Goal: Task Accomplishment & Management: Manage account settings

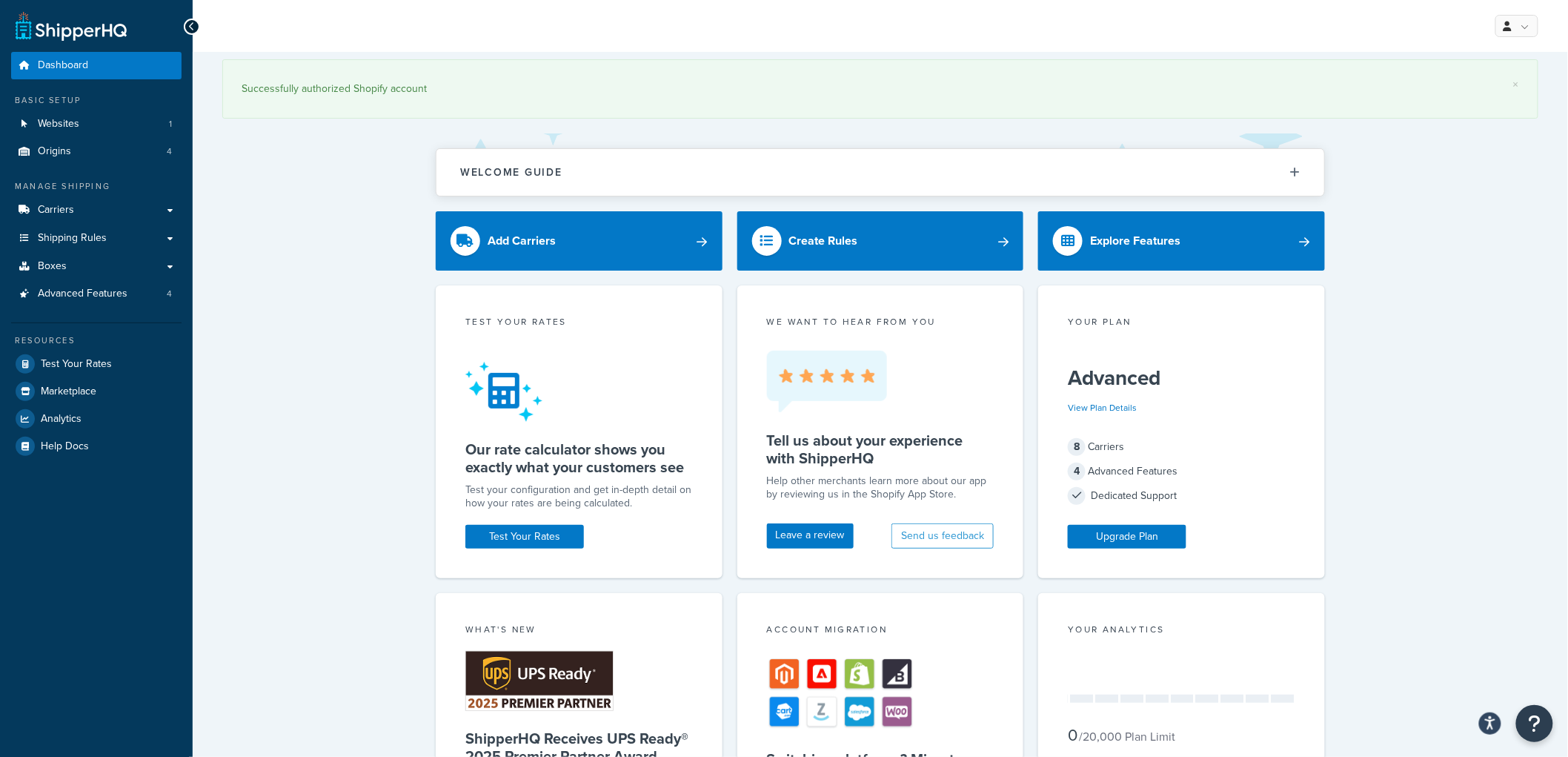
click at [279, 231] on div "× Successfully authorized Shopify account Welcome Guide Recommendations Shipper…" at bounding box center [881, 656] width 1376 height 1208
click at [129, 295] on link "Advanced Features 4" at bounding box center [96, 293] width 170 height 27
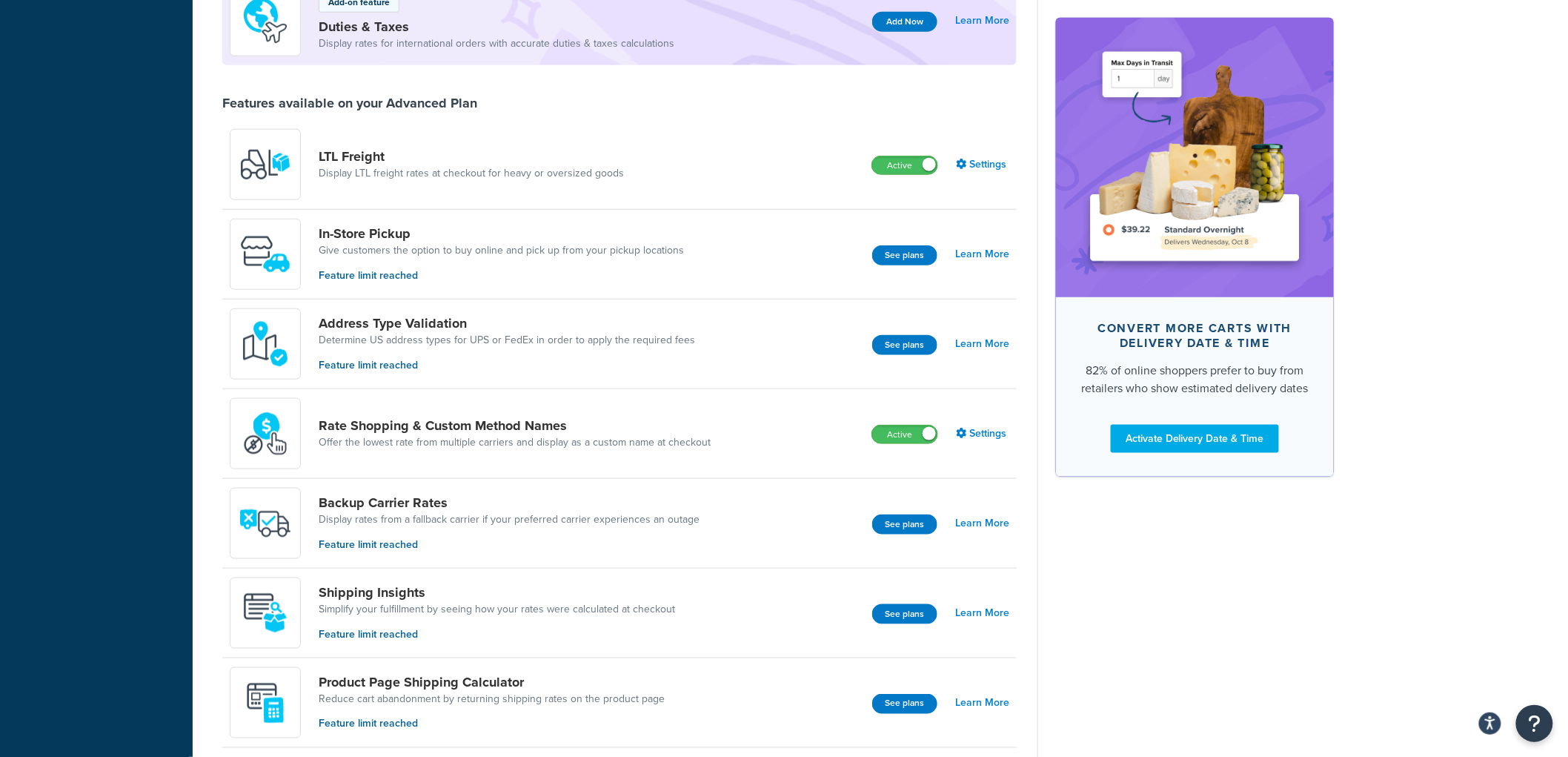
scroll to position [494, 0]
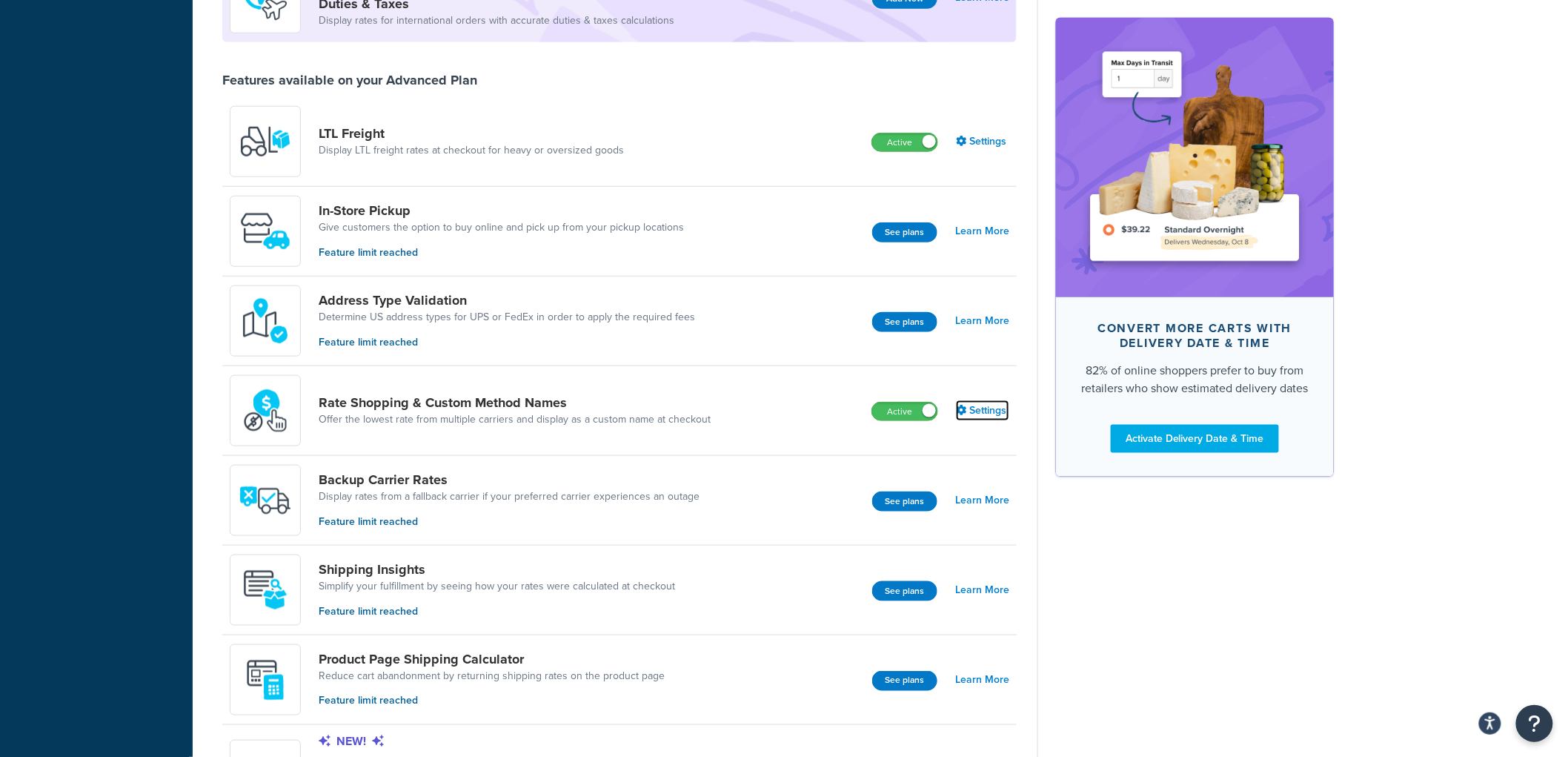
click at [982, 408] on link "Settings" at bounding box center [983, 411] width 54 height 21
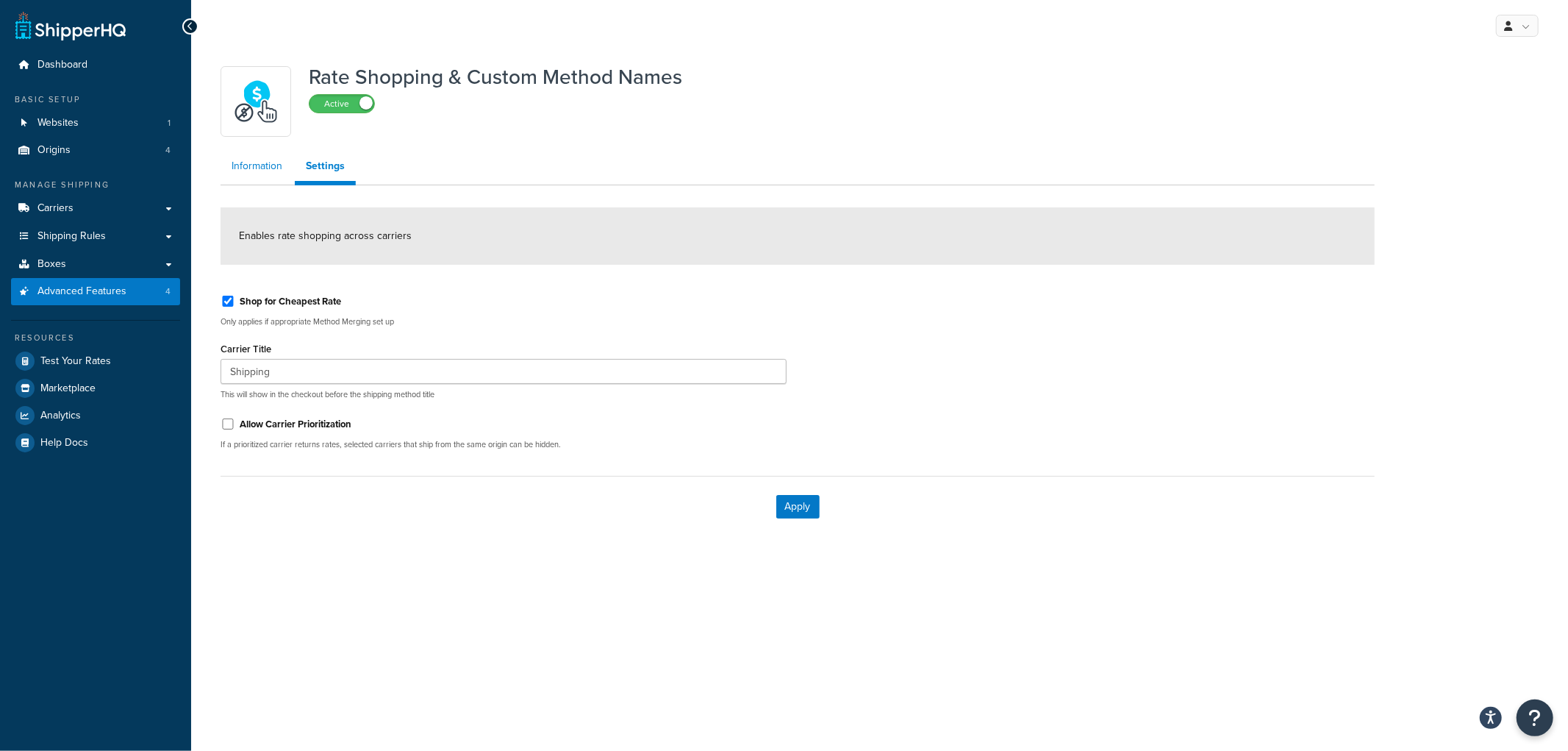
click at [233, 163] on link "Information" at bounding box center [256, 166] width 73 height 30
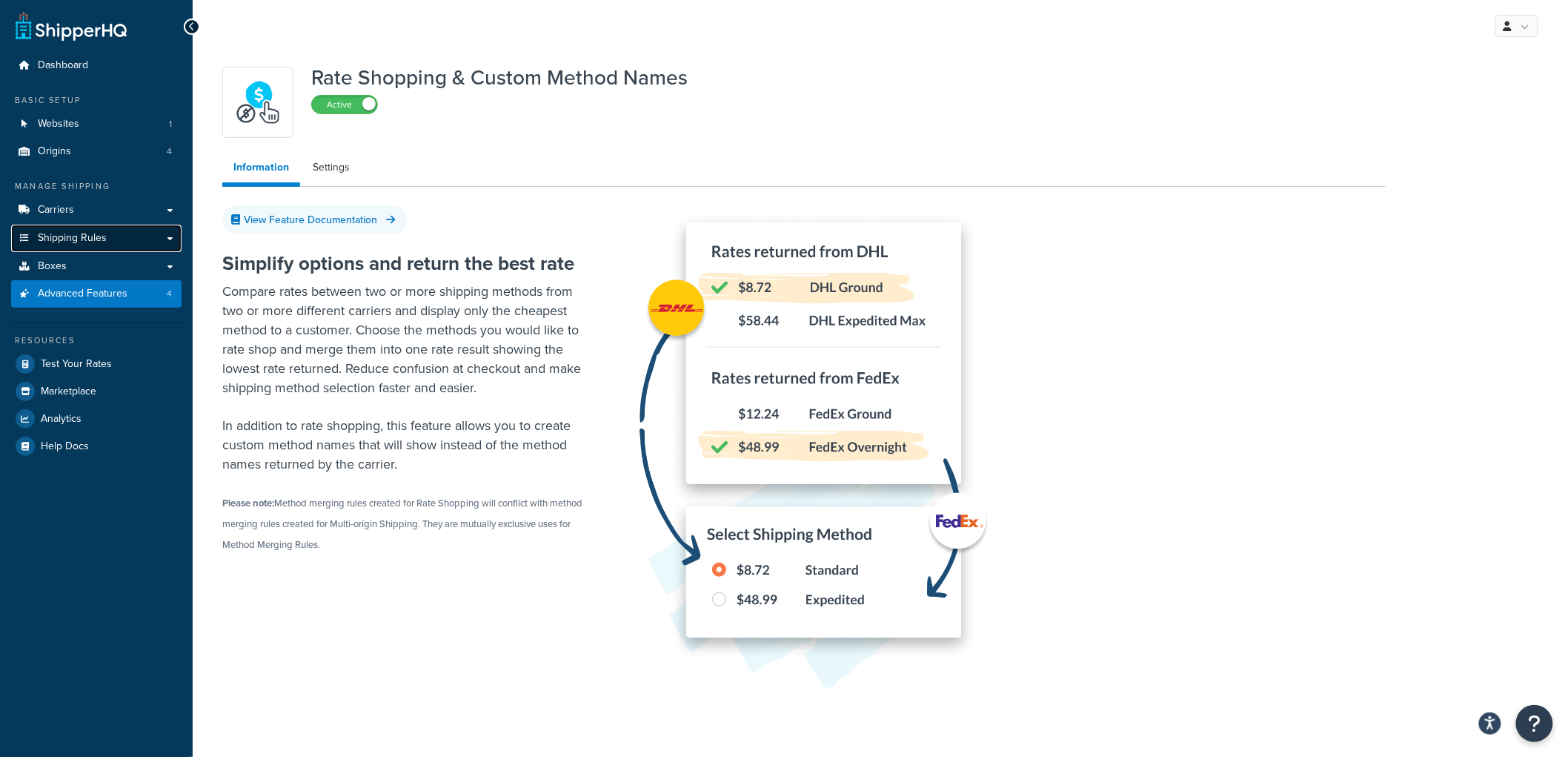
click at [160, 235] on link "Shipping Rules" at bounding box center [96, 238] width 170 height 27
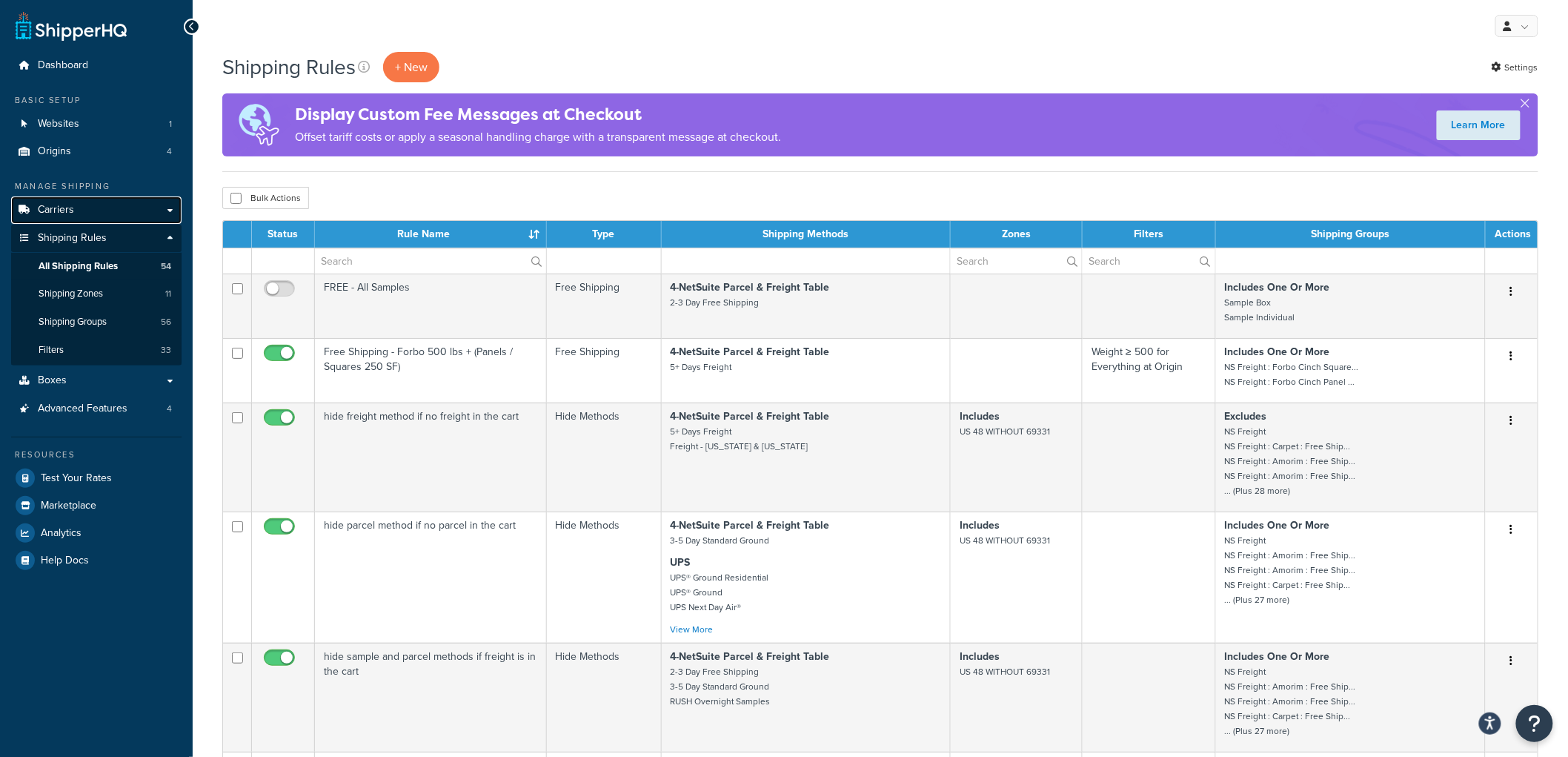
click at [146, 216] on link "Carriers" at bounding box center [96, 210] width 170 height 27
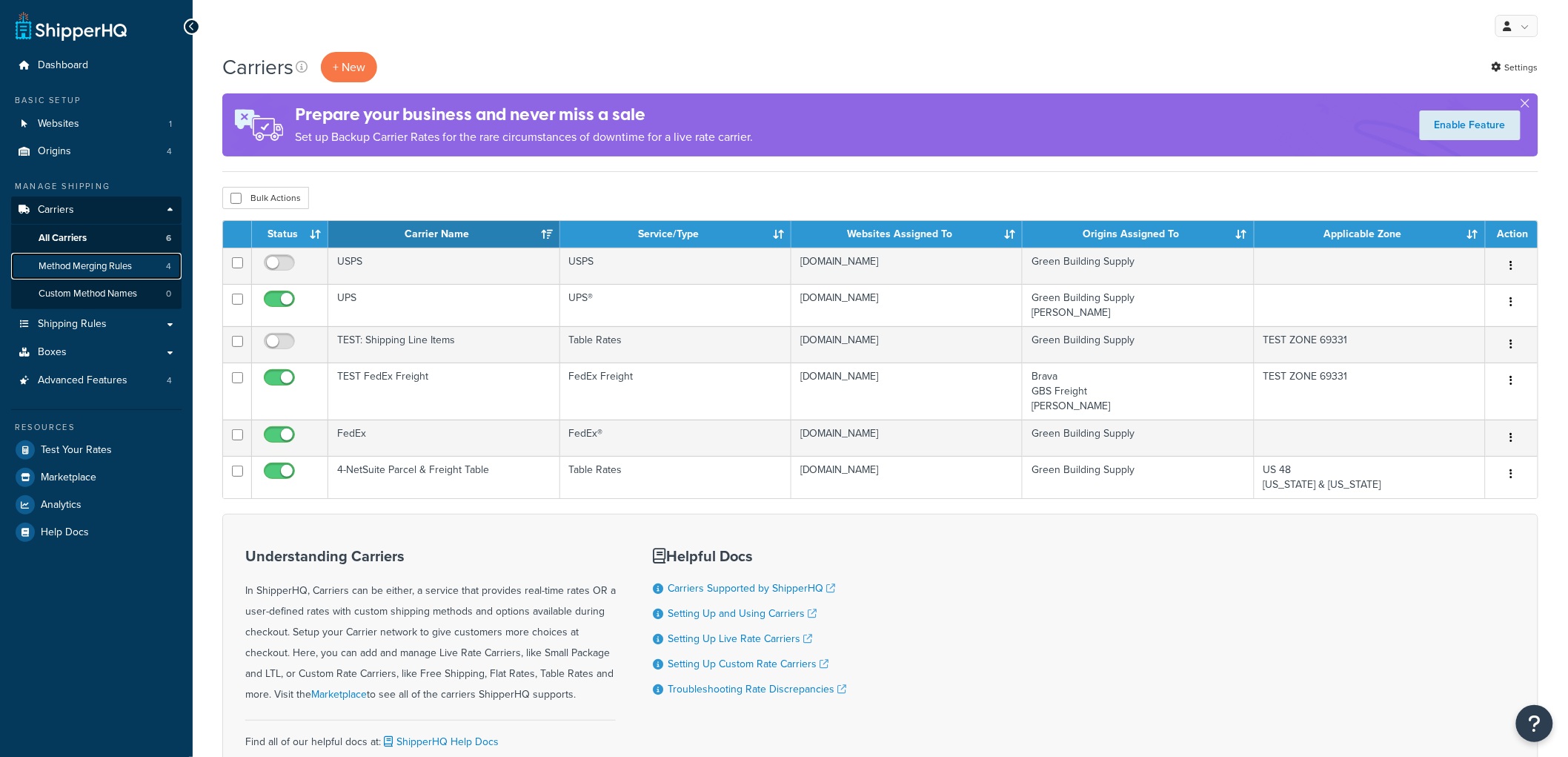
click at [109, 264] on span "Method Merging Rules" at bounding box center [85, 266] width 93 height 12
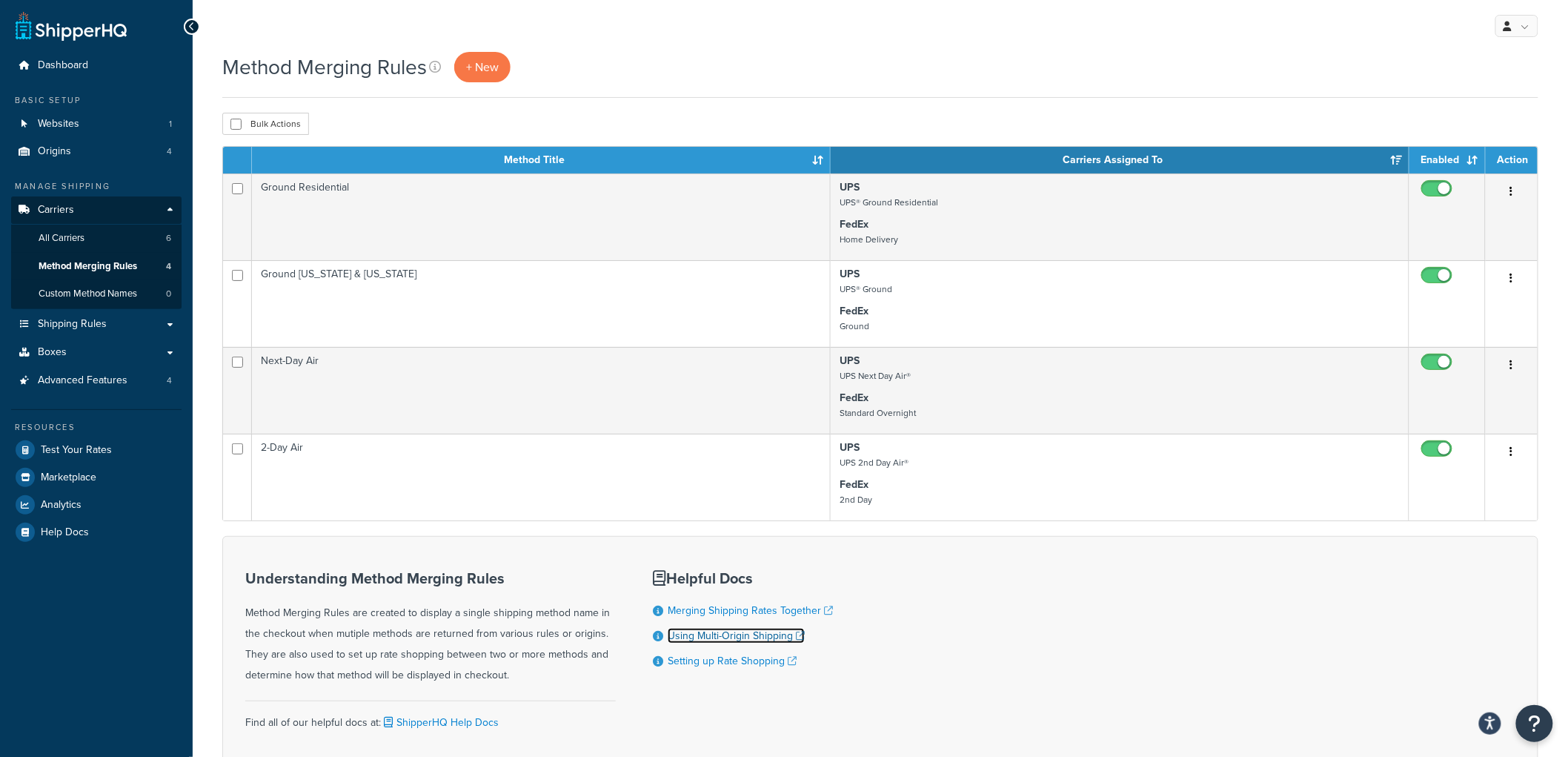
click at [744, 643] on link "Using Multi-Origin Shipping" at bounding box center [737, 635] width 137 height 16
click at [778, 112] on div "Method Merging Rules + New Bulk Actions Duplicate Delete Contact Us Send Us A M…" at bounding box center [881, 441] width 1376 height 778
click at [91, 320] on span "Shipping Rules" at bounding box center [72, 324] width 69 height 12
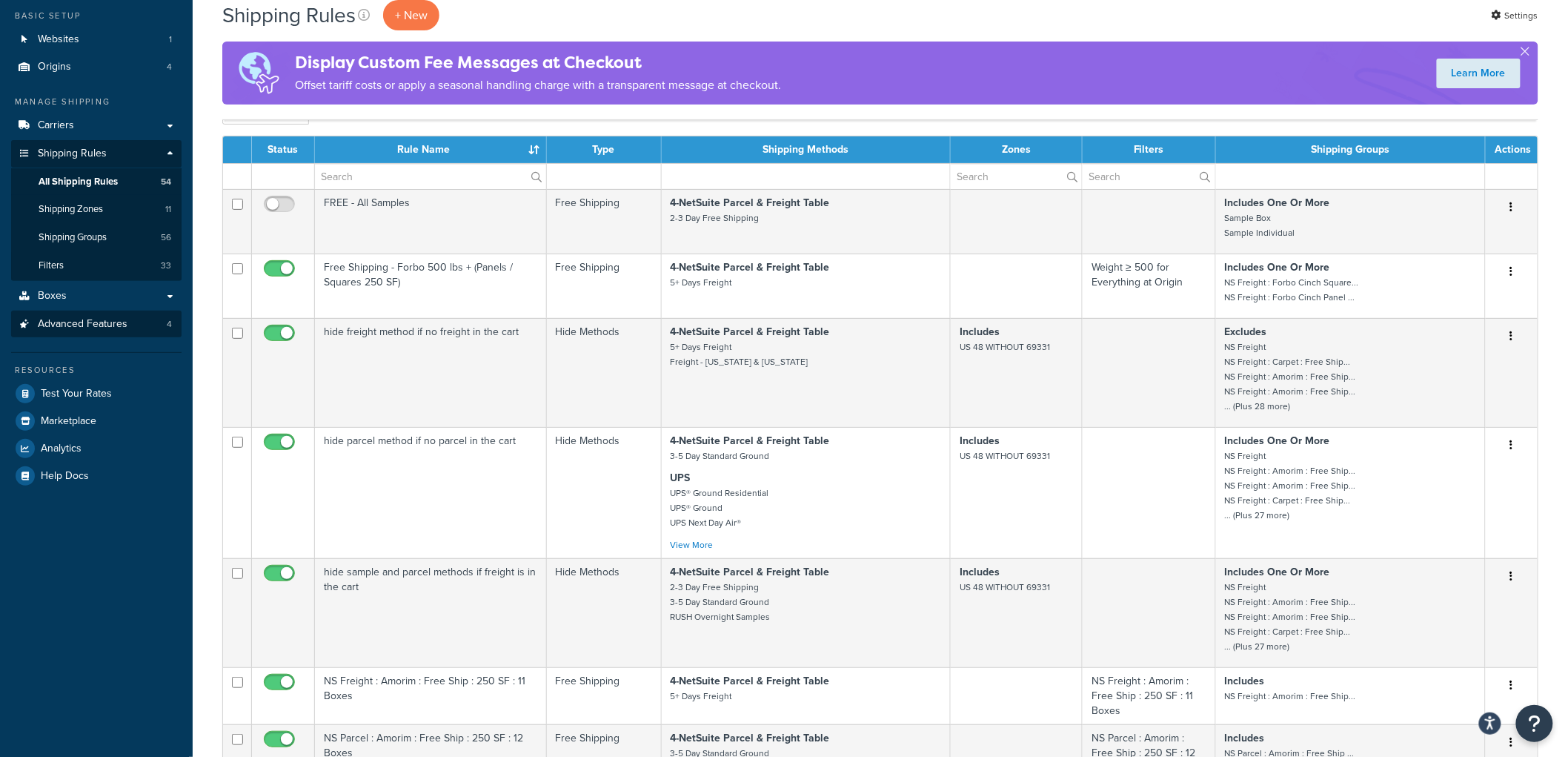
scroll to position [82, 0]
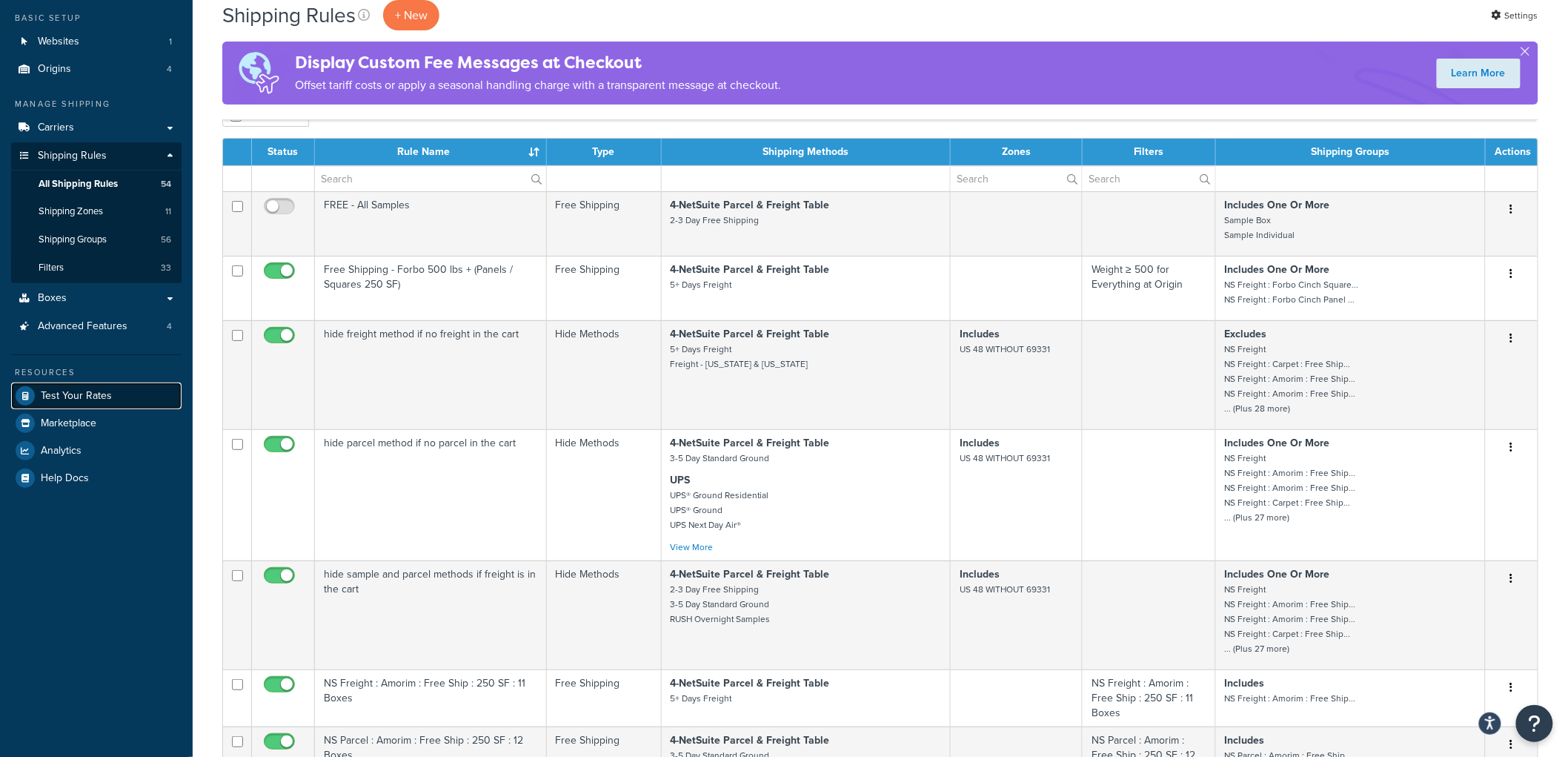
click at [109, 390] on link "Test Your Rates" at bounding box center [96, 396] width 170 height 26
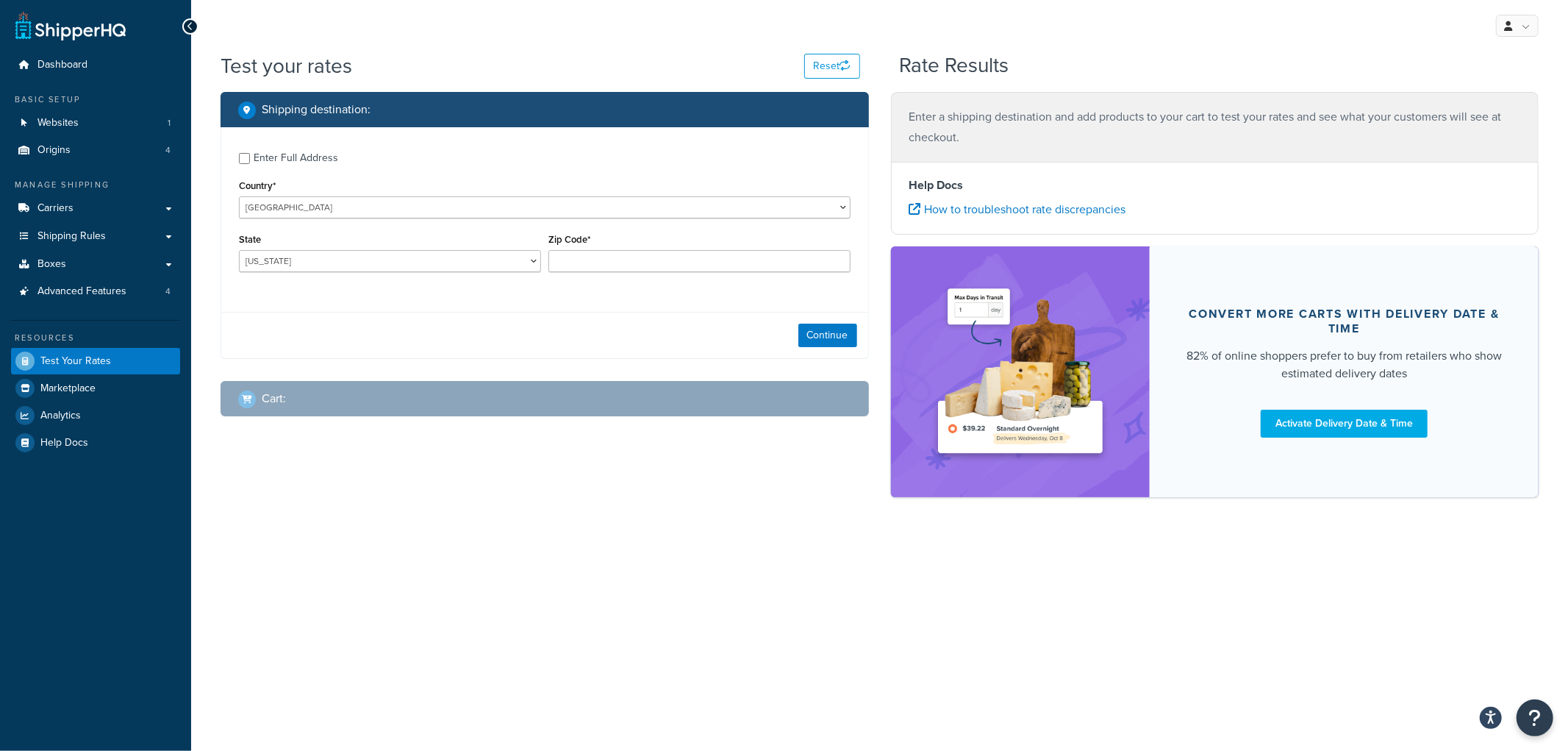
click at [274, 159] on div "Enter Full Address" at bounding box center [295, 158] width 85 height 21
click at [250, 159] on input "Enter Full Address" at bounding box center [244, 158] width 11 height 11
checkbox input "true"
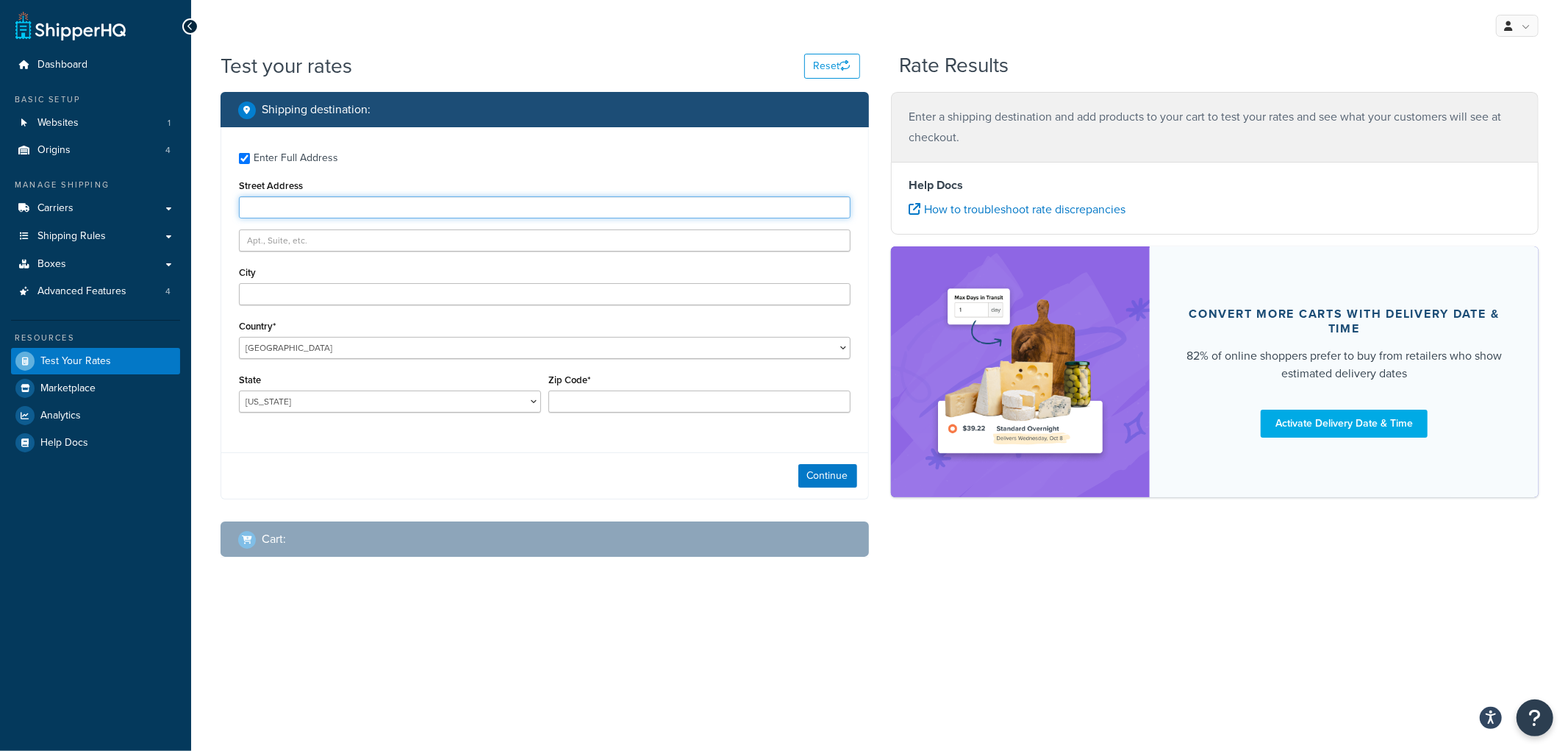
click at [268, 211] on input "Street Address" at bounding box center [545, 207] width 612 height 22
type input "100 Rd 118"
click at [311, 311] on div "Enter Full Address Street Address 100 Rd 118 City Country* United States United…" at bounding box center [545, 283] width 647 height 314
click at [313, 298] on input "City" at bounding box center [545, 294] width 612 height 22
type input "Angora"
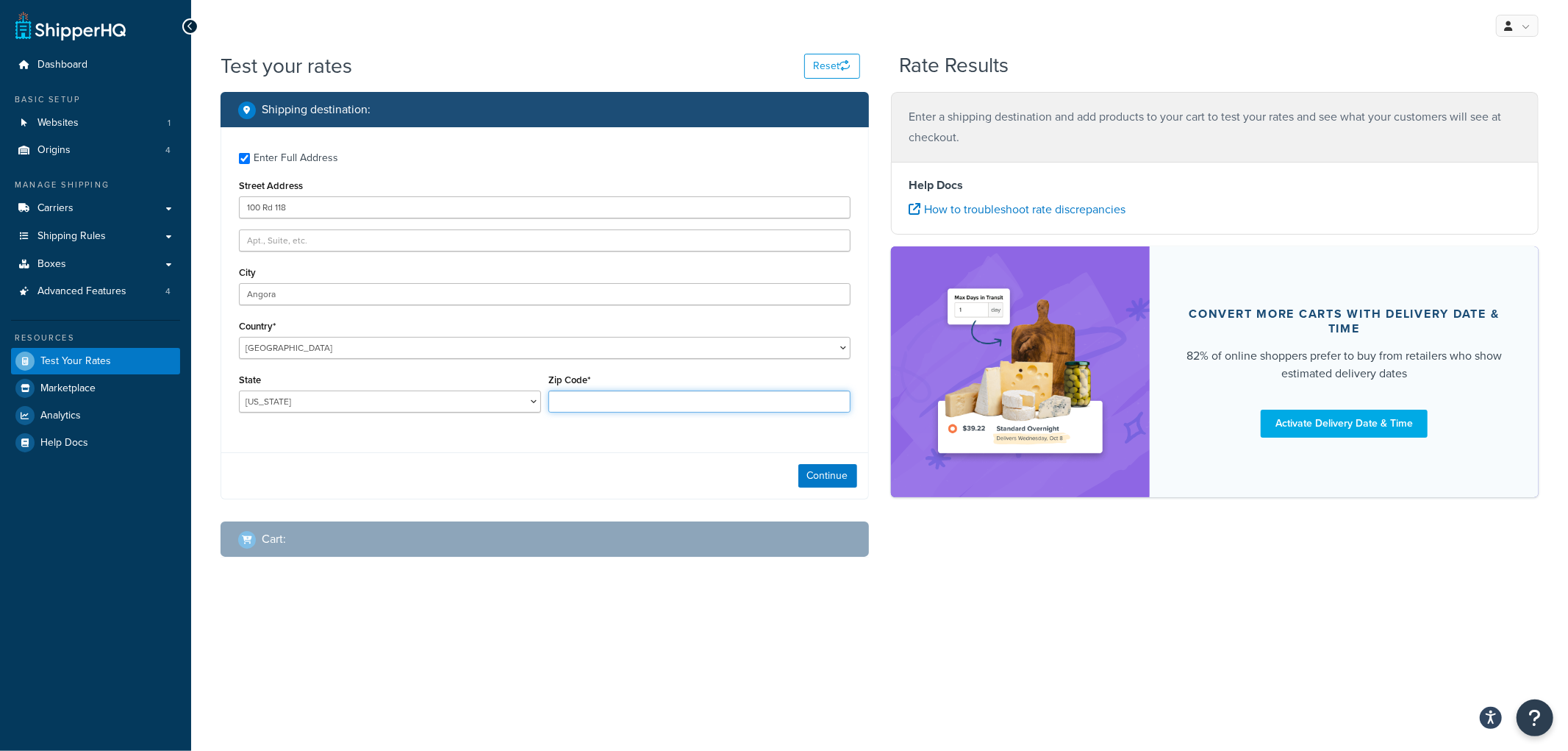
click at [564, 400] on input "Zip Code*" at bounding box center [699, 401] width 302 height 22
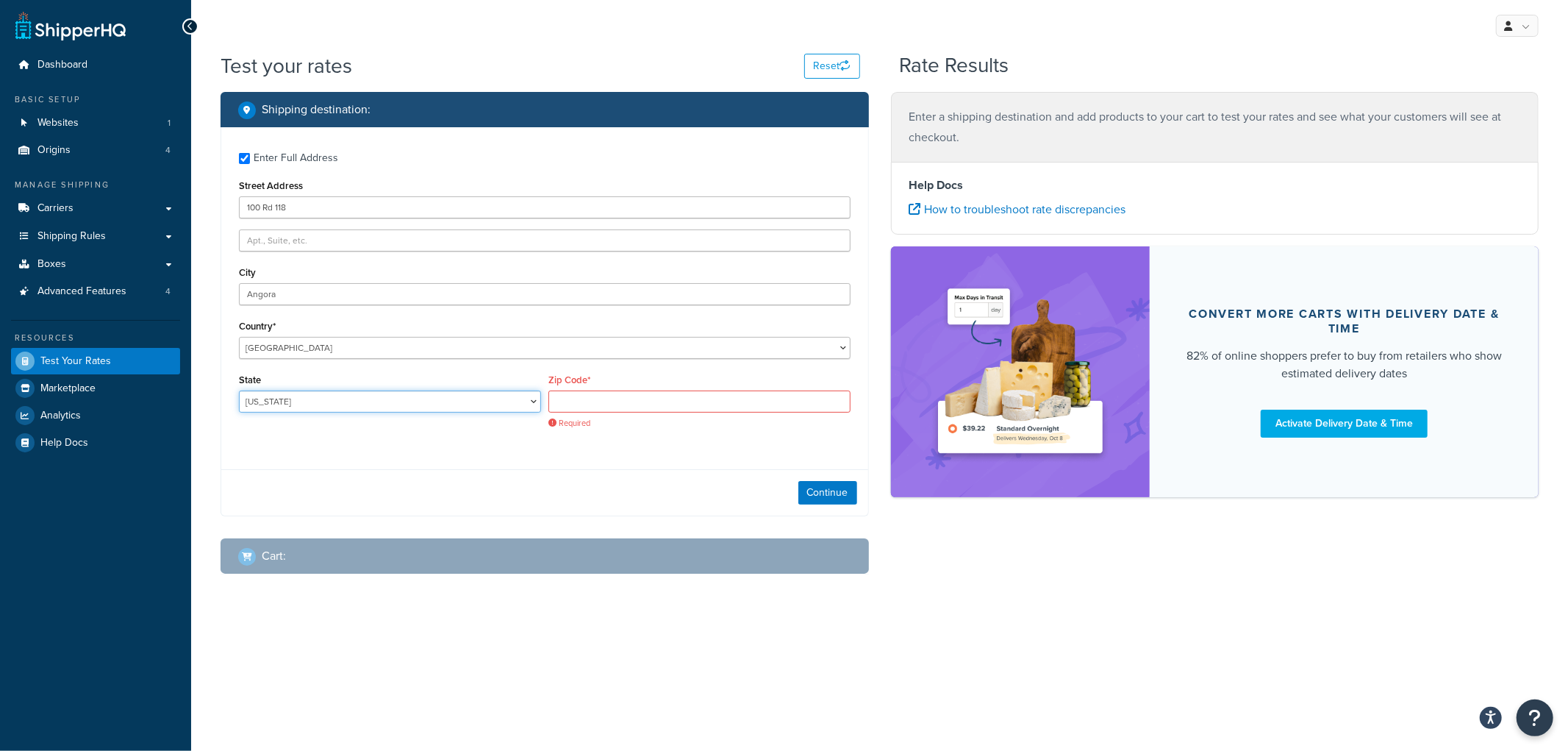
click at [451, 395] on select "Alabama Alaska American Samoa Arizona Arkansas Armed Forces Americas Armed Forc…" at bounding box center [390, 401] width 302 height 22
select select "NE"
click at [239, 391] on select "Alabama Alaska American Samoa Arizona Arkansas Armed Forces Americas Armed Forc…" at bounding box center [390, 401] width 302 height 22
click at [565, 391] on div "Zip Code* Required" at bounding box center [699, 399] width 302 height 59
click at [566, 395] on input "Zip Code*" at bounding box center [699, 401] width 302 height 22
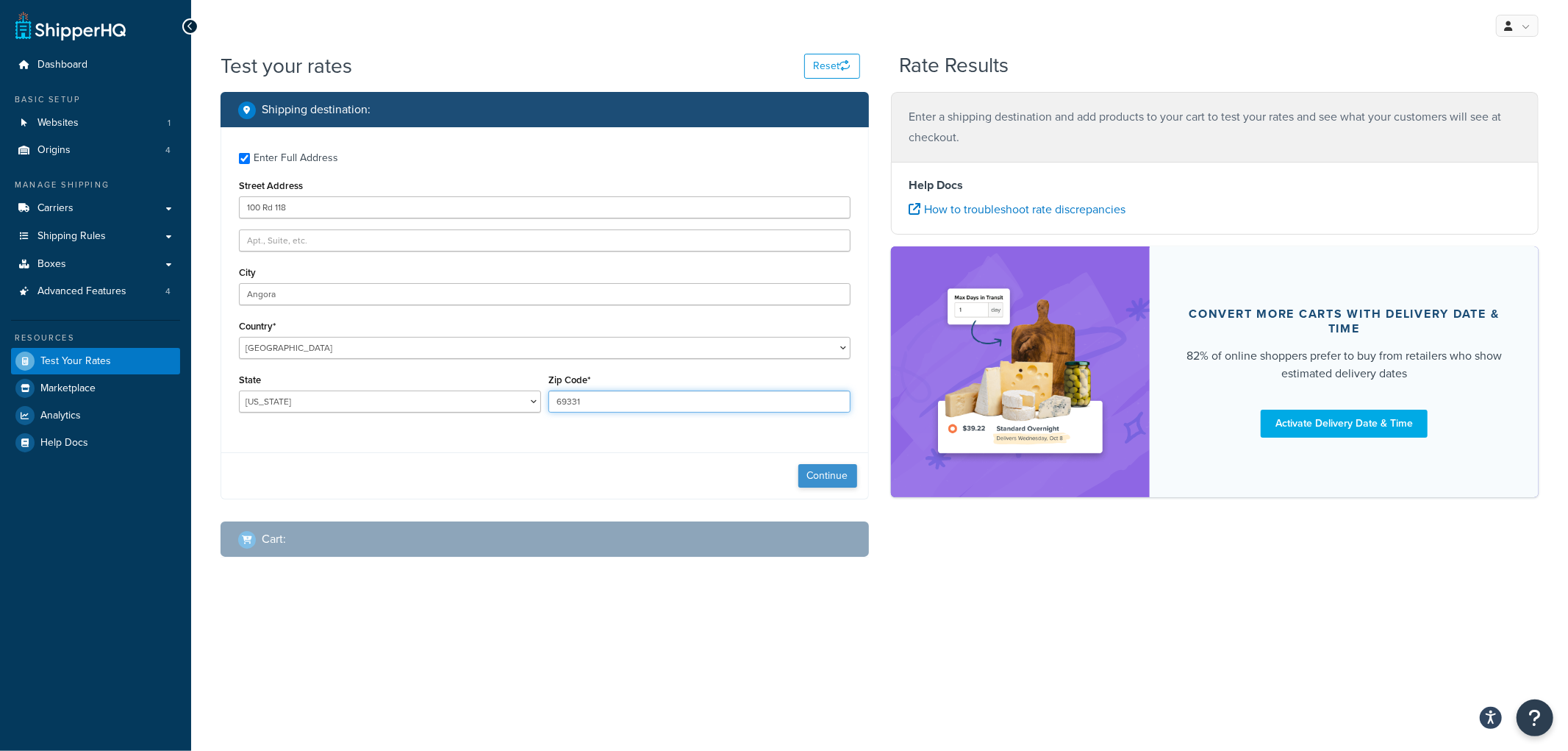
type input "69331"
click at [826, 479] on button "Continue" at bounding box center [827, 476] width 59 height 24
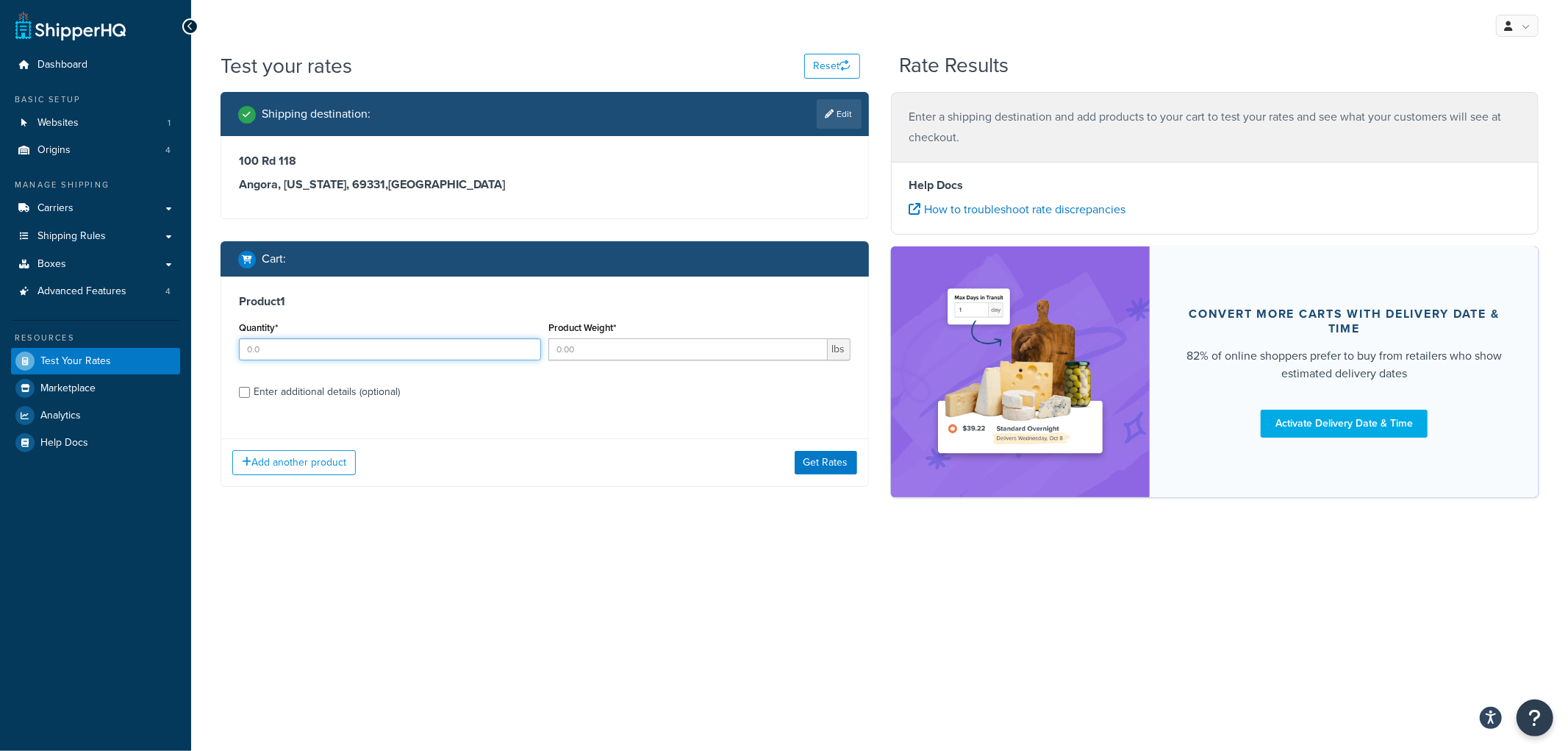
click at [435, 345] on input "Quantity*" at bounding box center [390, 349] width 302 height 22
type input "12"
click at [565, 339] on input "Product Weight*" at bounding box center [688, 349] width 280 height 22
type input "10"
click at [295, 390] on div "Enter additional details (optional)" at bounding box center [326, 392] width 146 height 21
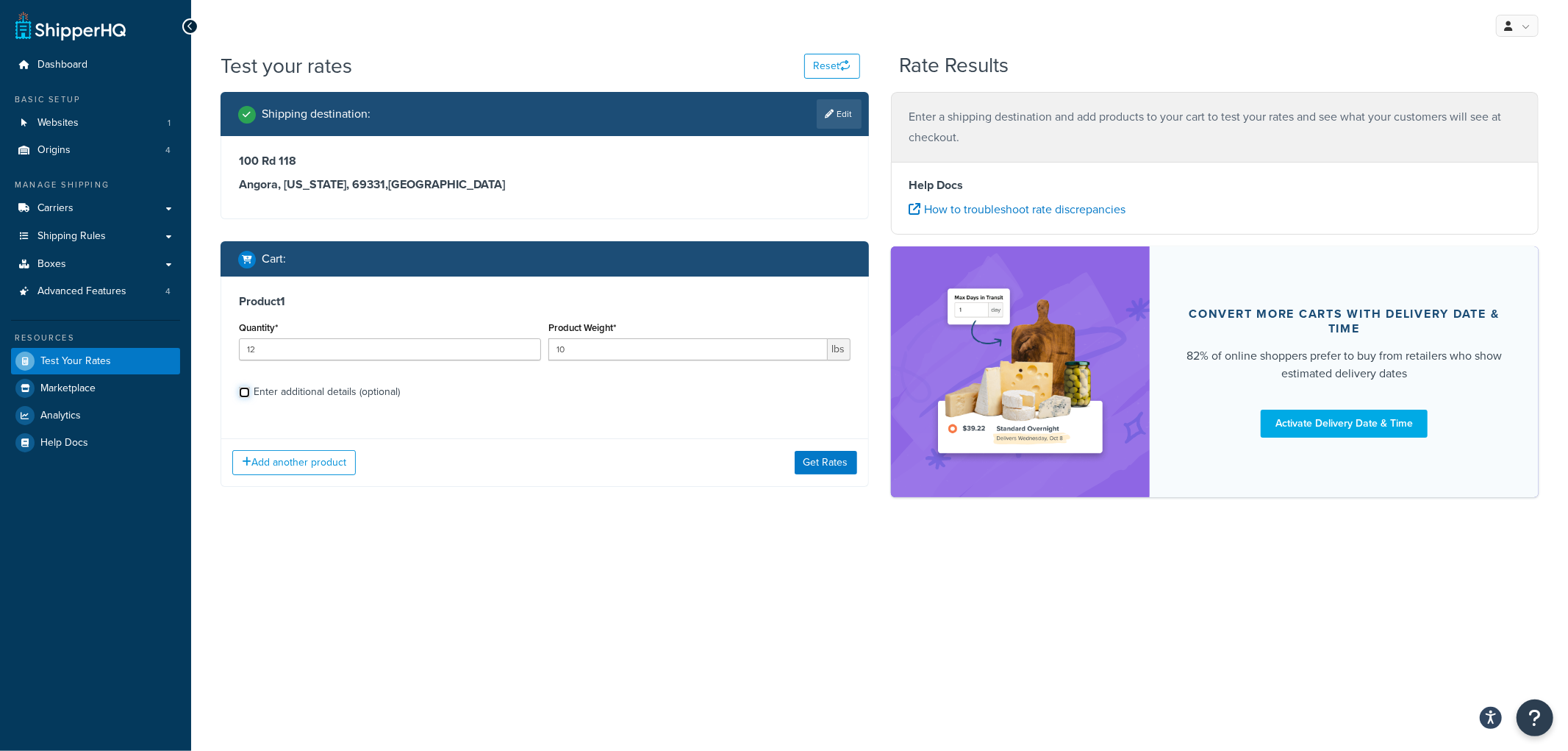
click at [250, 390] on input "Enter additional details (optional)" at bounding box center [244, 392] width 11 height 11
checkbox input "true"
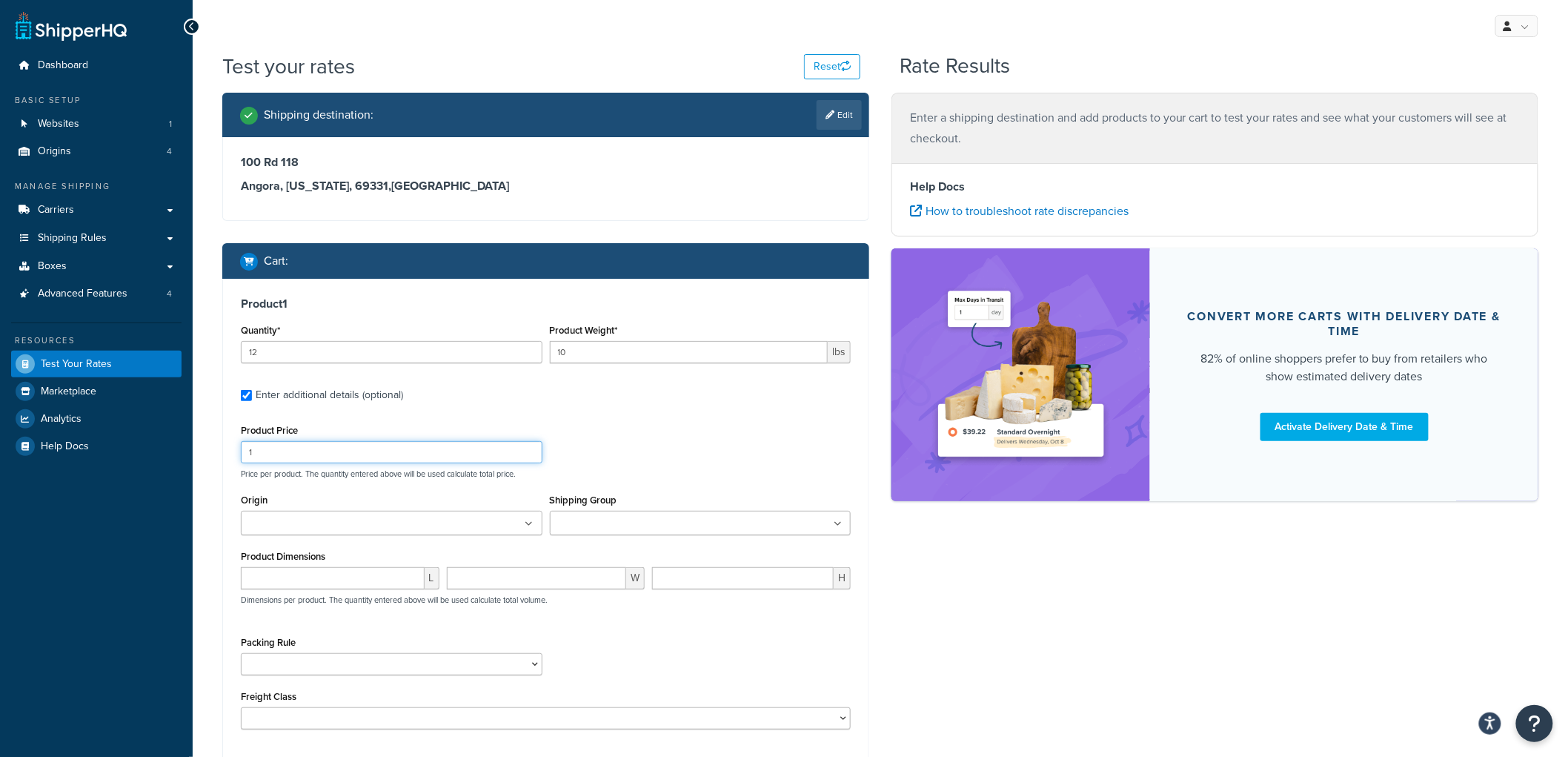
click at [291, 446] on input "1" at bounding box center [391, 451] width 301 height 22
type input "10"
click at [576, 532] on ul at bounding box center [701, 523] width 301 height 25
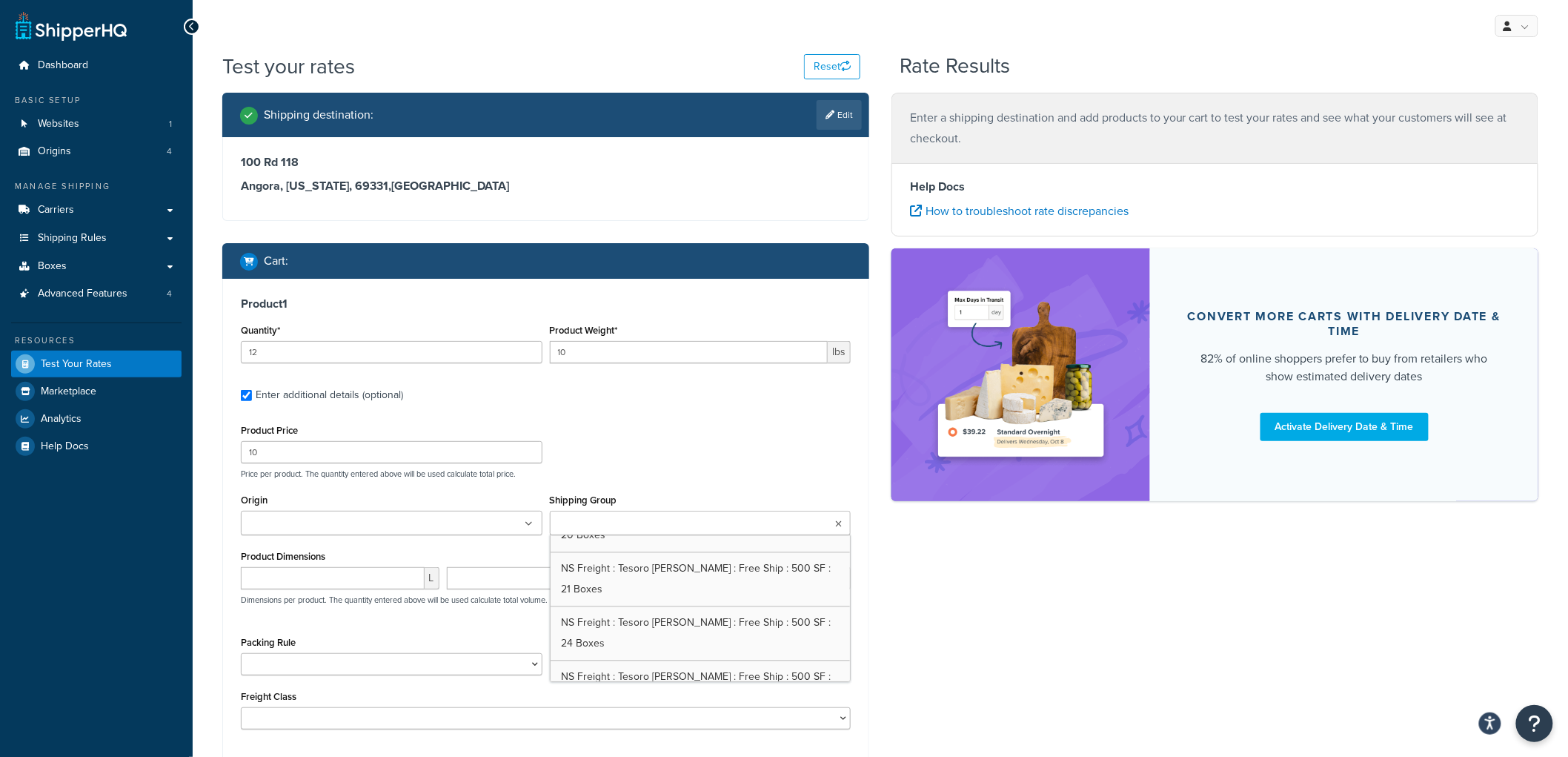
scroll to position [1423, 0]
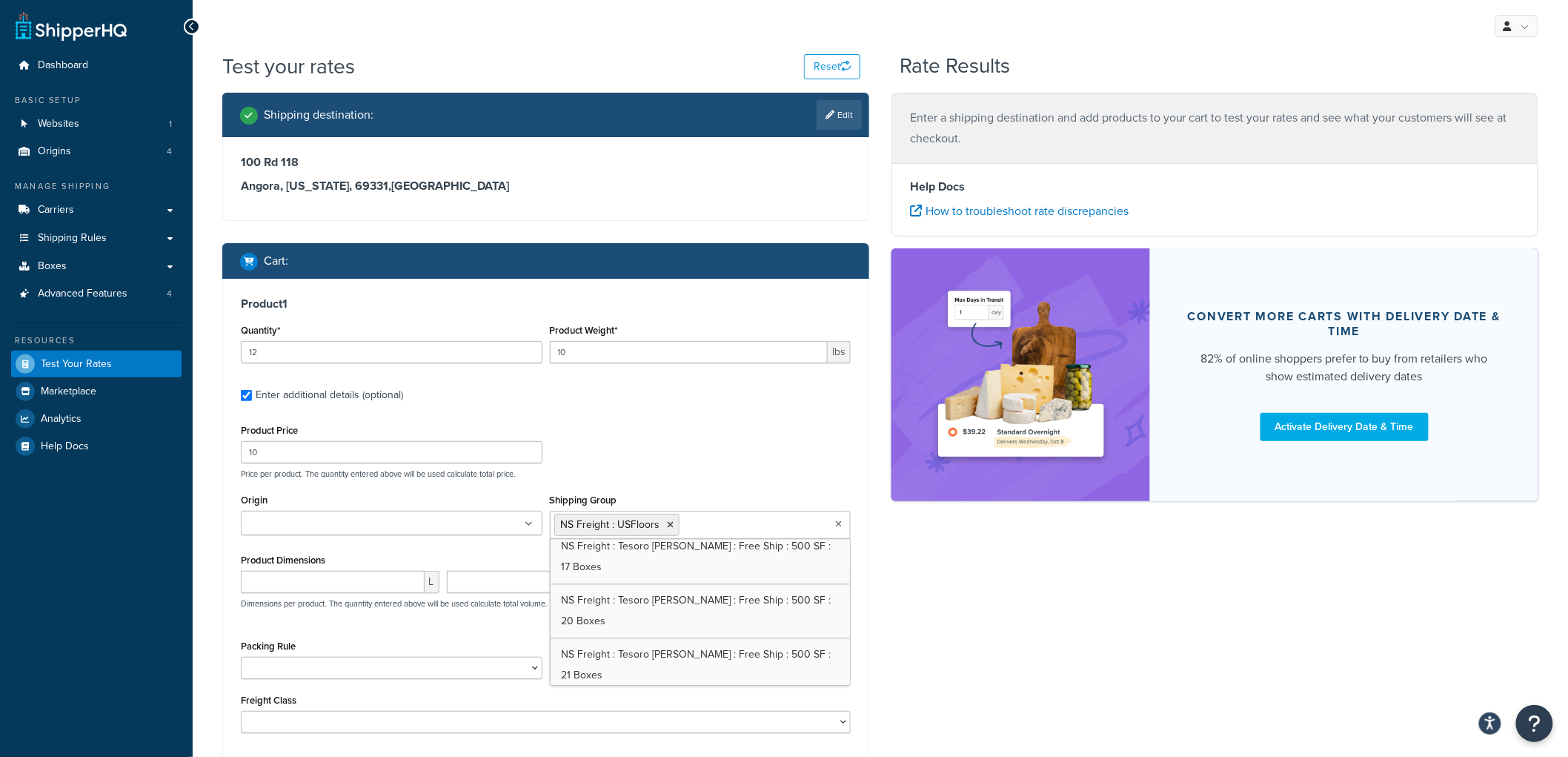
click at [693, 477] on p "Price per product. The quantity entered above will be used calculate total pric…" at bounding box center [546, 473] width 617 height 11
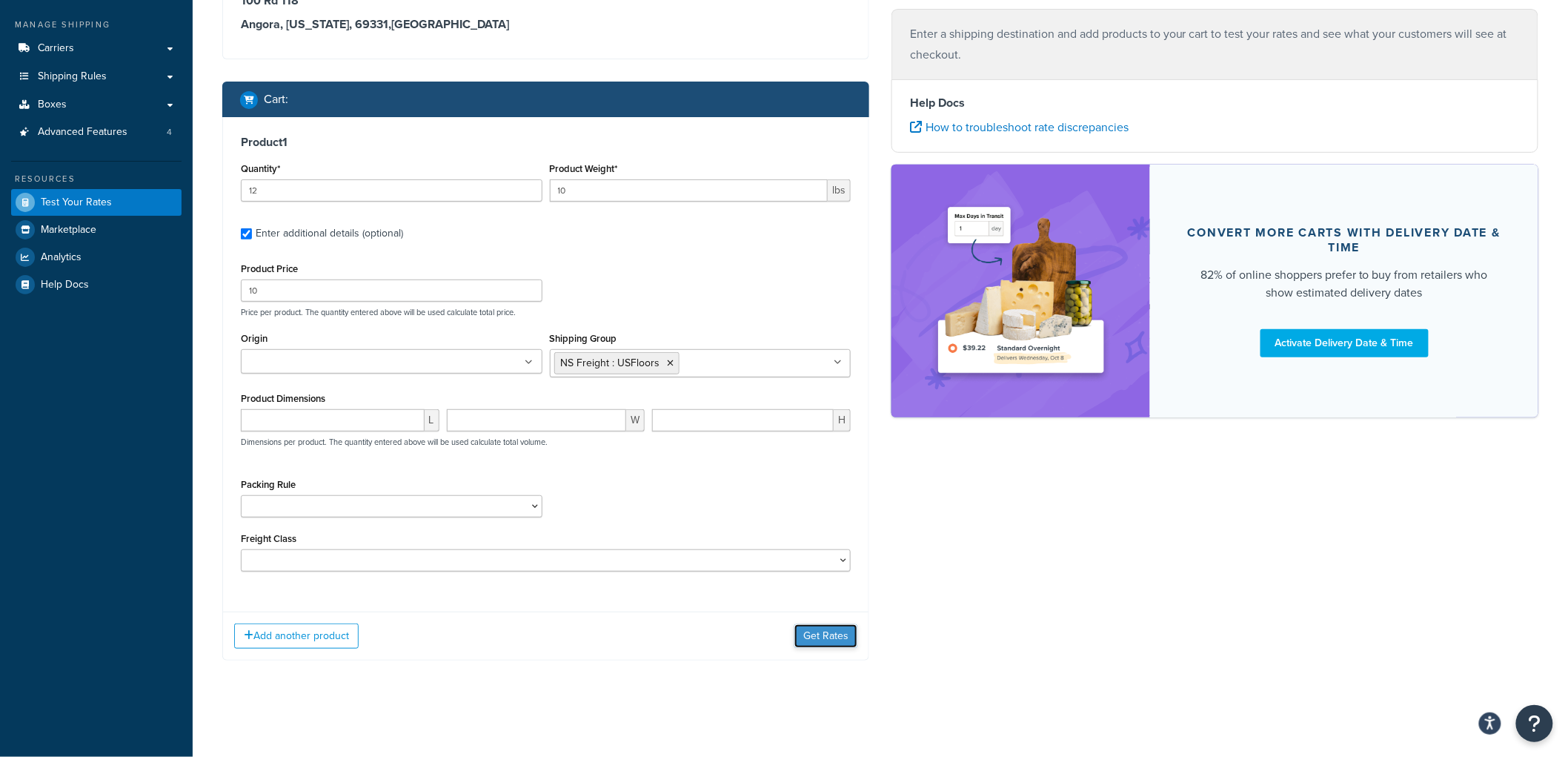
click at [831, 631] on button "Get Rates" at bounding box center [825, 635] width 63 height 24
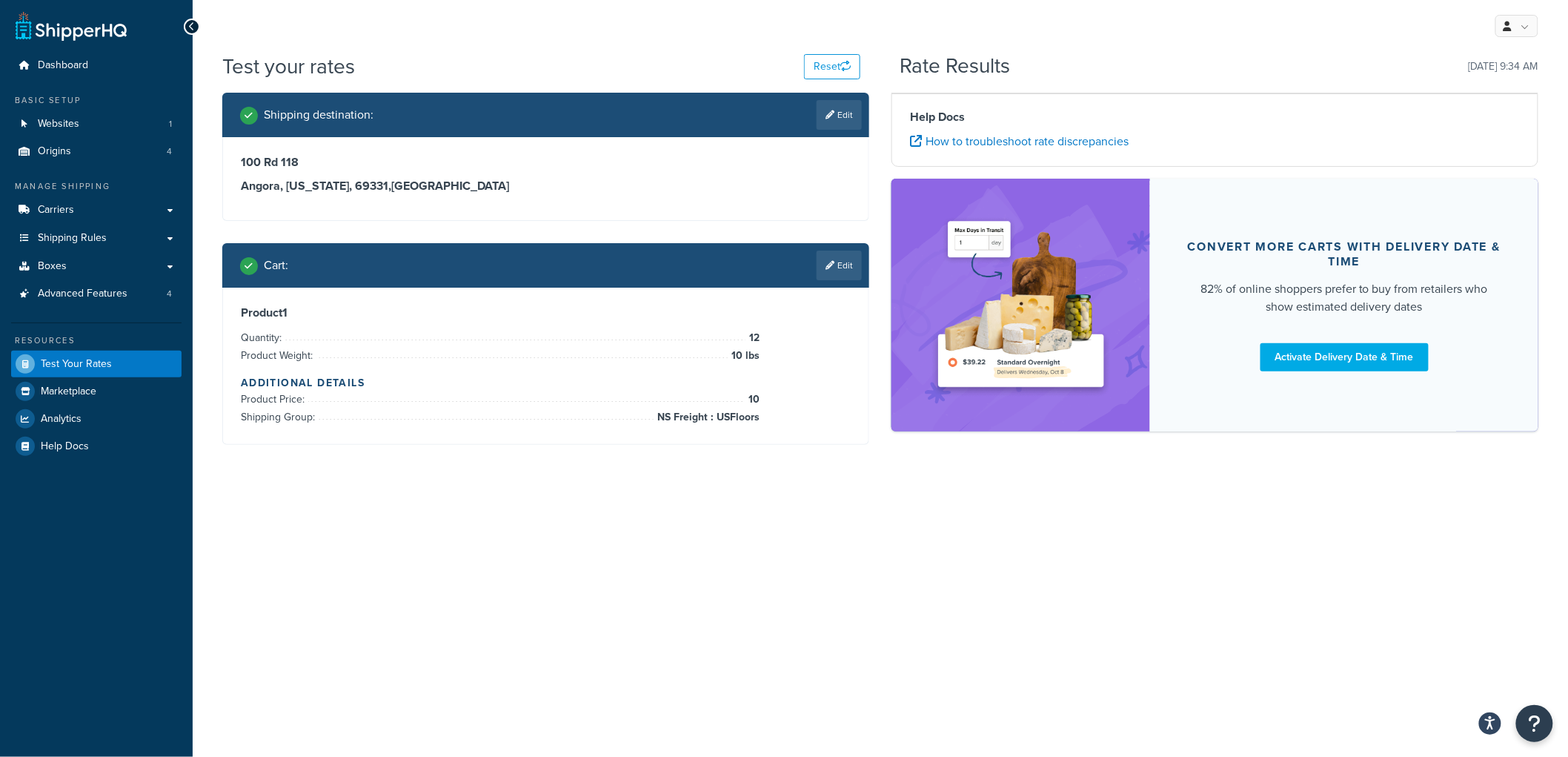
scroll to position [0, 0]
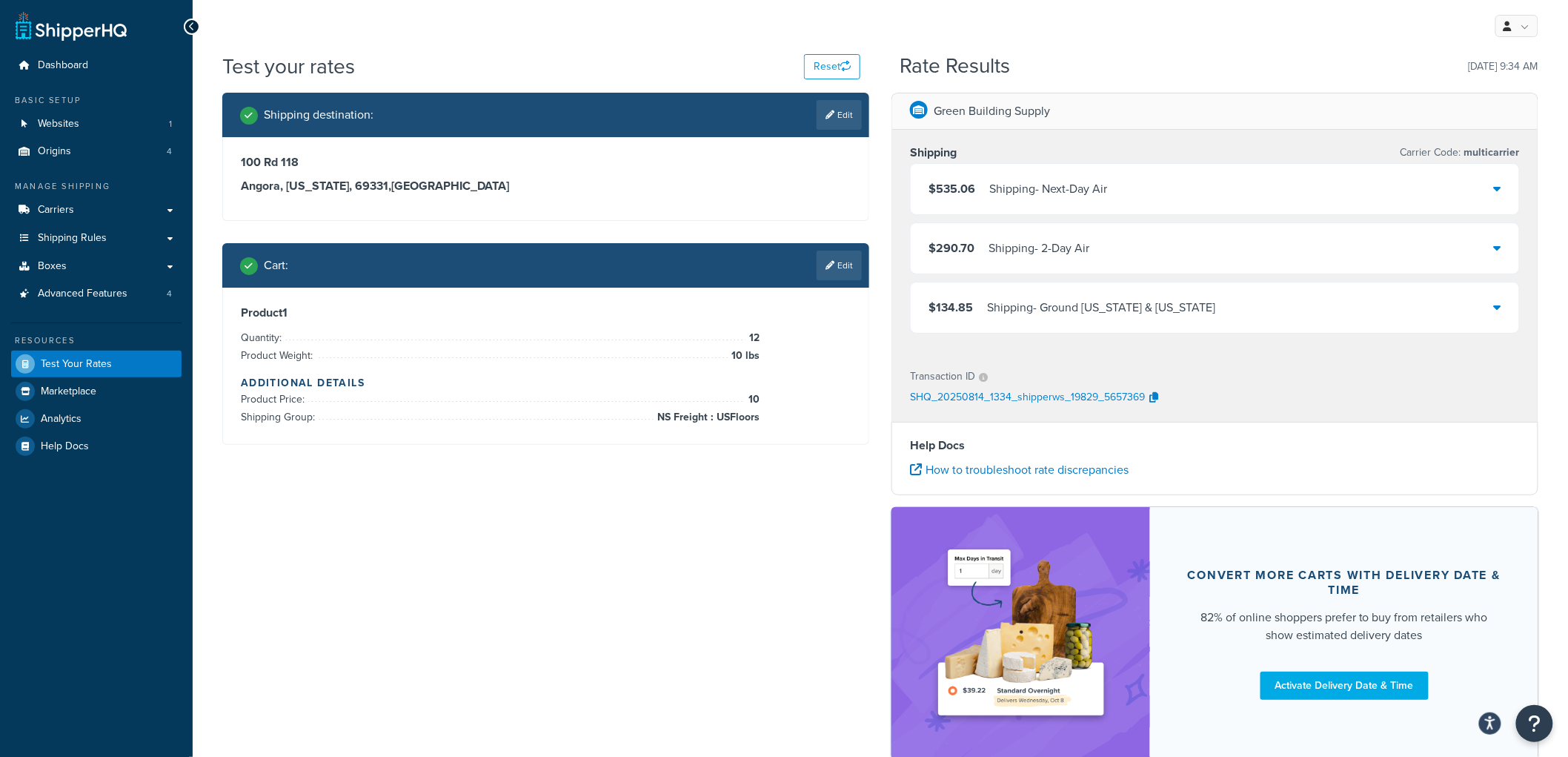
click at [990, 313] on div "Shipping - Ground Alaska & Hawaii" at bounding box center [1102, 308] width 229 height 21
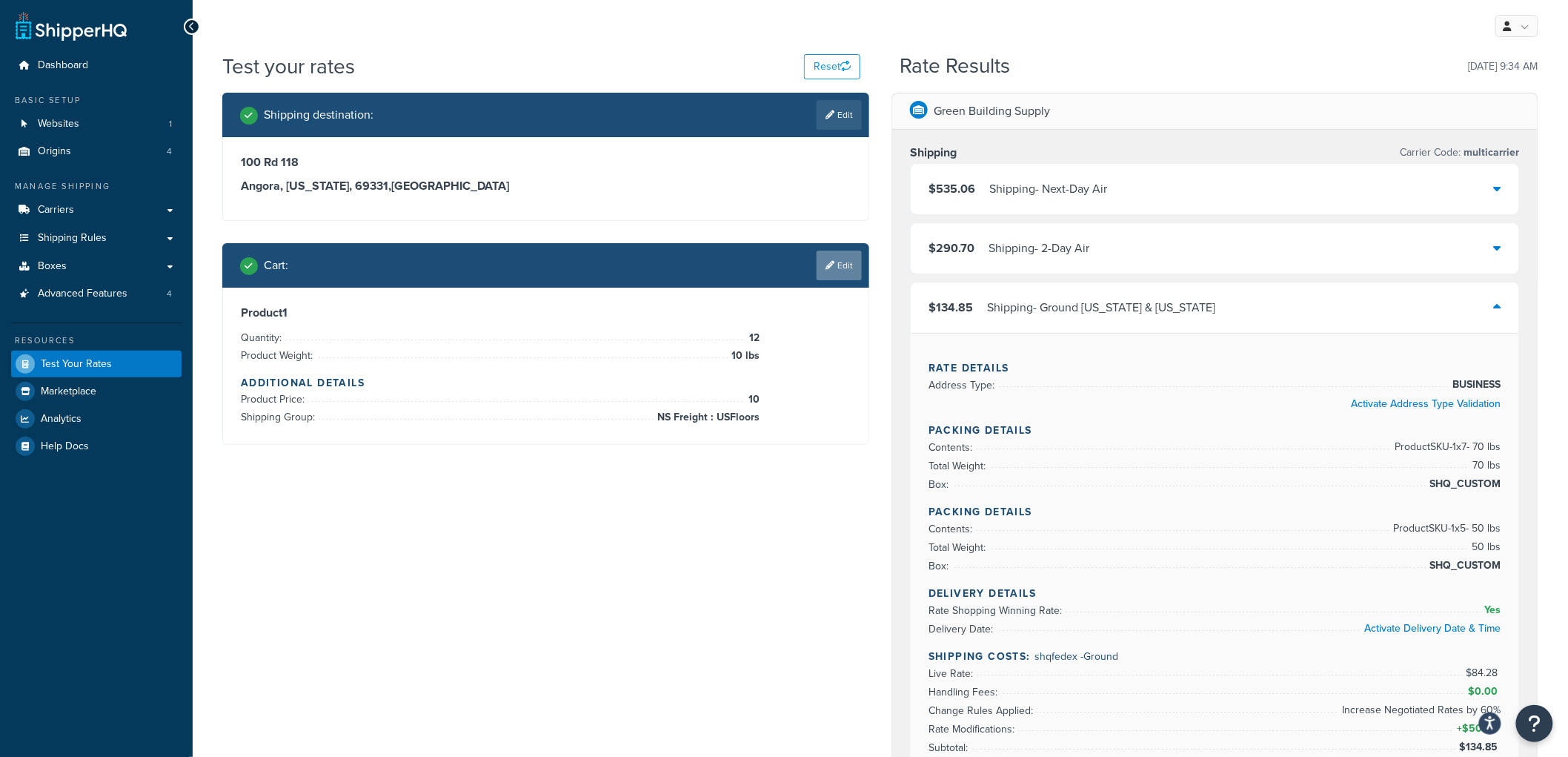
click at [833, 271] on link "Edit" at bounding box center [839, 265] width 45 height 30
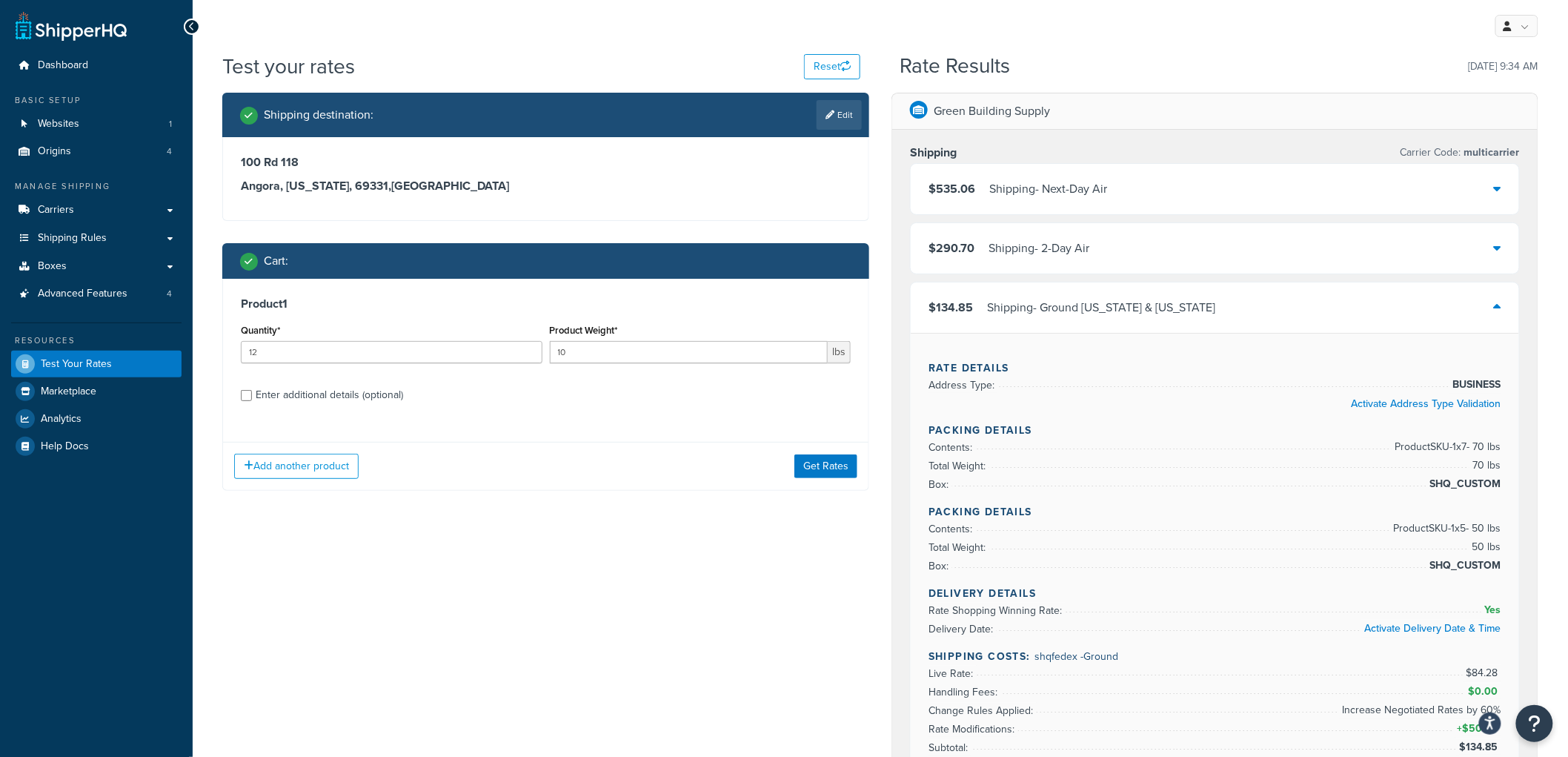
click at [322, 395] on div "Enter additional details (optional)" at bounding box center [329, 395] width 147 height 21
click at [252, 395] on input "Enter additional details (optional)" at bounding box center [246, 395] width 11 height 11
checkbox input "true"
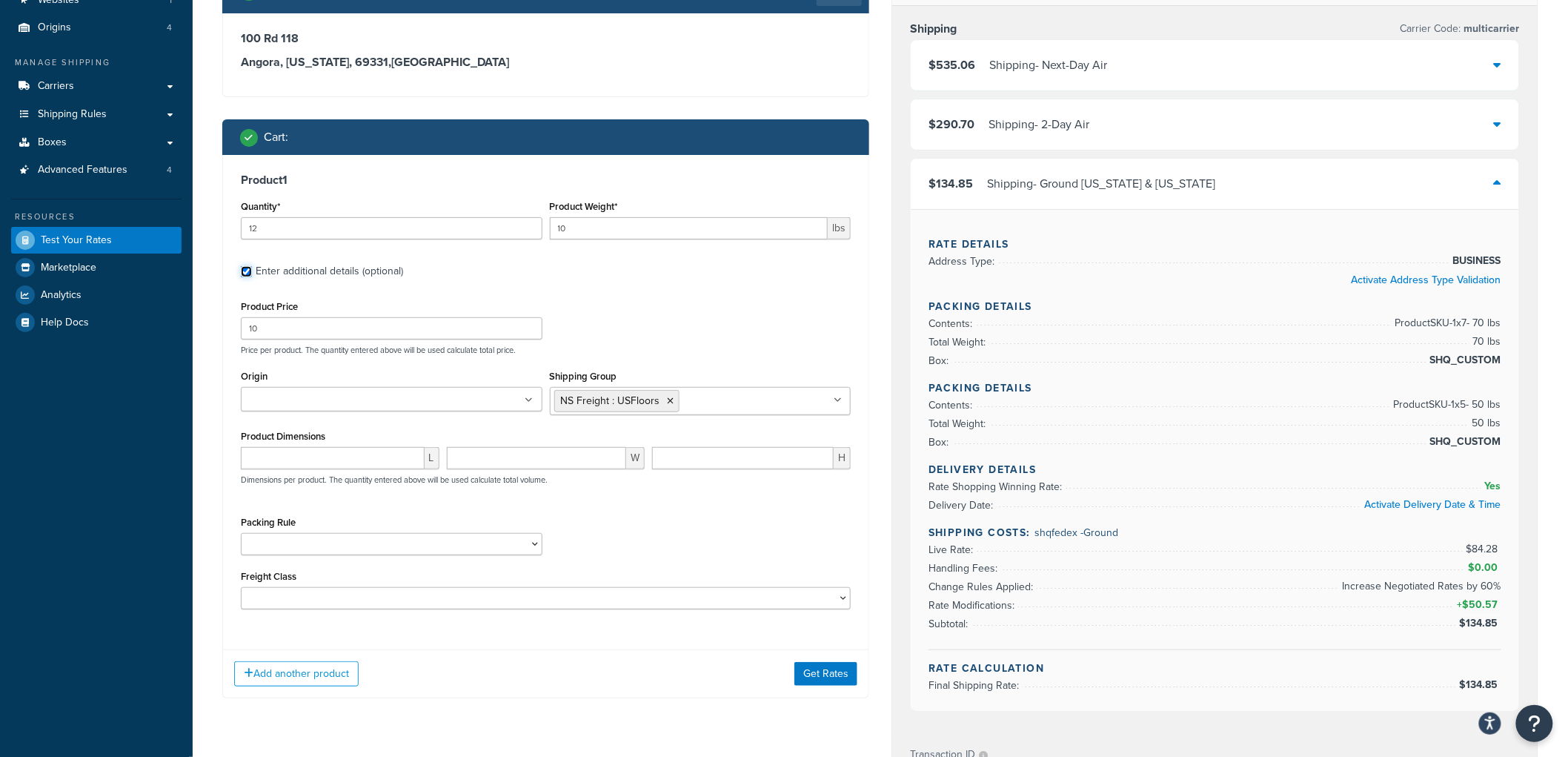
scroll to position [165, 0]
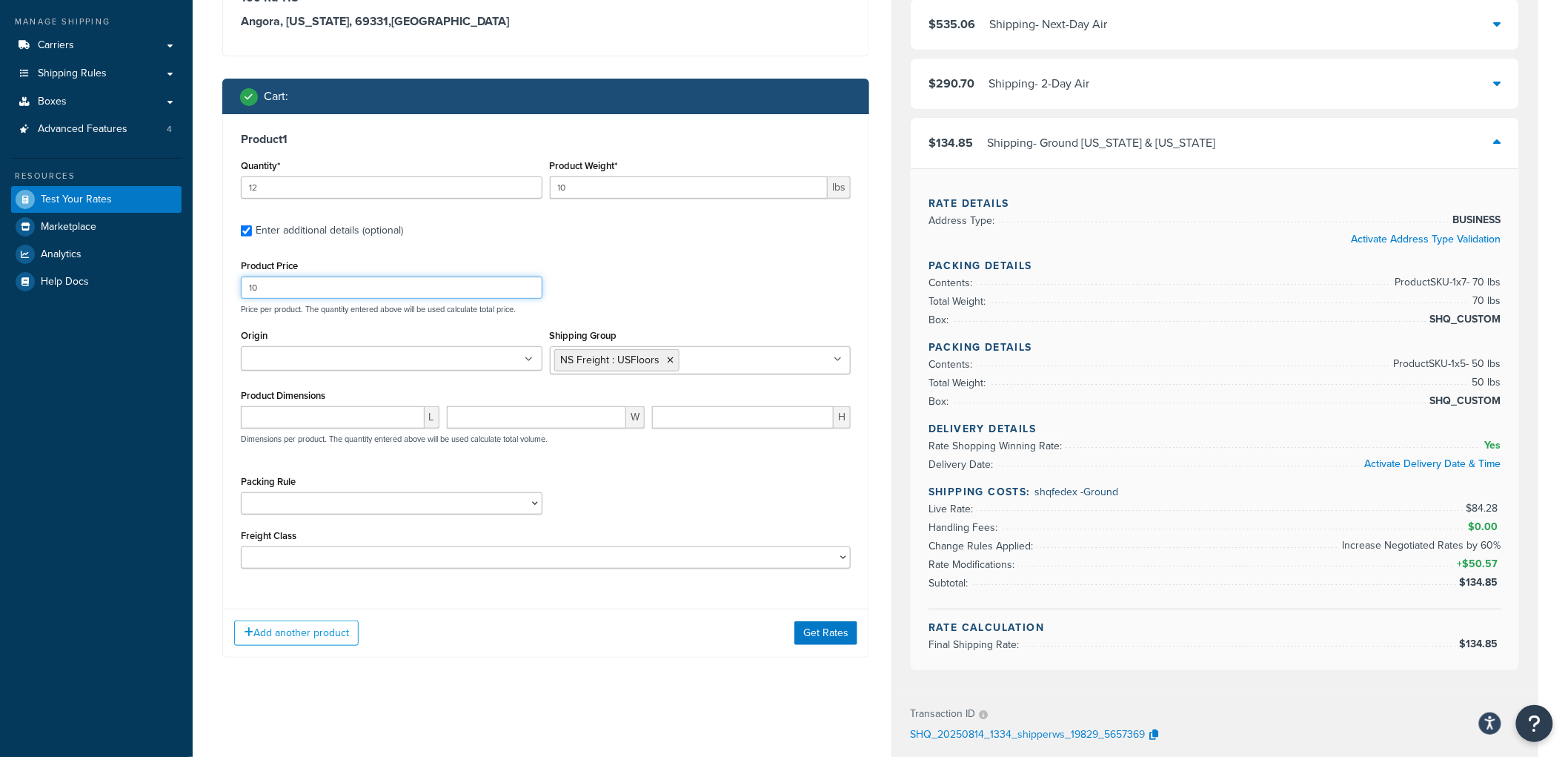
click at [344, 291] on input "10" at bounding box center [391, 287] width 301 height 22
click at [604, 183] on input "10" at bounding box center [689, 187] width 279 height 22
type input "100"
click at [805, 631] on button "Get Rates" at bounding box center [825, 633] width 63 height 24
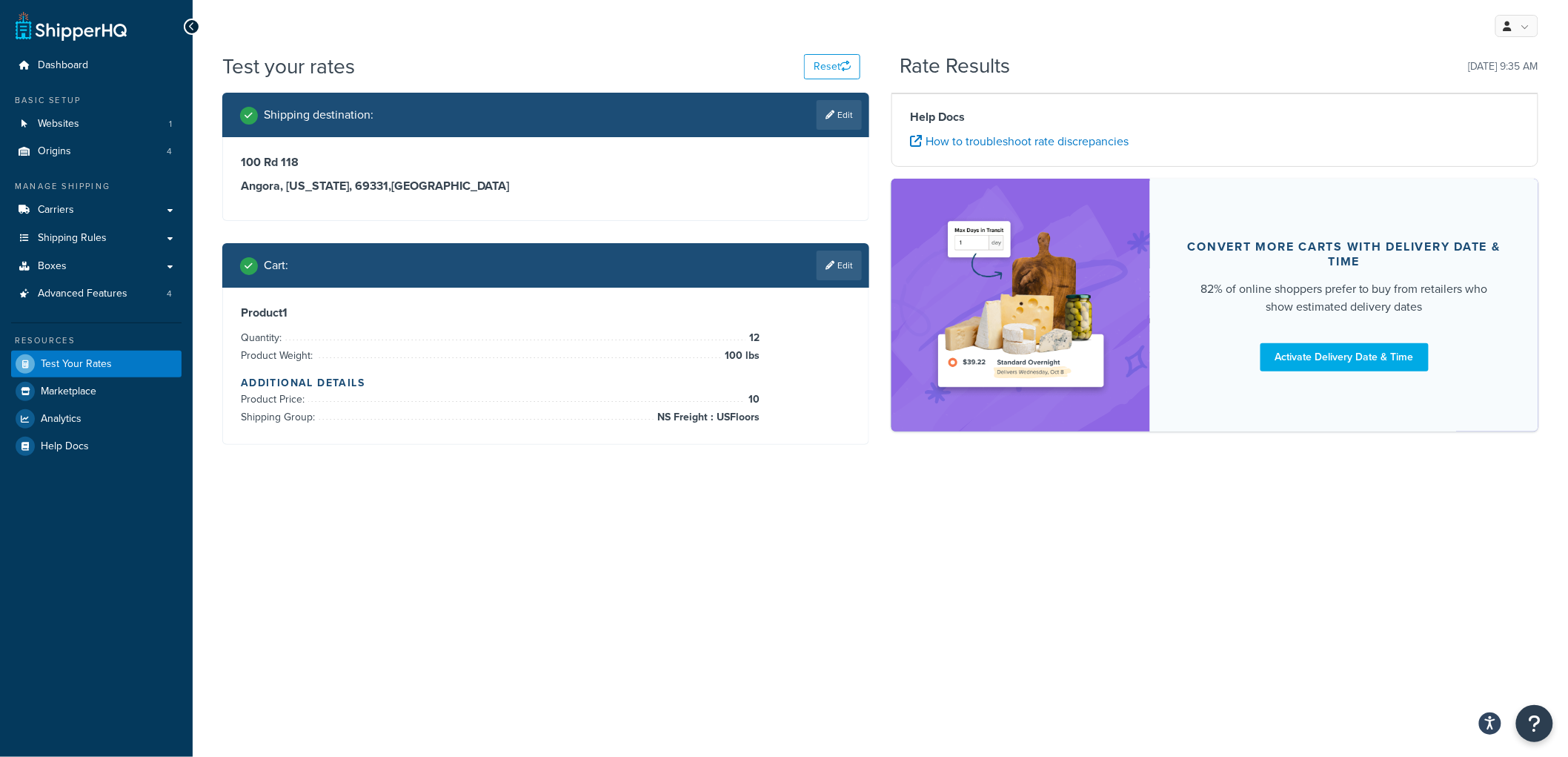
scroll to position [0, 0]
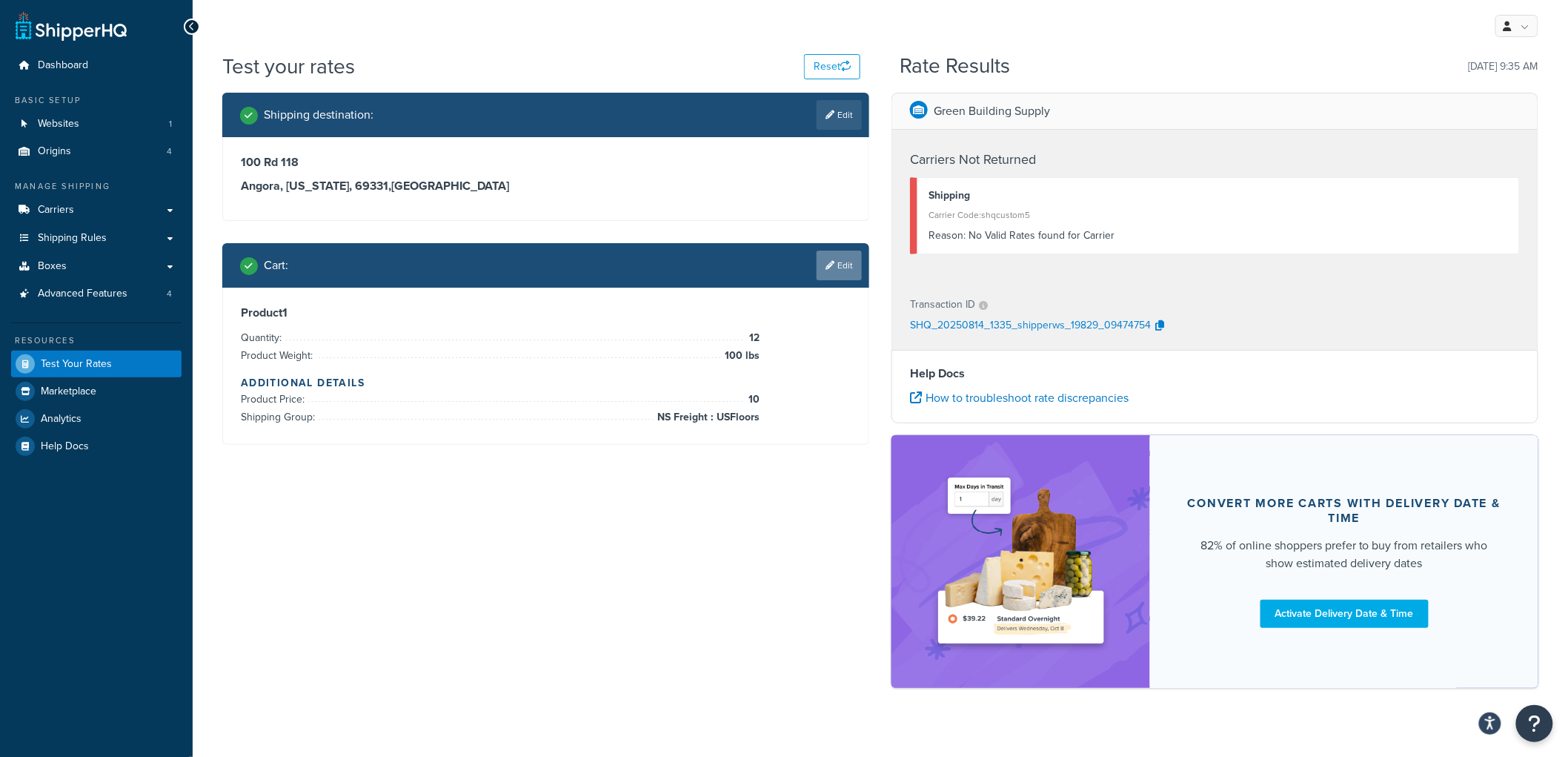
click at [827, 271] on link "Edit" at bounding box center [839, 265] width 45 height 30
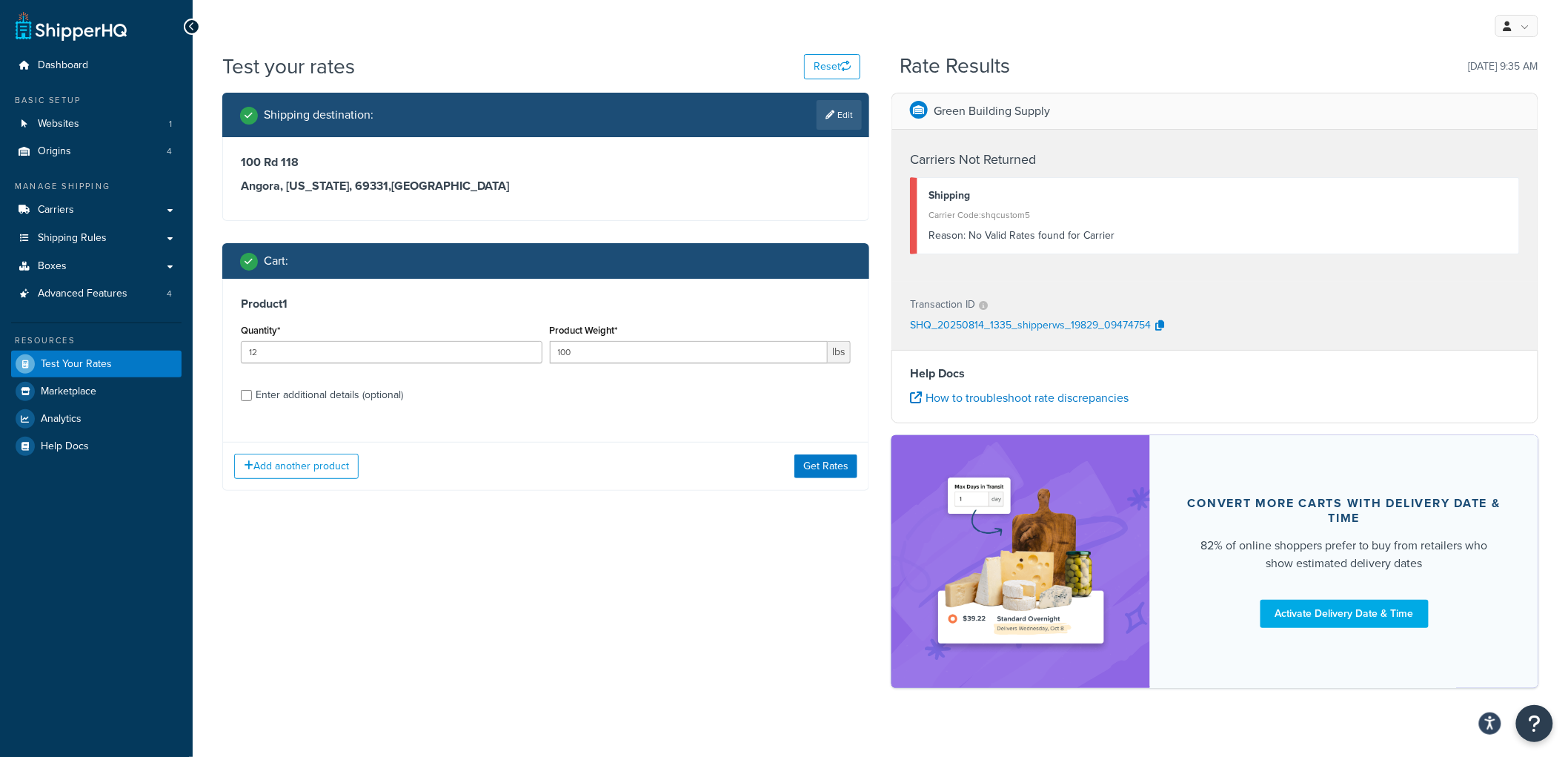
click at [361, 398] on div "Enter additional details (optional)" at bounding box center [329, 395] width 147 height 21
click at [252, 398] on input "Enter additional details (optional)" at bounding box center [246, 395] width 11 height 11
checkbox input "true"
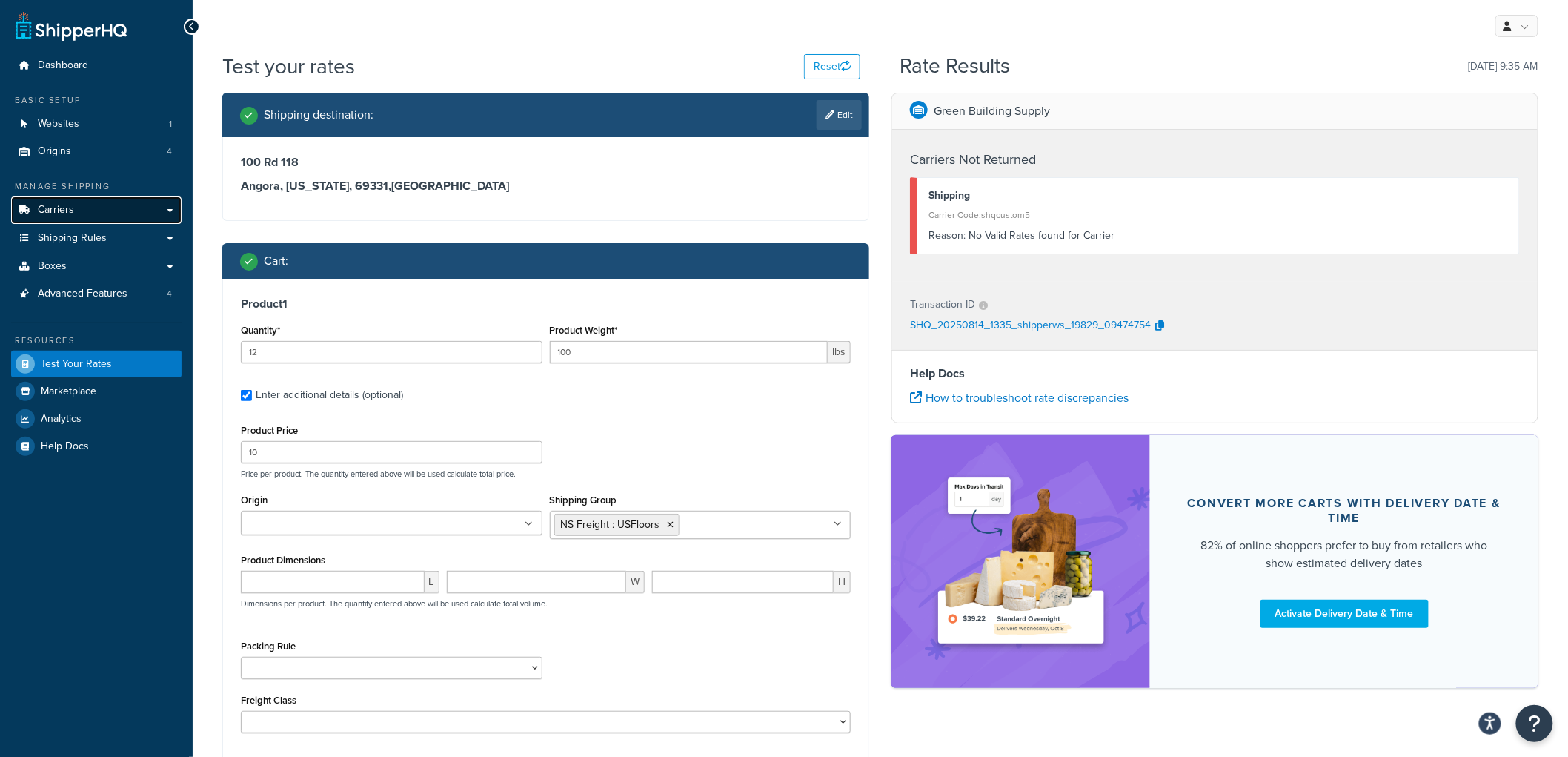
click at [167, 212] on link "Carriers" at bounding box center [96, 210] width 170 height 27
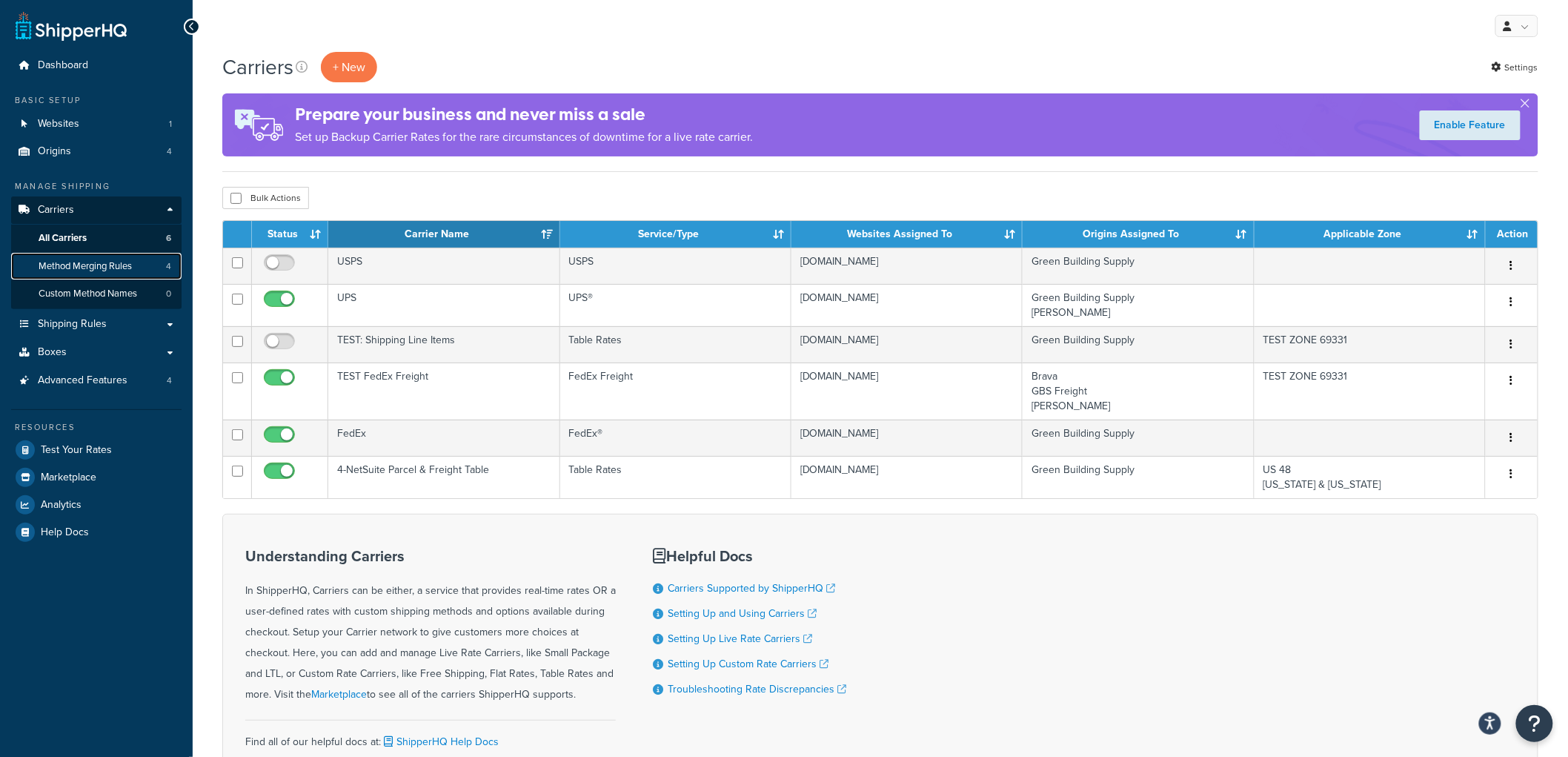
click at [139, 264] on link "Method Merging Rules 4" at bounding box center [96, 266] width 170 height 27
click at [113, 448] on link "Test Your Rates" at bounding box center [96, 449] width 170 height 26
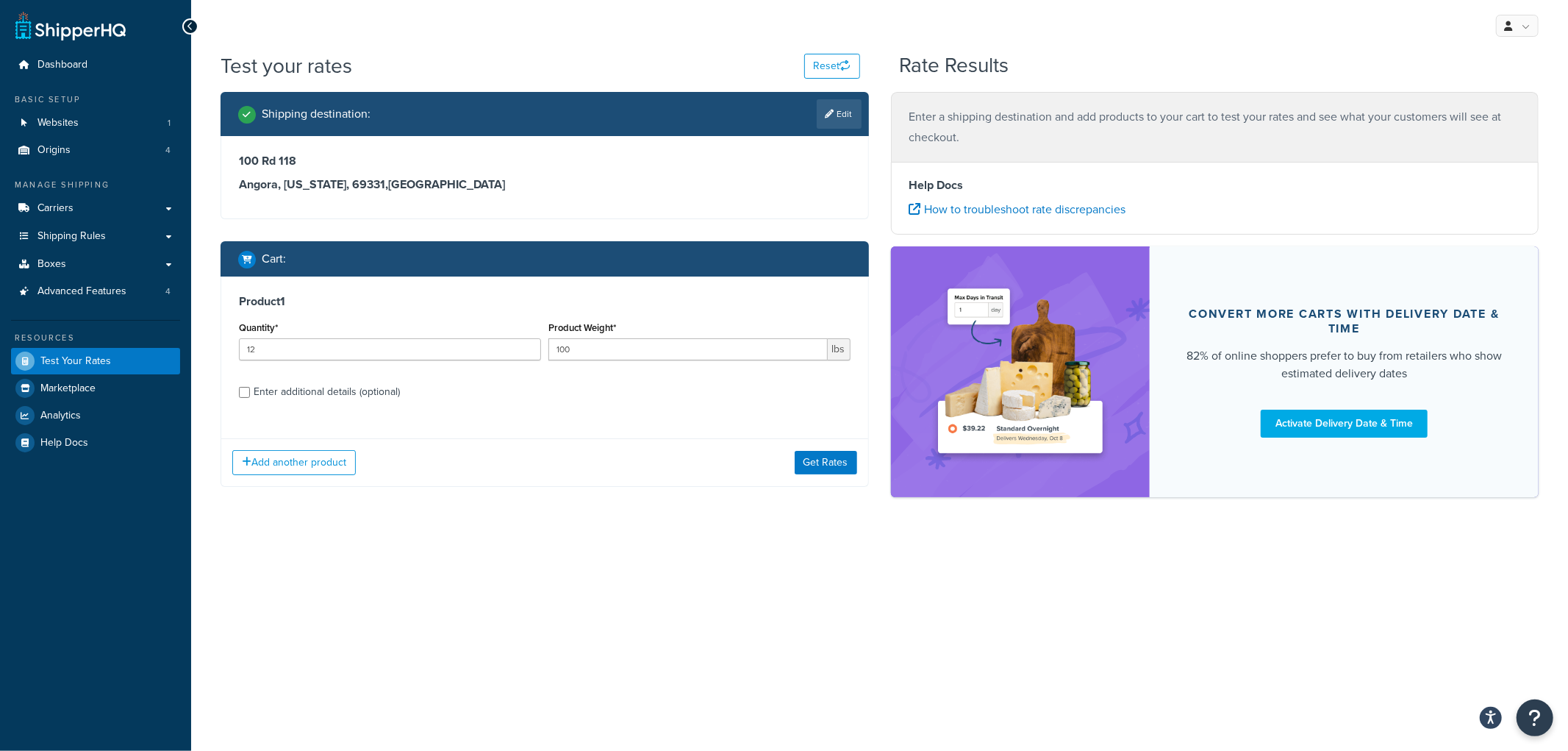
click at [338, 395] on div "Enter additional details (optional)" at bounding box center [326, 392] width 146 height 21
click at [250, 395] on input "Enter additional details (optional)" at bounding box center [244, 392] width 11 height 11
checkbox input "true"
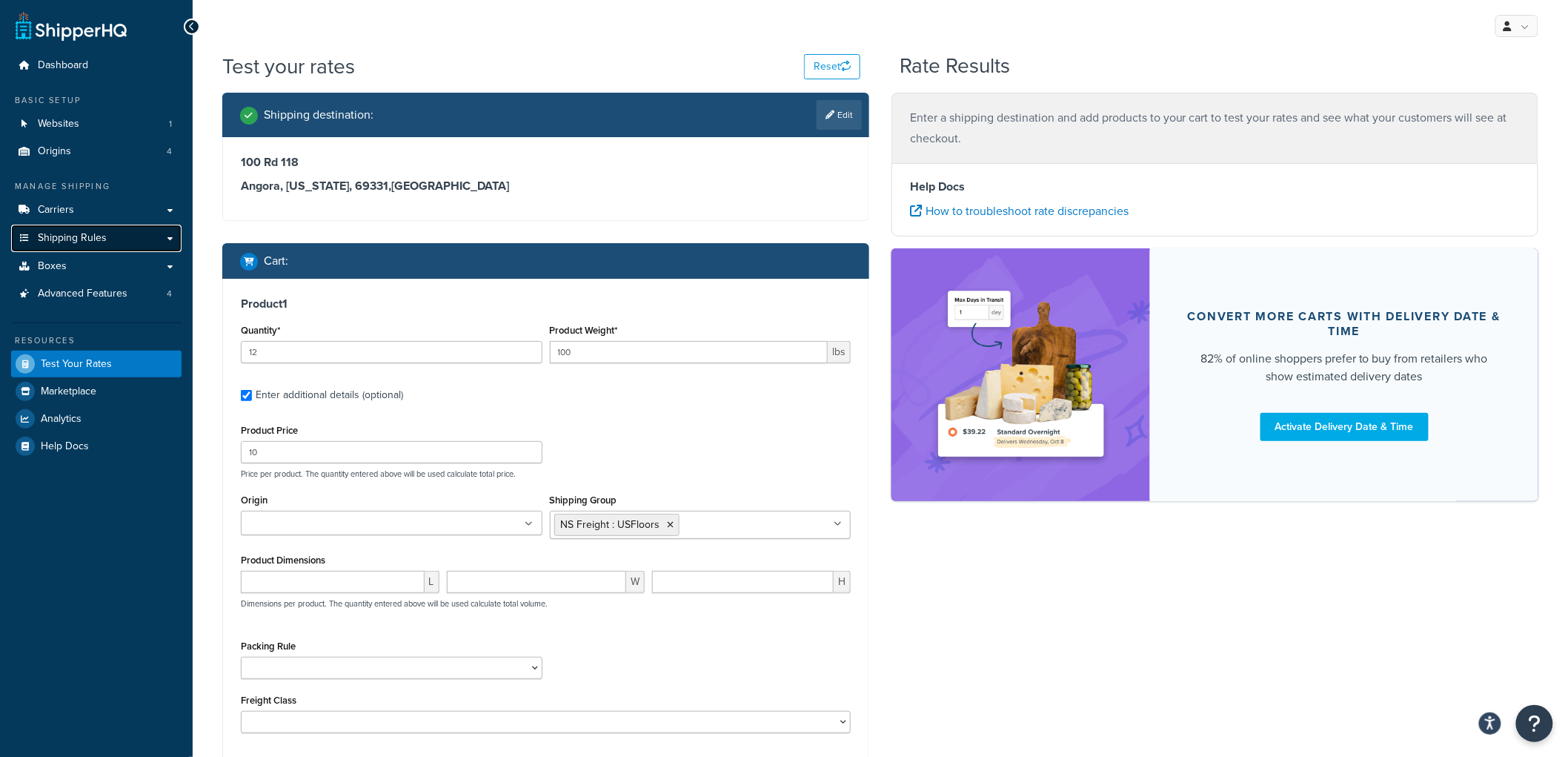
click at [95, 243] on span "Shipping Rules" at bounding box center [72, 238] width 69 height 12
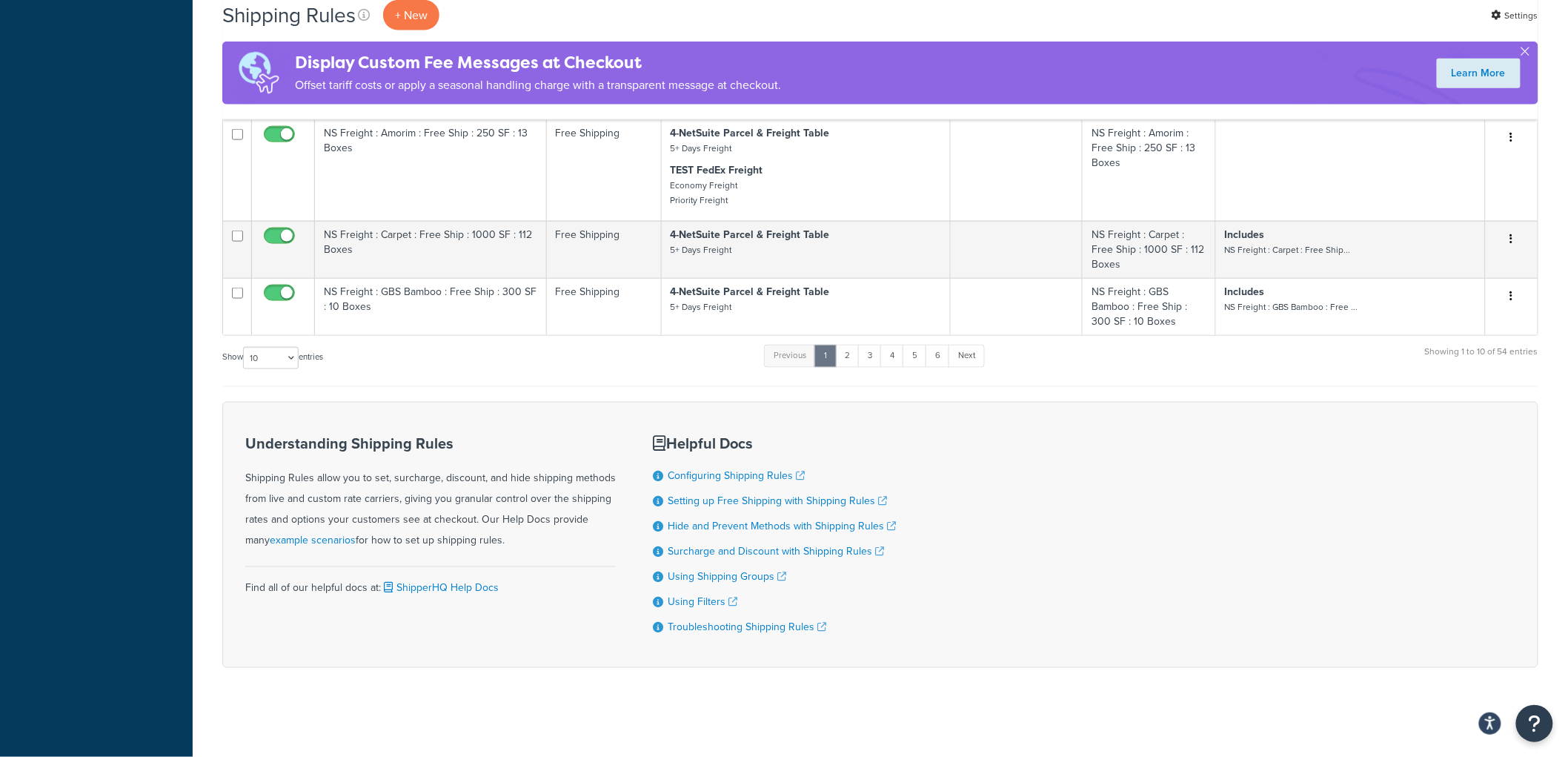
scroll to position [759, 0]
click at [940, 345] on link "6" at bounding box center [938, 355] width 25 height 22
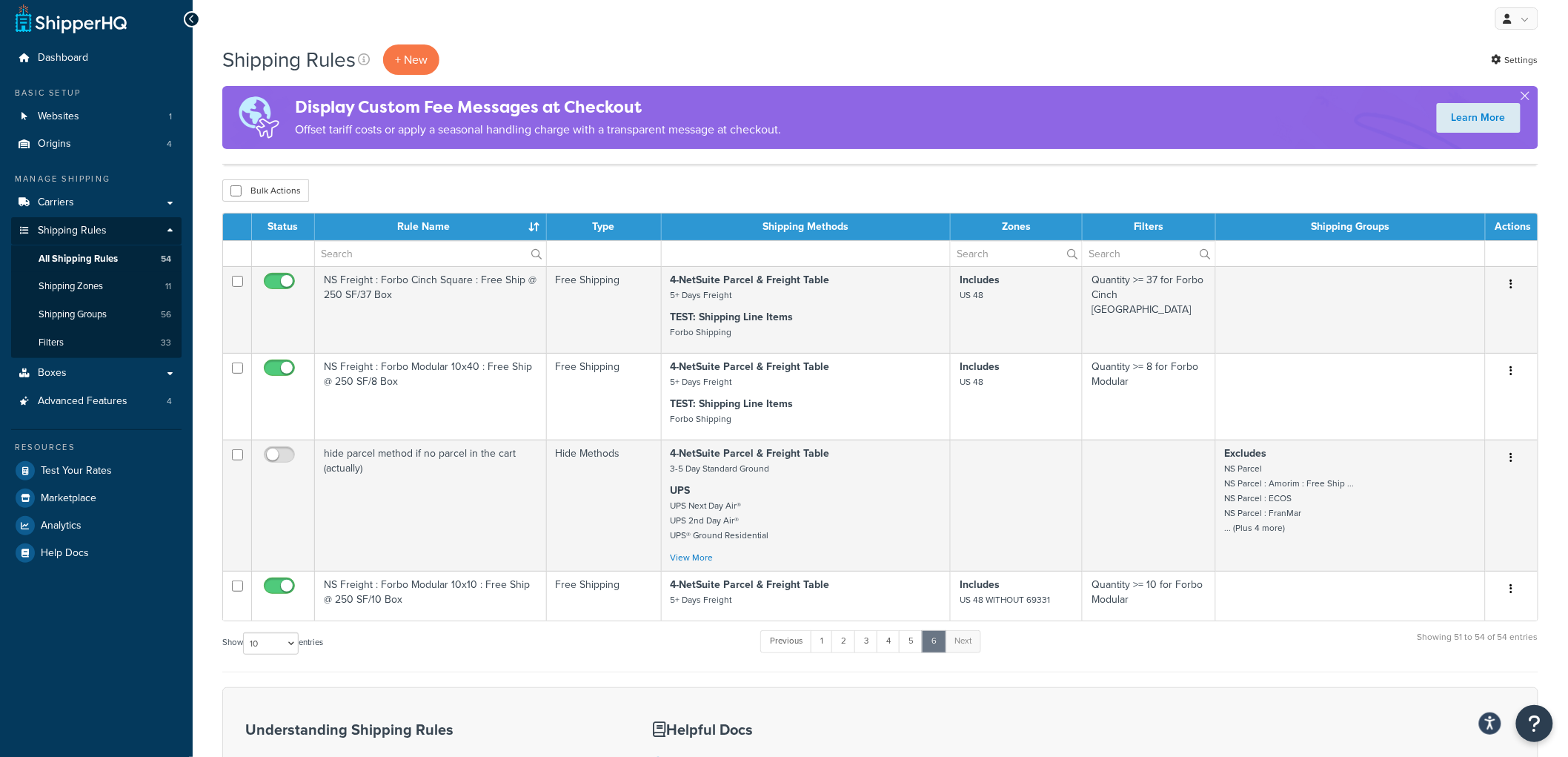
scroll to position [0, 0]
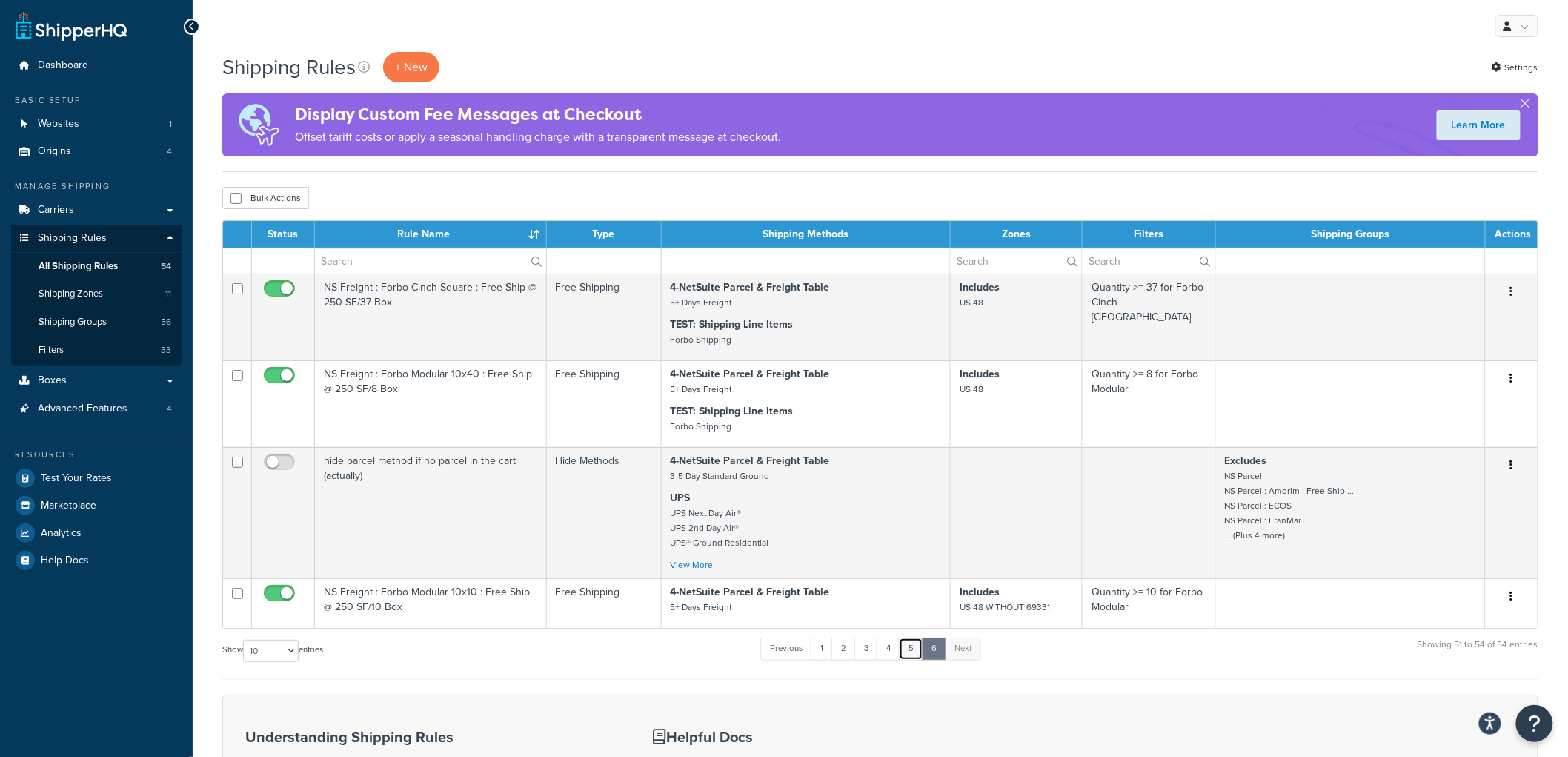
click at [917, 659] on link "5" at bounding box center [911, 648] width 25 height 22
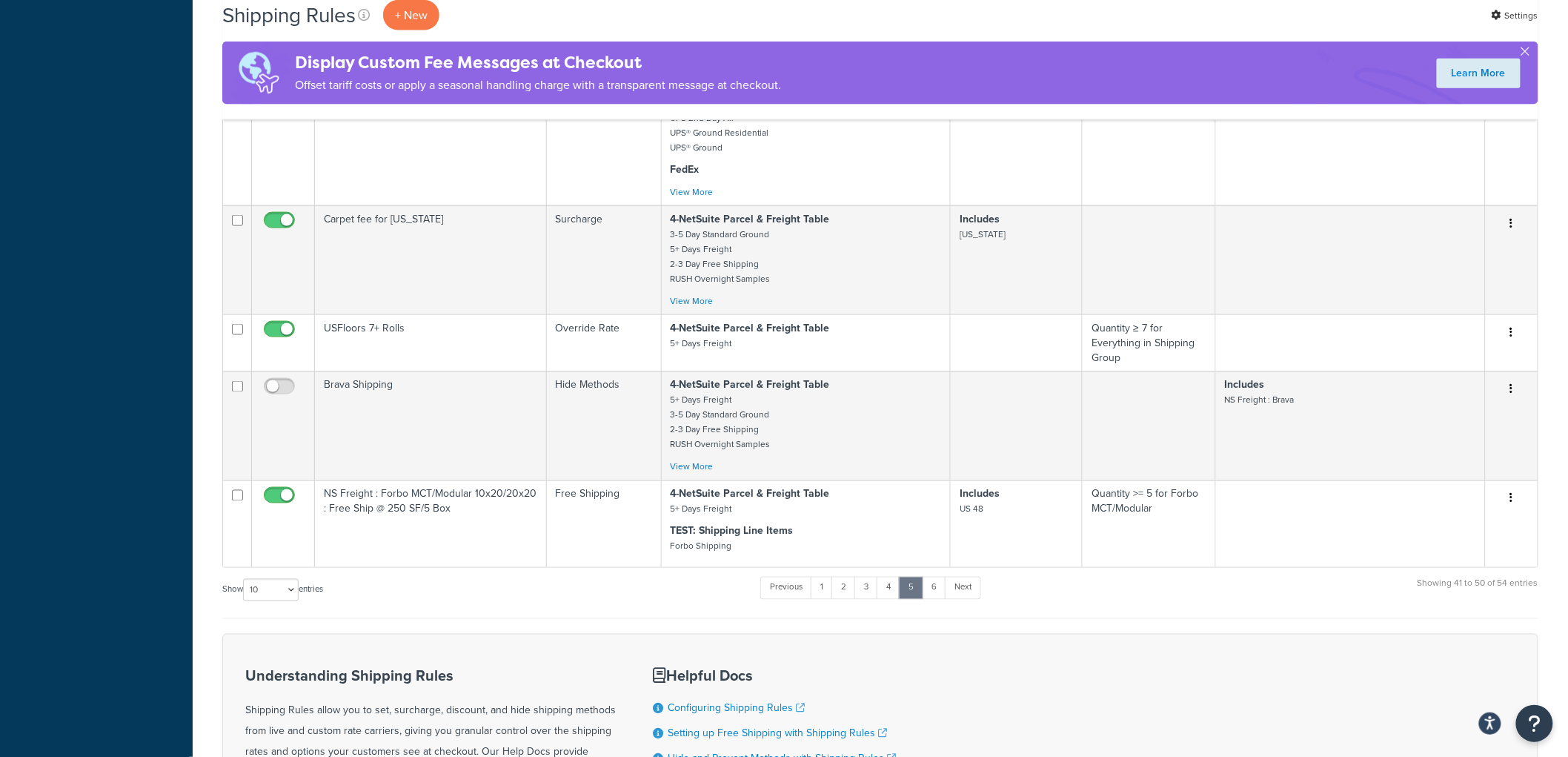
scroll to position [746, 0]
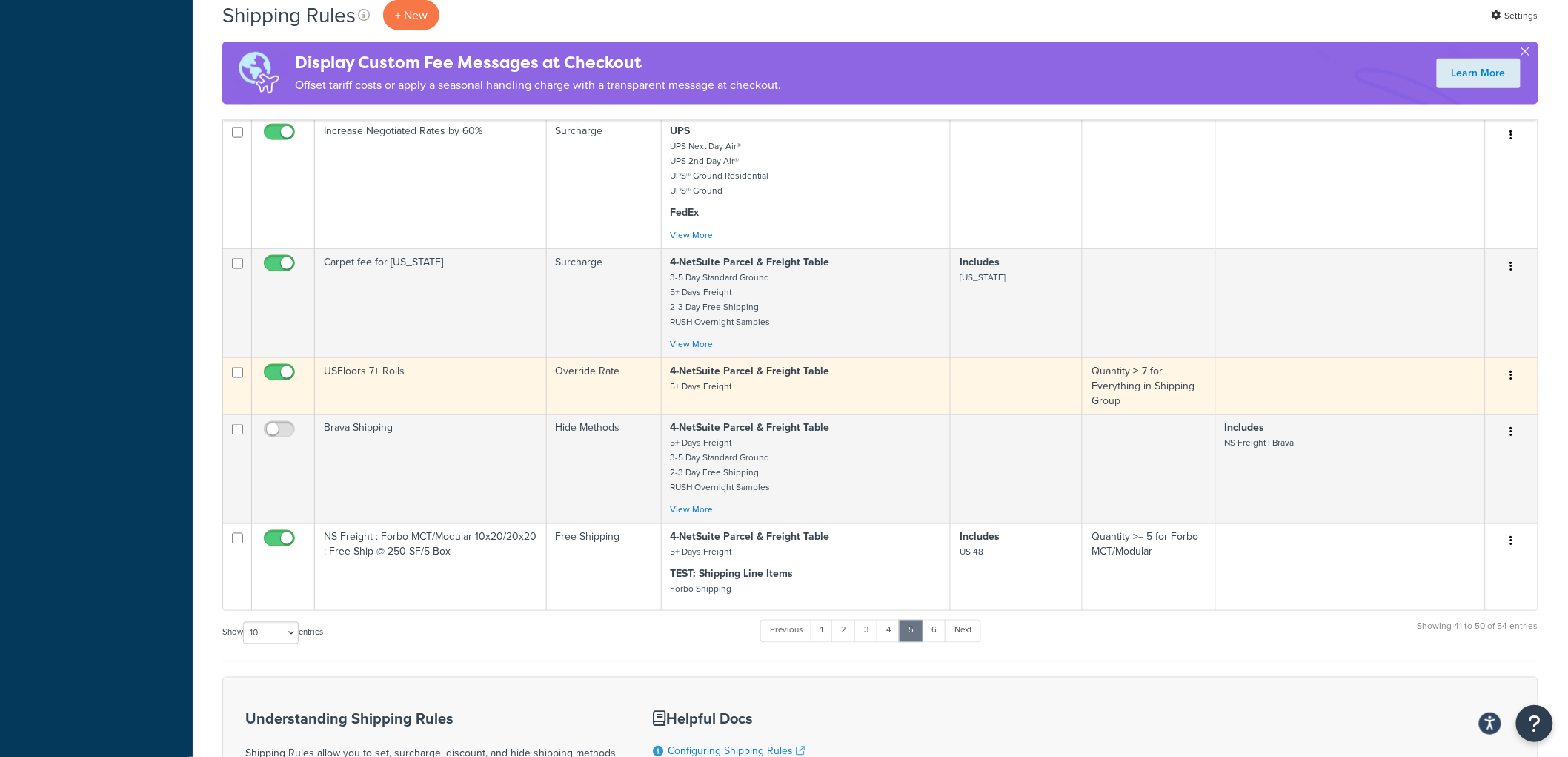
click at [487, 382] on td "USFloors 7+ Rolls" at bounding box center [430, 385] width 232 height 57
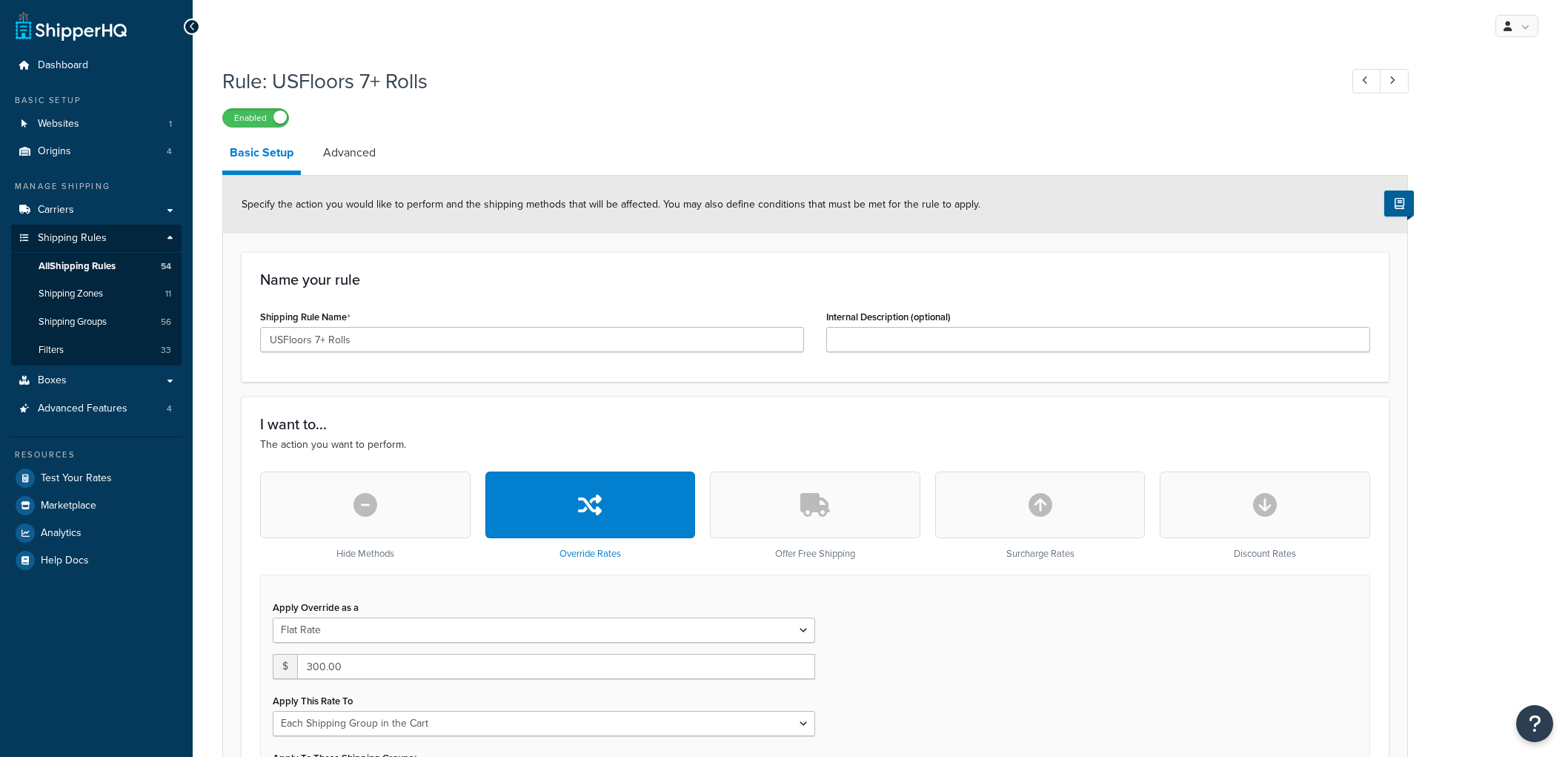
select select "SHIPPING_GROUP"
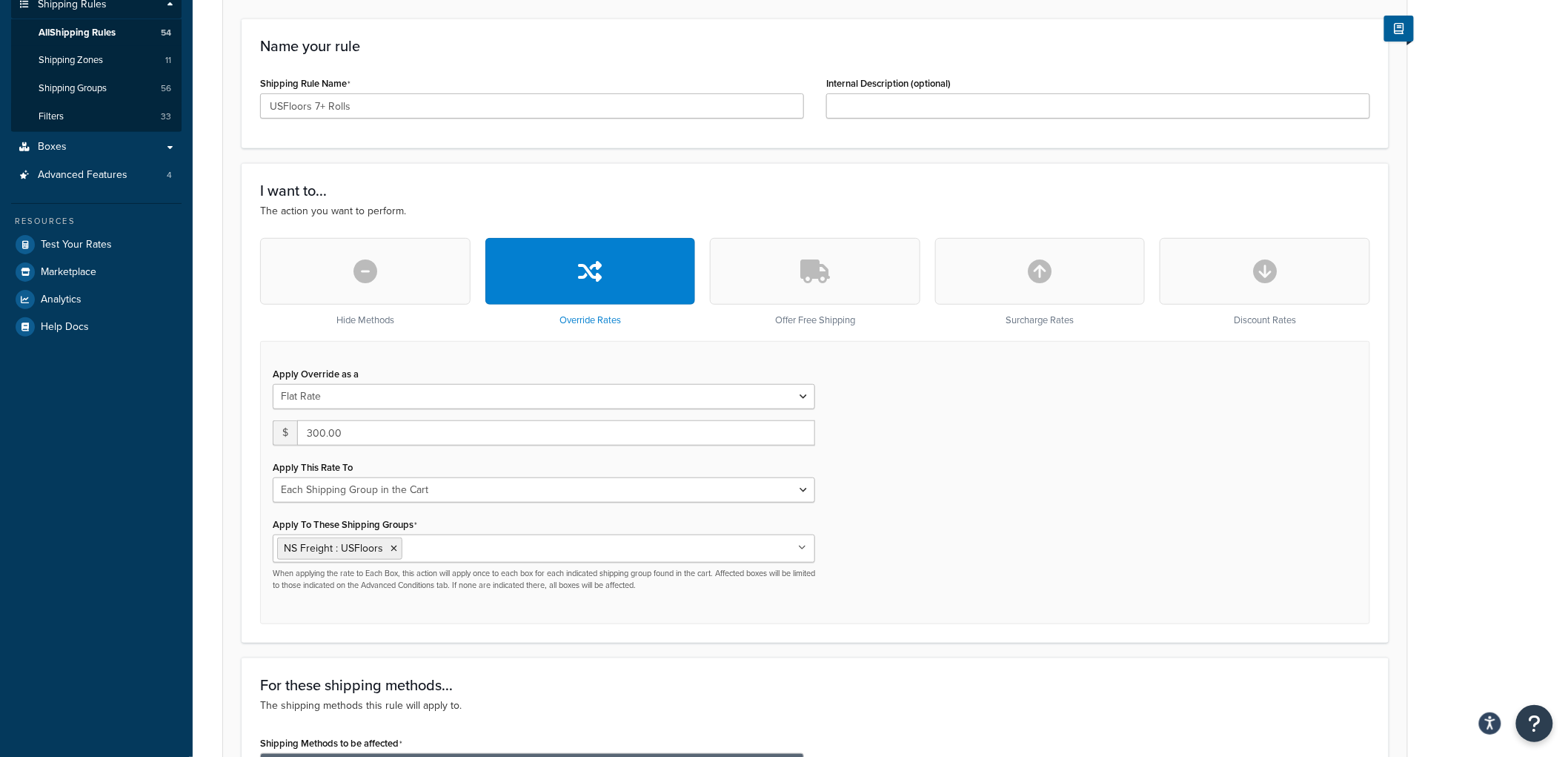
scroll to position [247, 0]
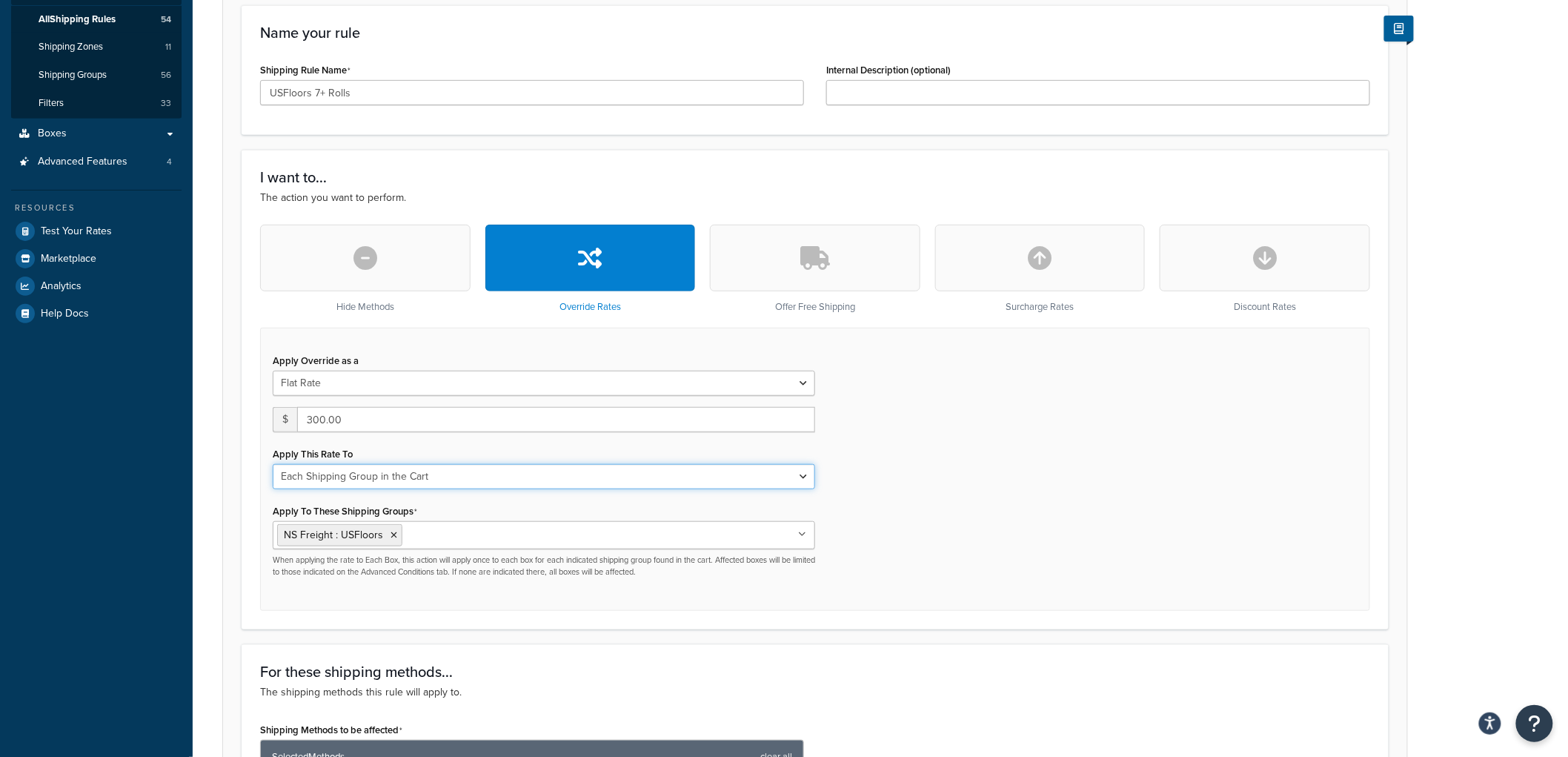
click at [641, 465] on select "Each Shipment in the Cart Each Origin in the Cart Each Shipping Group in the Ca…" at bounding box center [544, 476] width 543 height 26
click at [982, 476] on div "Apply Override as a Flat Rate Percentage Flat Rate & Percentage $ 300.00 Apply …" at bounding box center [815, 469] width 1111 height 283
click at [950, 489] on div "Apply Override as a Flat Rate Percentage Flat Rate & Percentage $ 300.00 Apply …" at bounding box center [815, 469] width 1111 height 283
click at [667, 484] on select "Each Shipment in the Cart Each Origin in the Cart Each Shipping Group in the Ca…" at bounding box center [544, 476] width 543 height 26
click at [977, 477] on div "Apply Override as a Flat Rate Percentage Flat Rate & Percentage $ 300.00 Apply …" at bounding box center [815, 469] width 1111 height 283
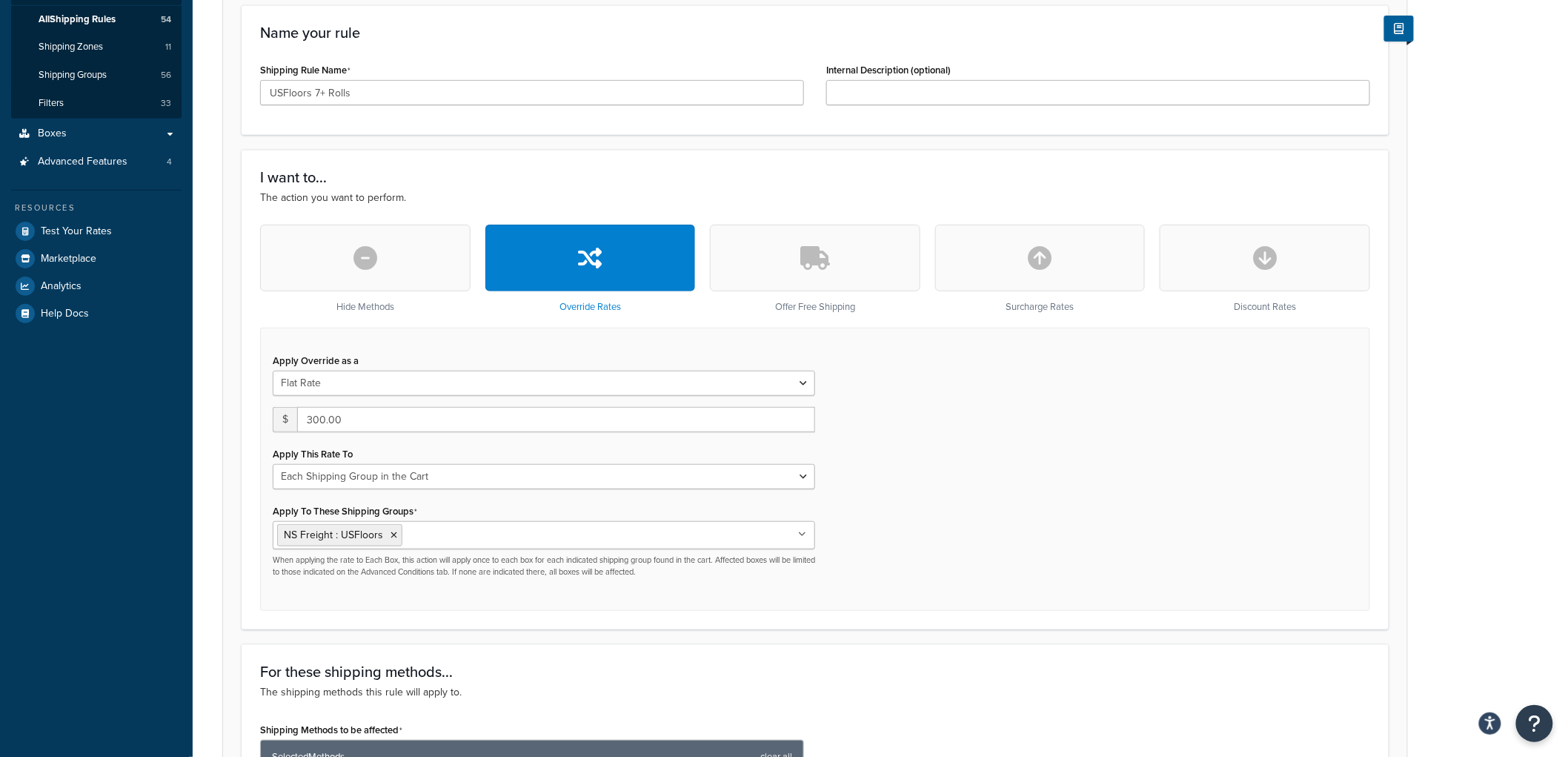
click at [970, 491] on div "Apply Override as a Flat Rate Percentage Flat Rate & Percentage $ 300.00 Apply …" at bounding box center [815, 469] width 1111 height 283
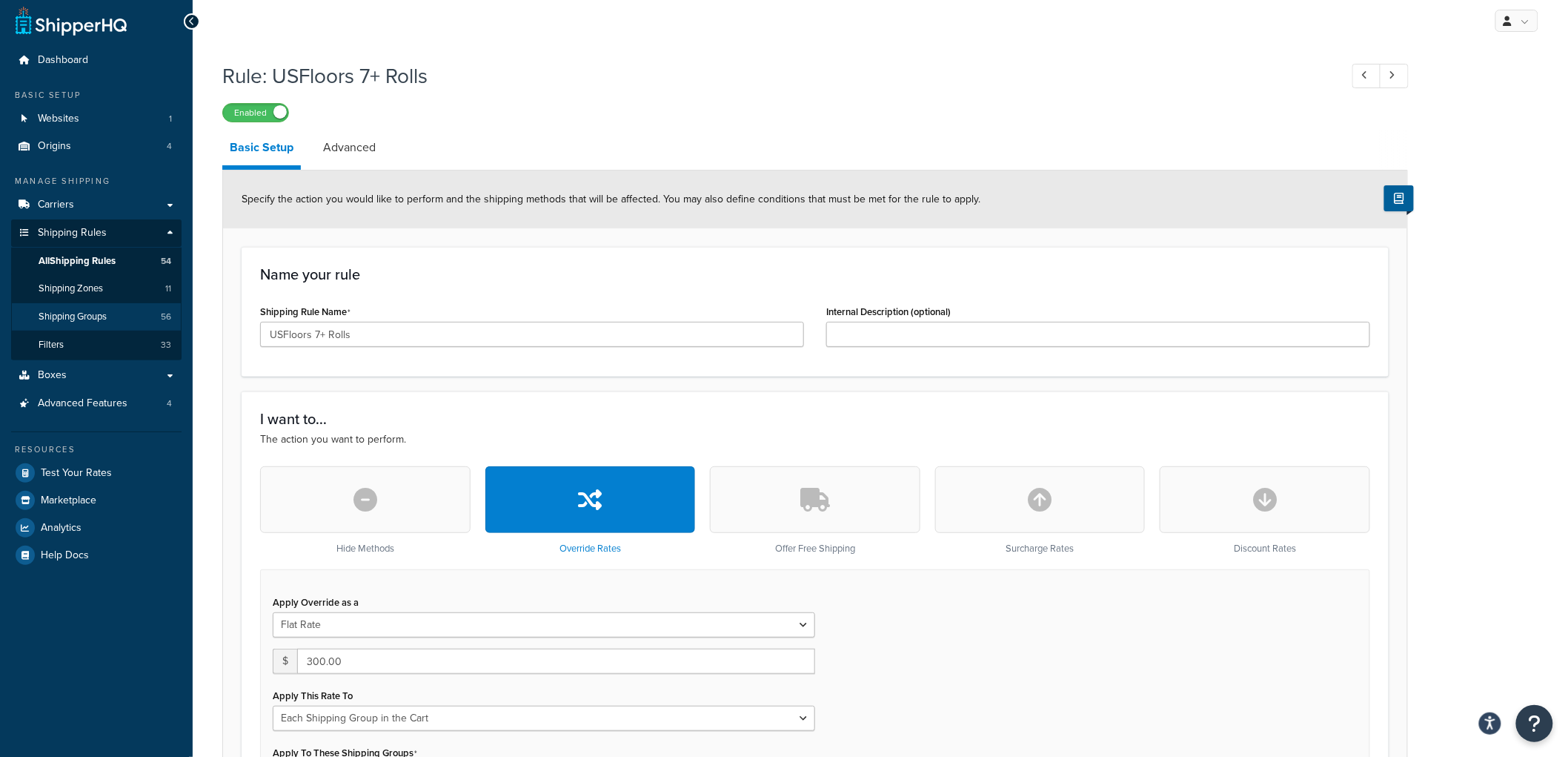
scroll to position [0, 0]
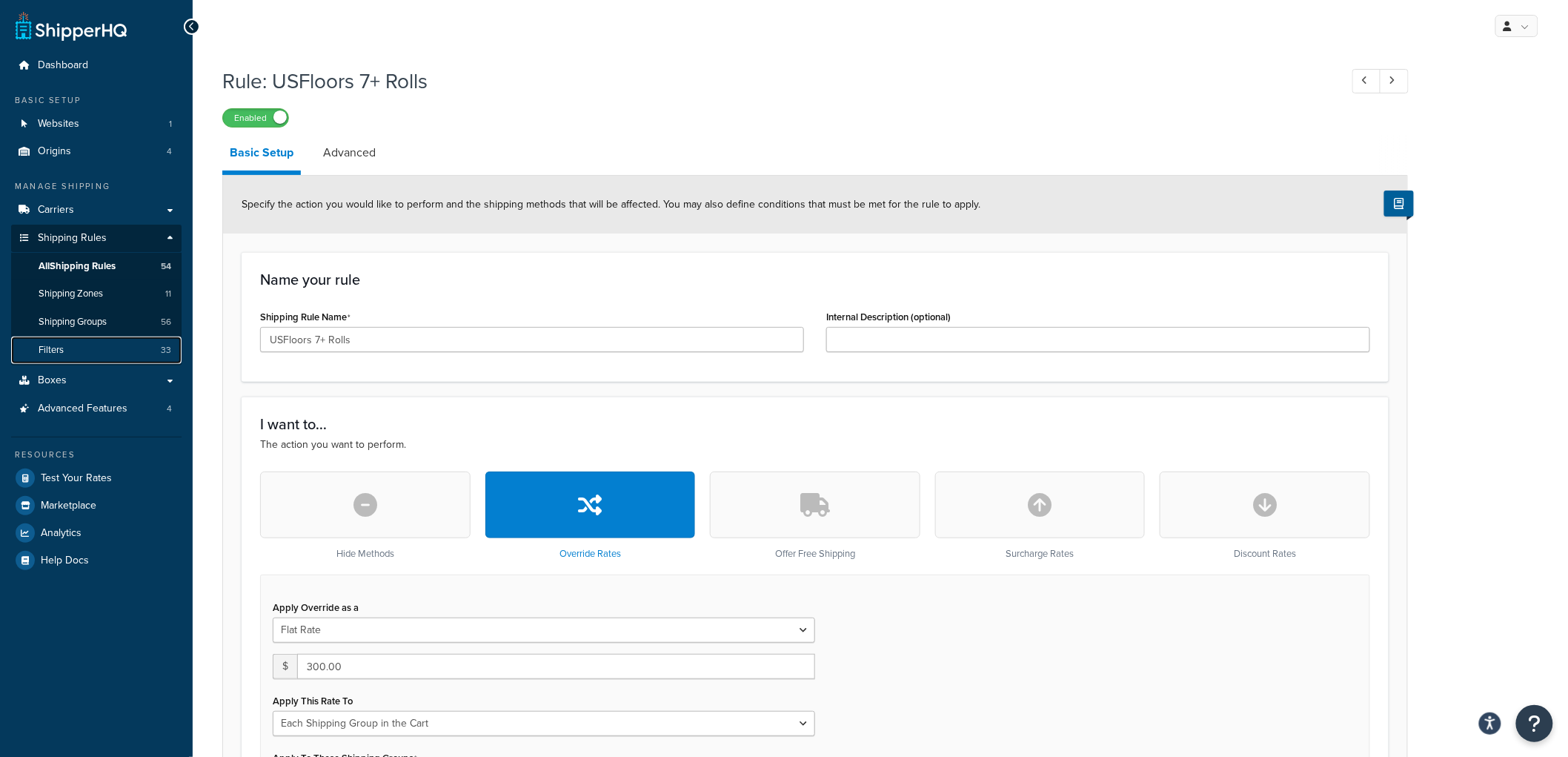
click at [138, 346] on link "Filters 33" at bounding box center [96, 350] width 170 height 27
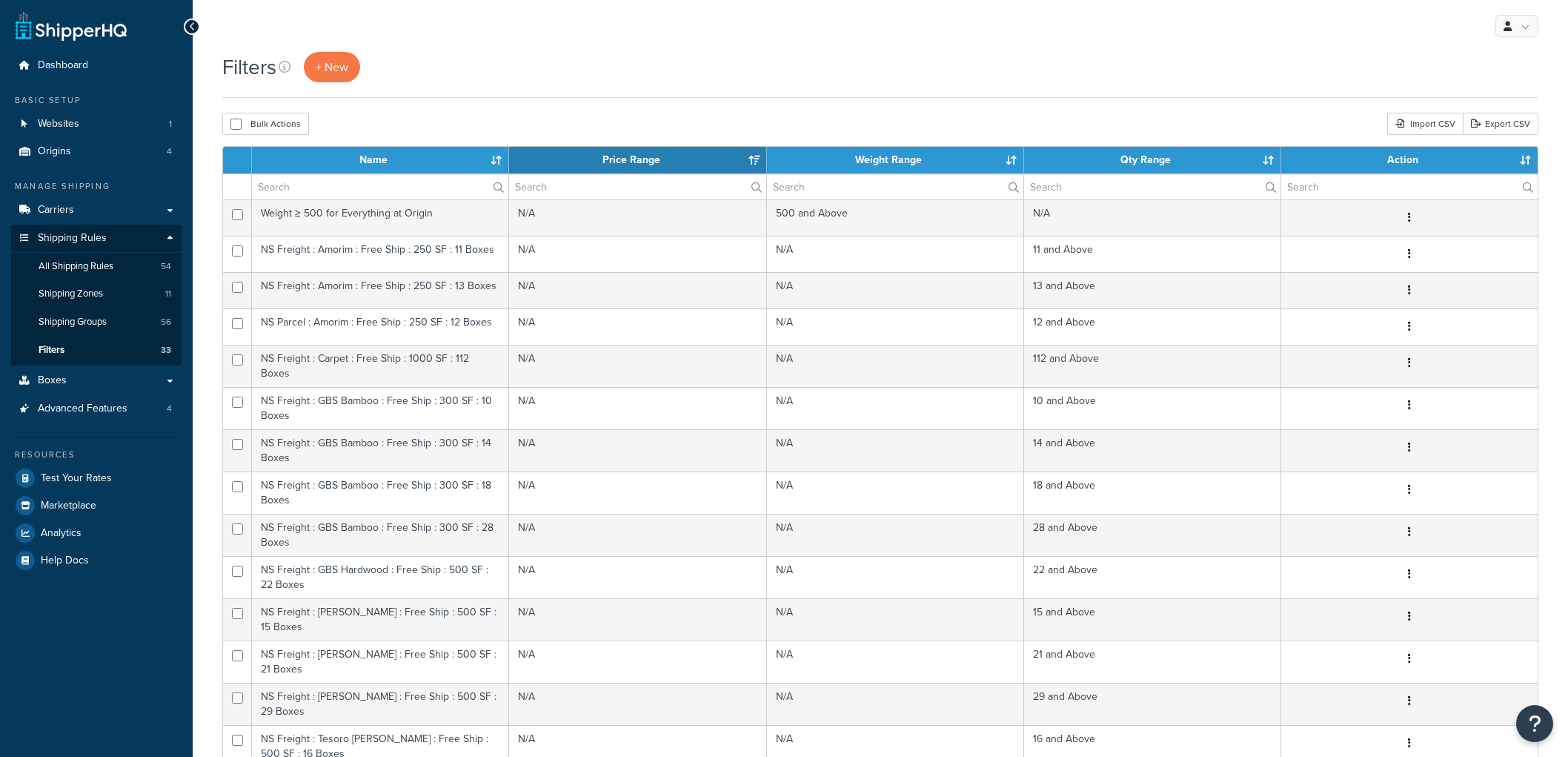
select select "15"
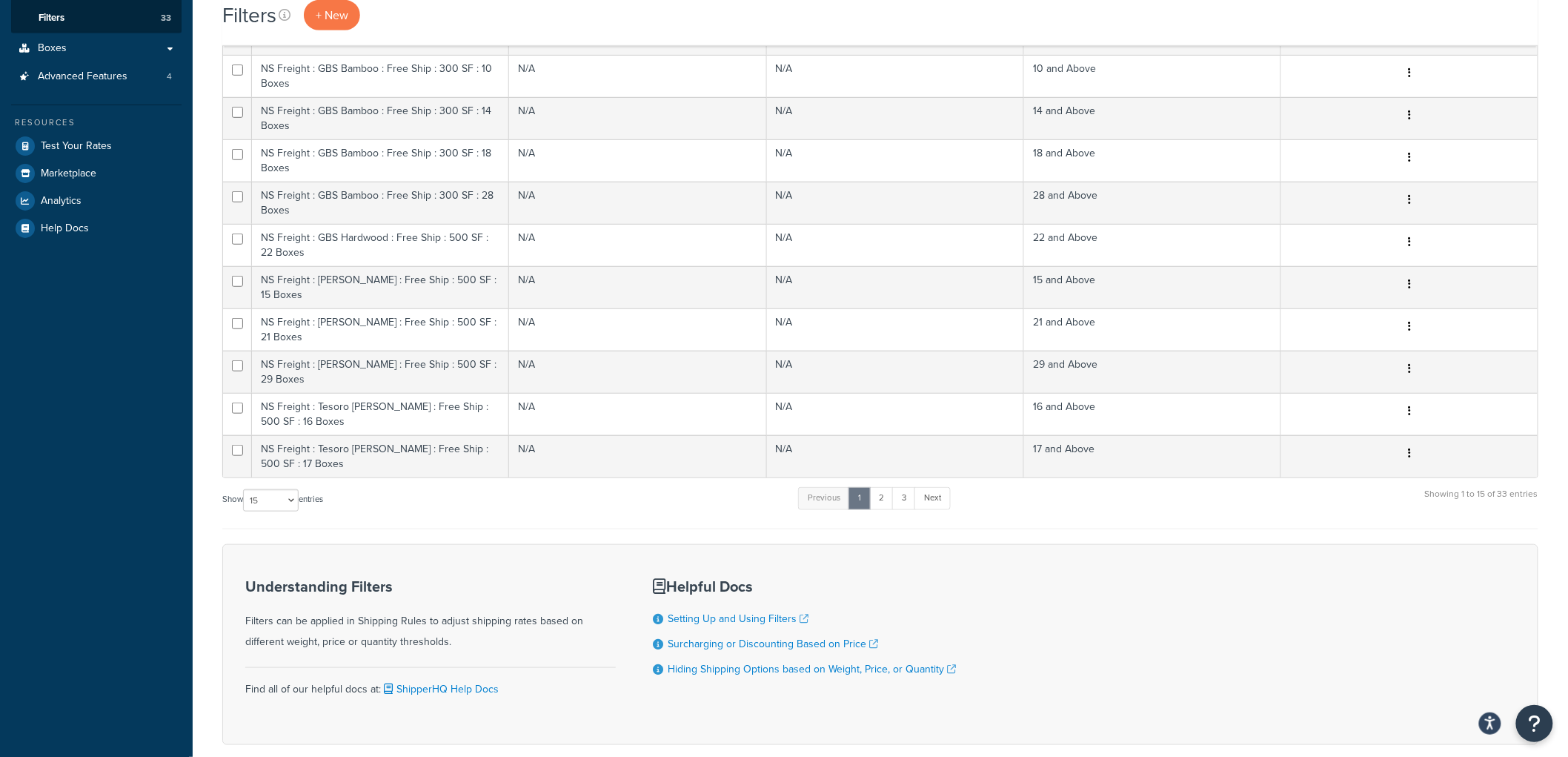
scroll to position [304, 0]
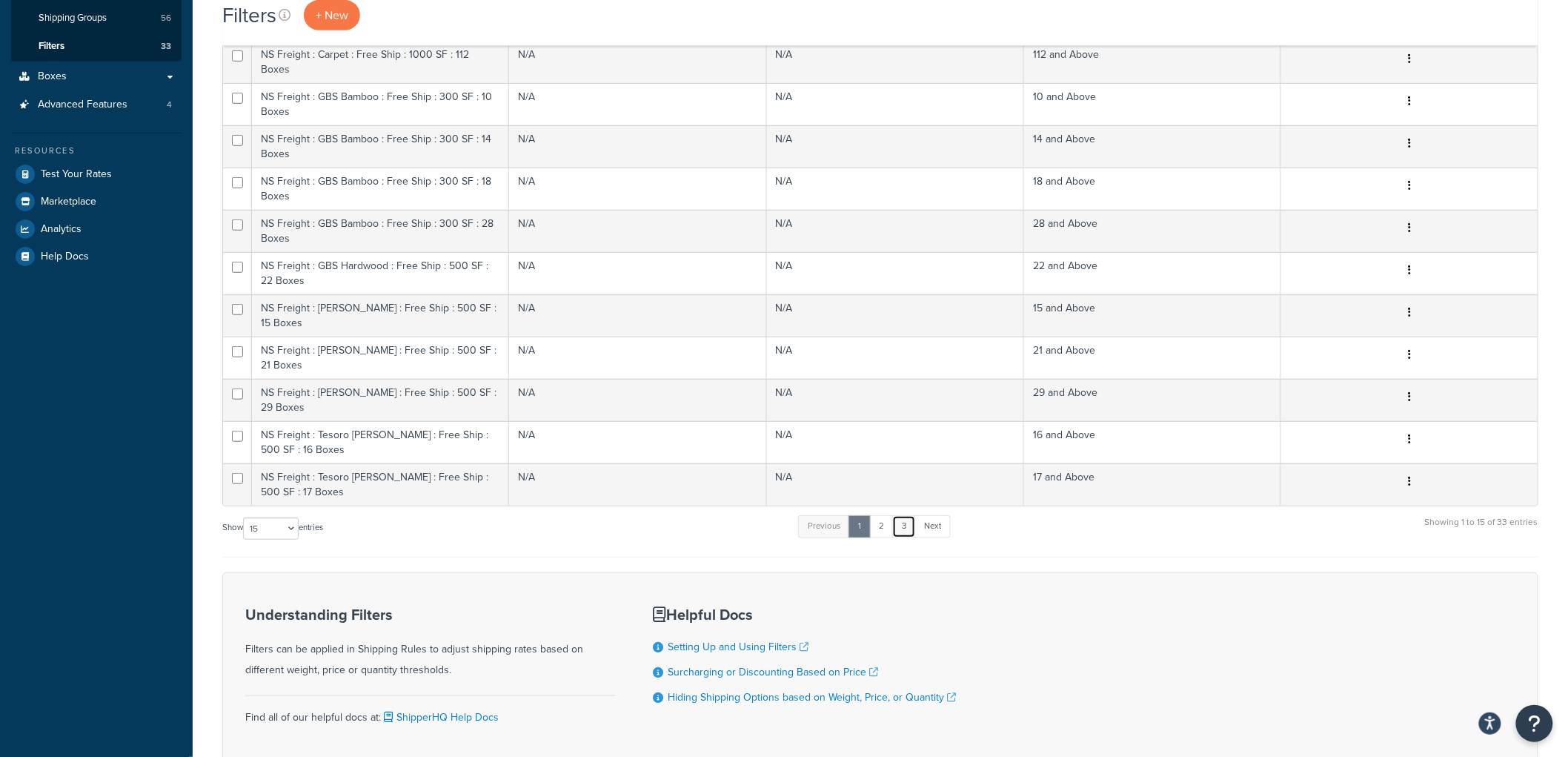
click at [909, 515] on link "3" at bounding box center [903, 525] width 24 height 22
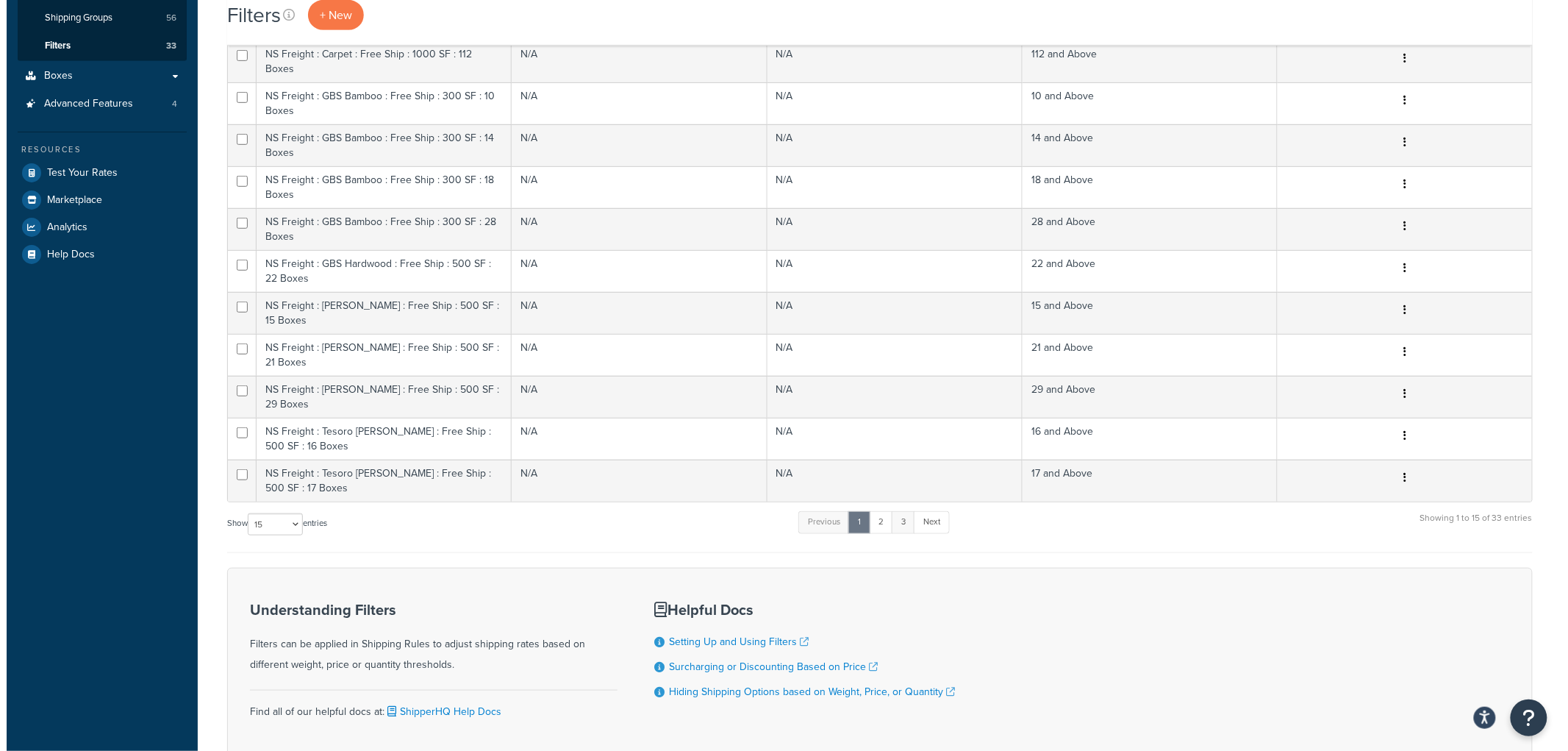
scroll to position [0, 0]
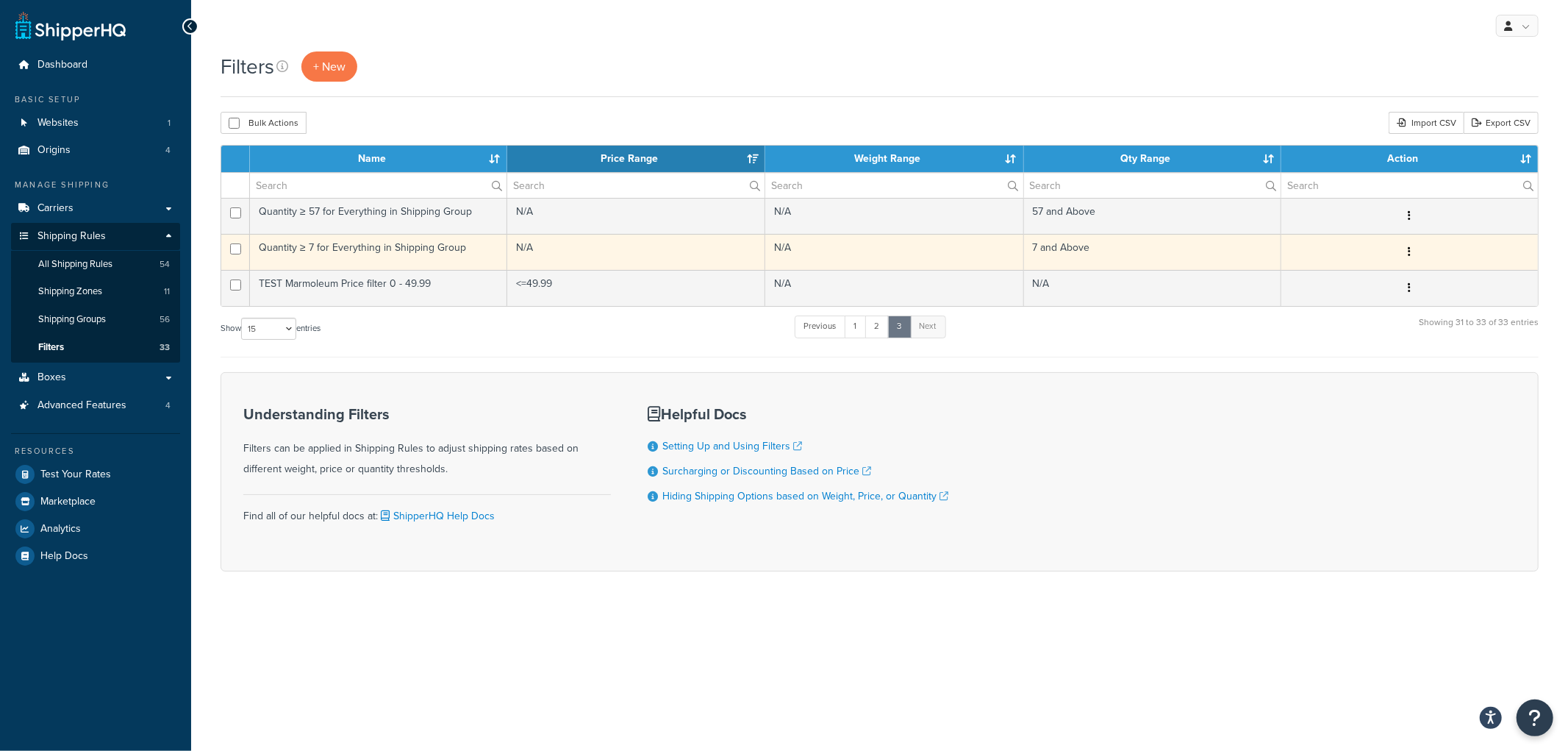
click at [460, 252] on td "Quantity ≥ 7 for Everything in Shipping Group" at bounding box center [378, 251] width 257 height 36
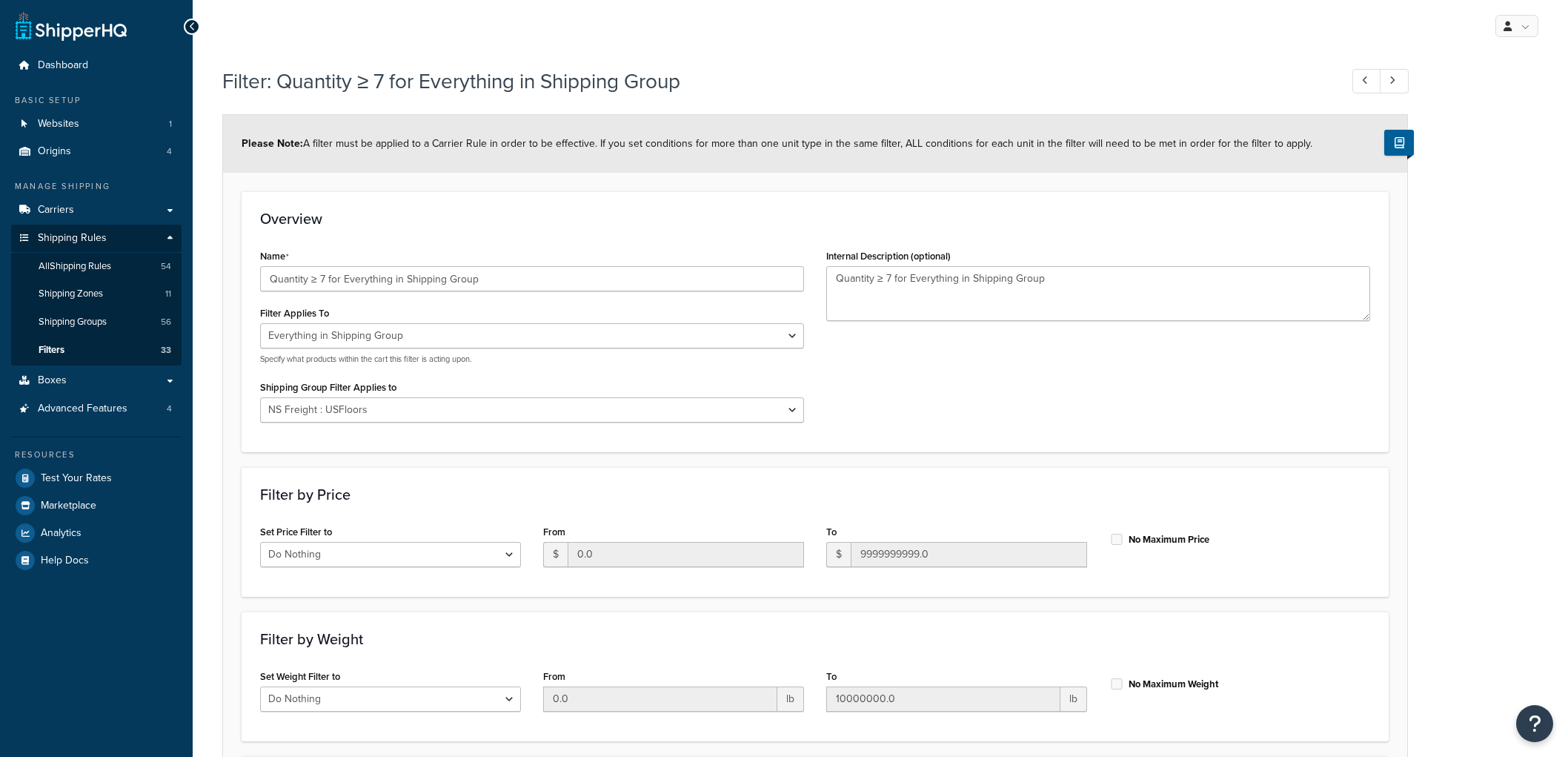
select select "SHIPPING_GROUP"
select select "298972"
select select "range"
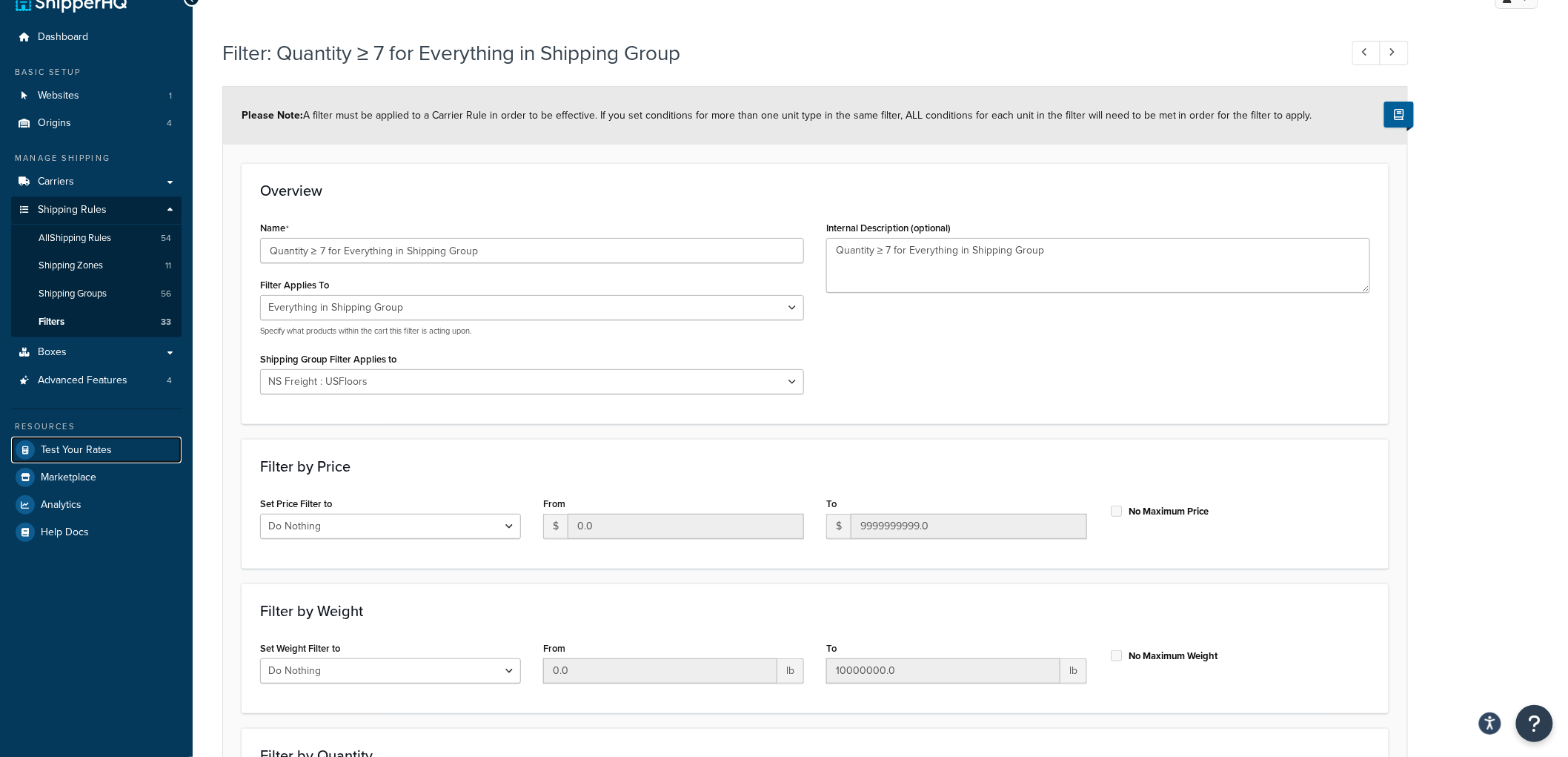
scroll to position [18, 0]
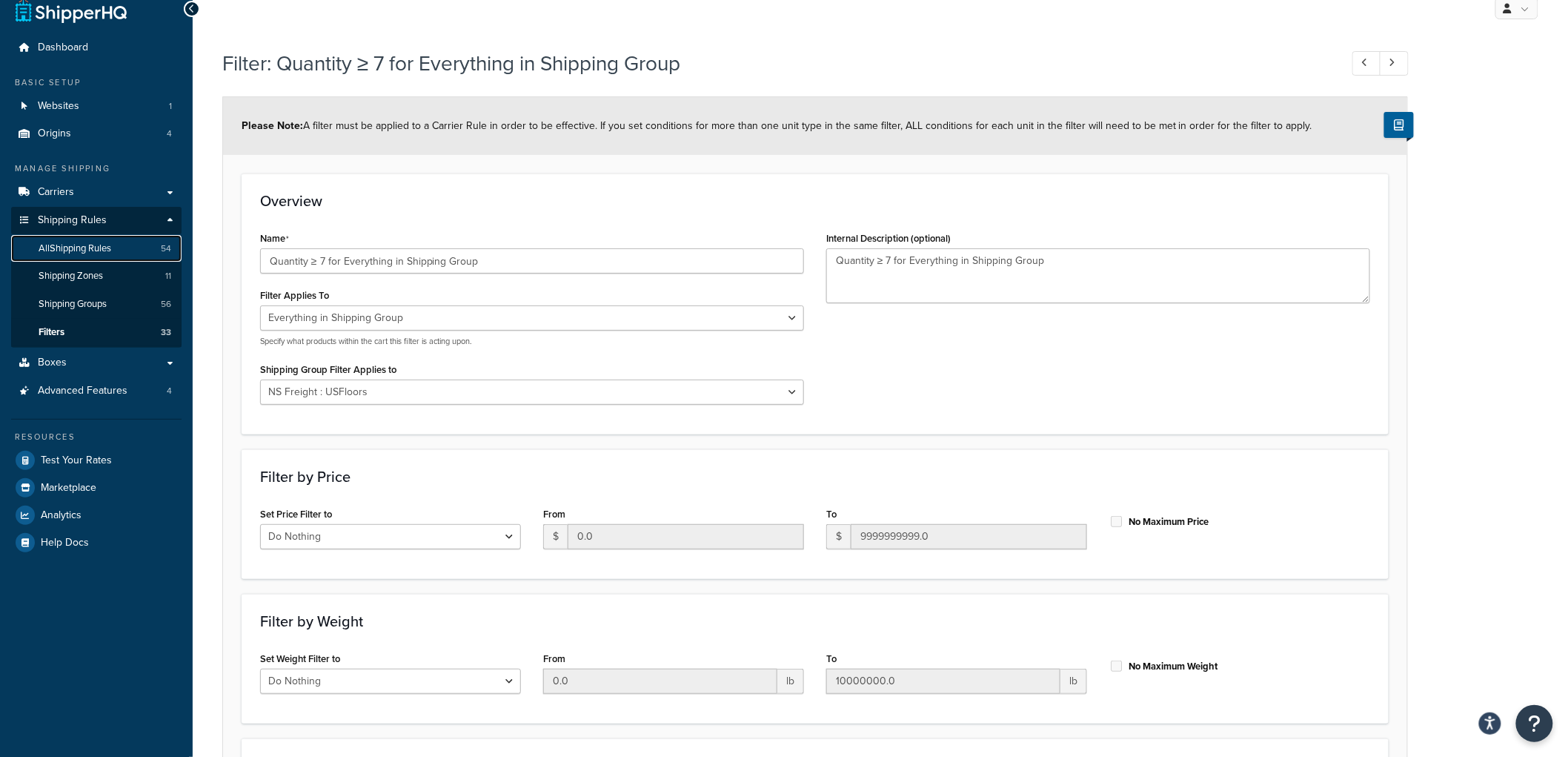
click at [101, 245] on span "All Shipping Rules" at bounding box center [75, 249] width 72 height 12
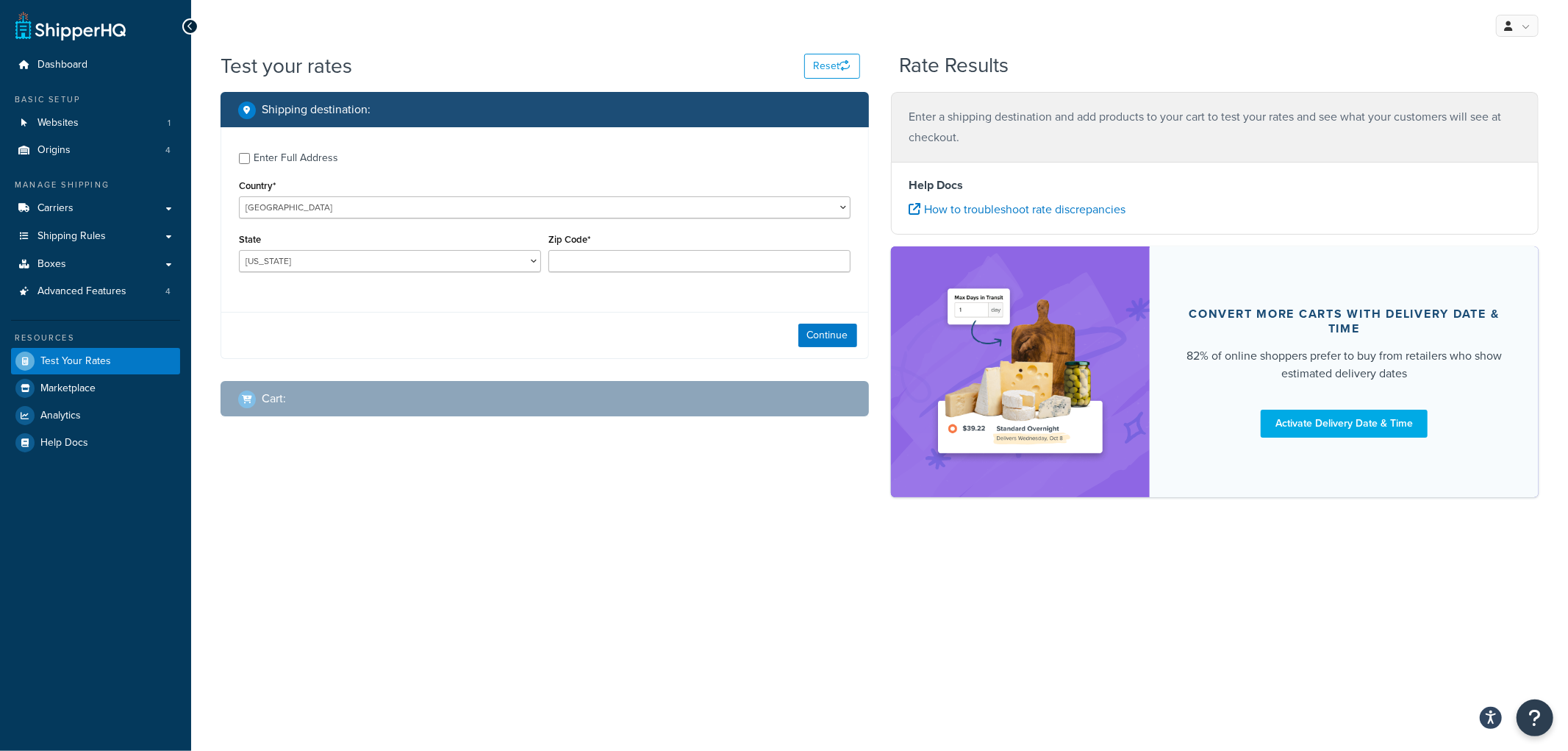
click at [266, 155] on div "Enter Full Address" at bounding box center [295, 158] width 85 height 21
click at [250, 155] on input "Enter Full Address" at bounding box center [244, 158] width 11 height 11
checkbox input "true"
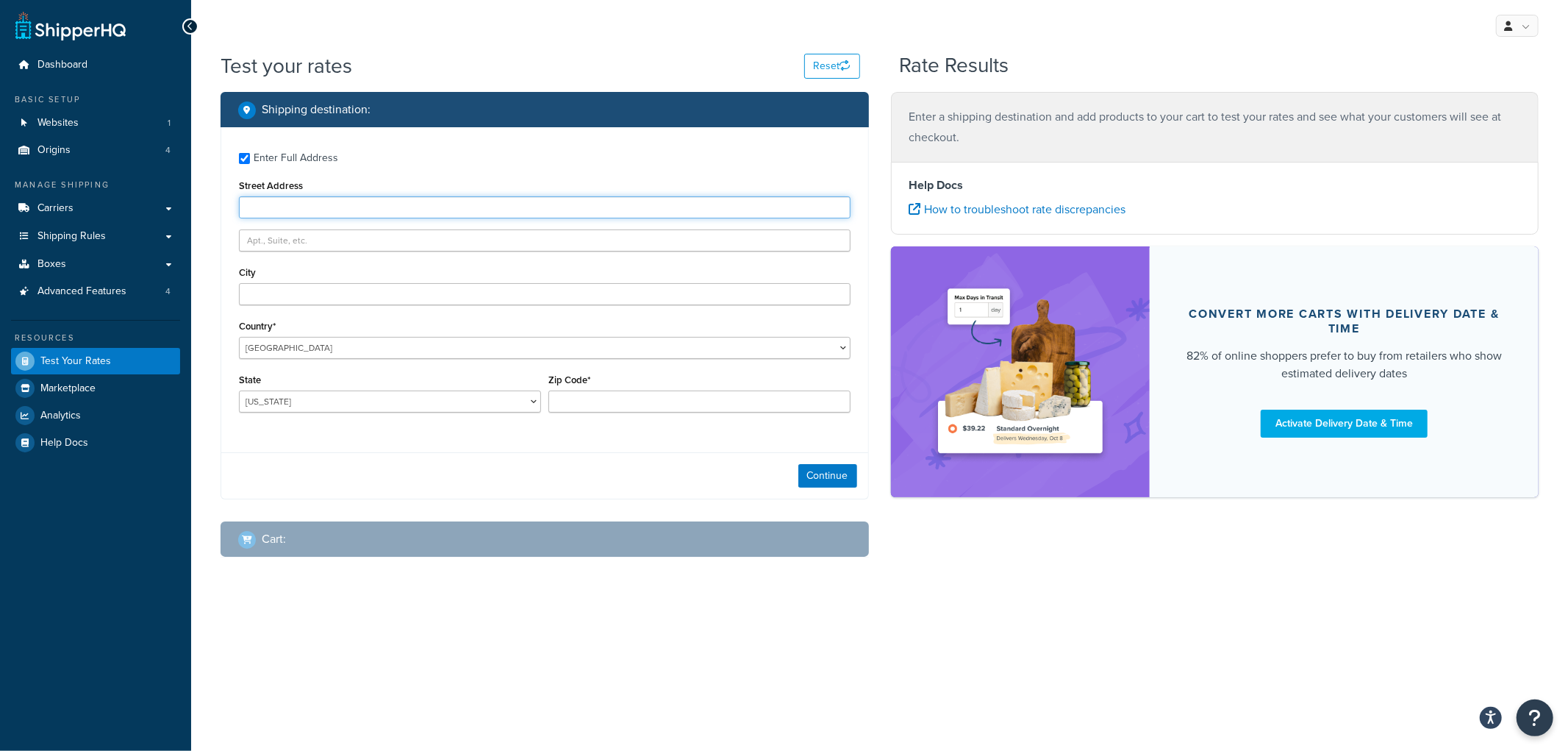
click at [285, 197] on input "Street Address" at bounding box center [545, 207] width 612 height 22
click at [284, 284] on input "City" at bounding box center [545, 294] width 612 height 22
type input "Angora"
click at [370, 391] on select "[US_STATE] [US_STATE] [US_STATE] [US_STATE] [US_STATE] Armed Forces Americas Ar…" at bounding box center [390, 401] width 302 height 22
select select "NE"
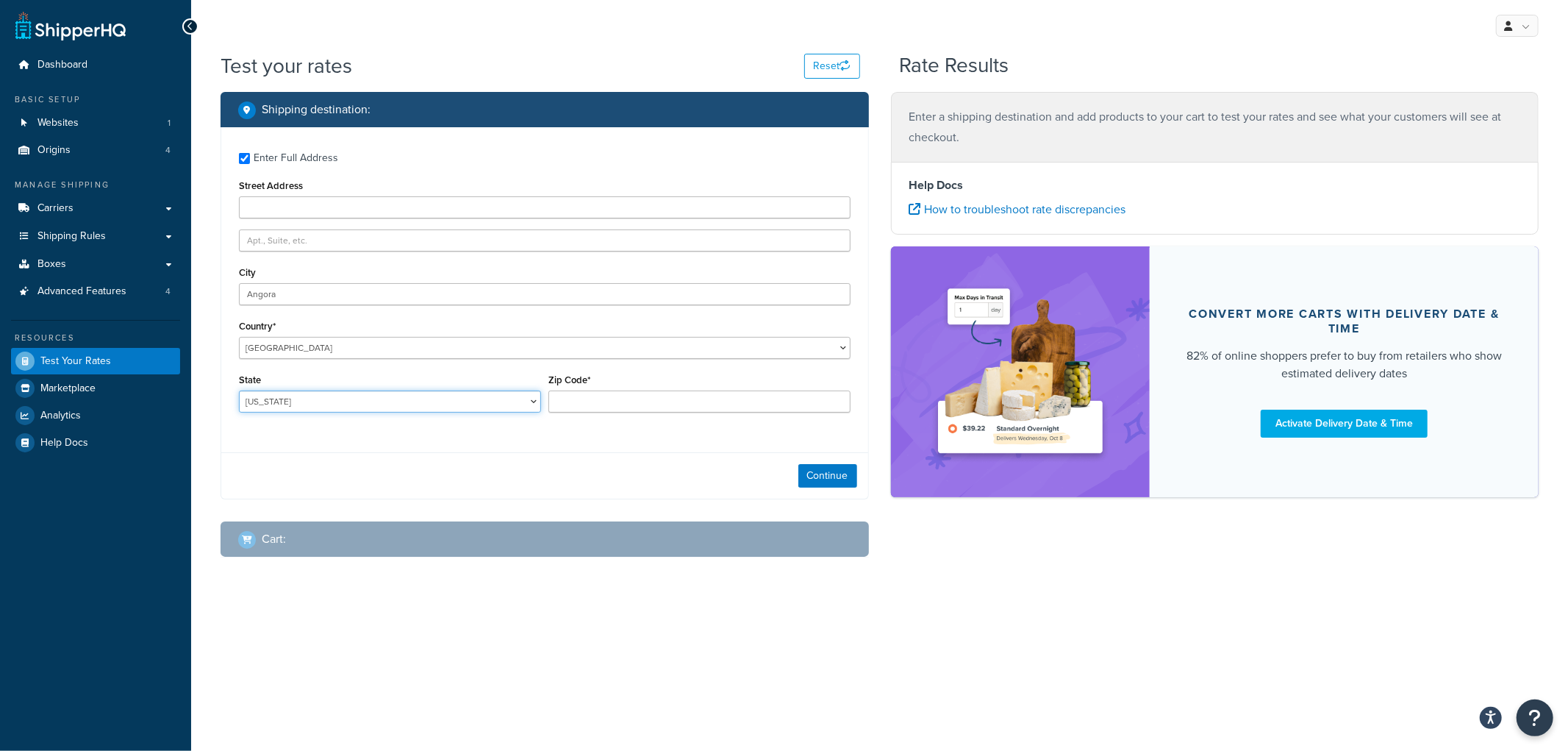
click at [239, 391] on select "[US_STATE] [US_STATE] [US_STATE] [US_STATE] [US_STATE] Armed Forces Americas Ar…" at bounding box center [390, 401] width 302 height 22
click at [630, 397] on input "Zip Code*" at bounding box center [699, 401] width 302 height 22
type input "69331"
click at [817, 464] on button "Continue" at bounding box center [827, 476] width 59 height 24
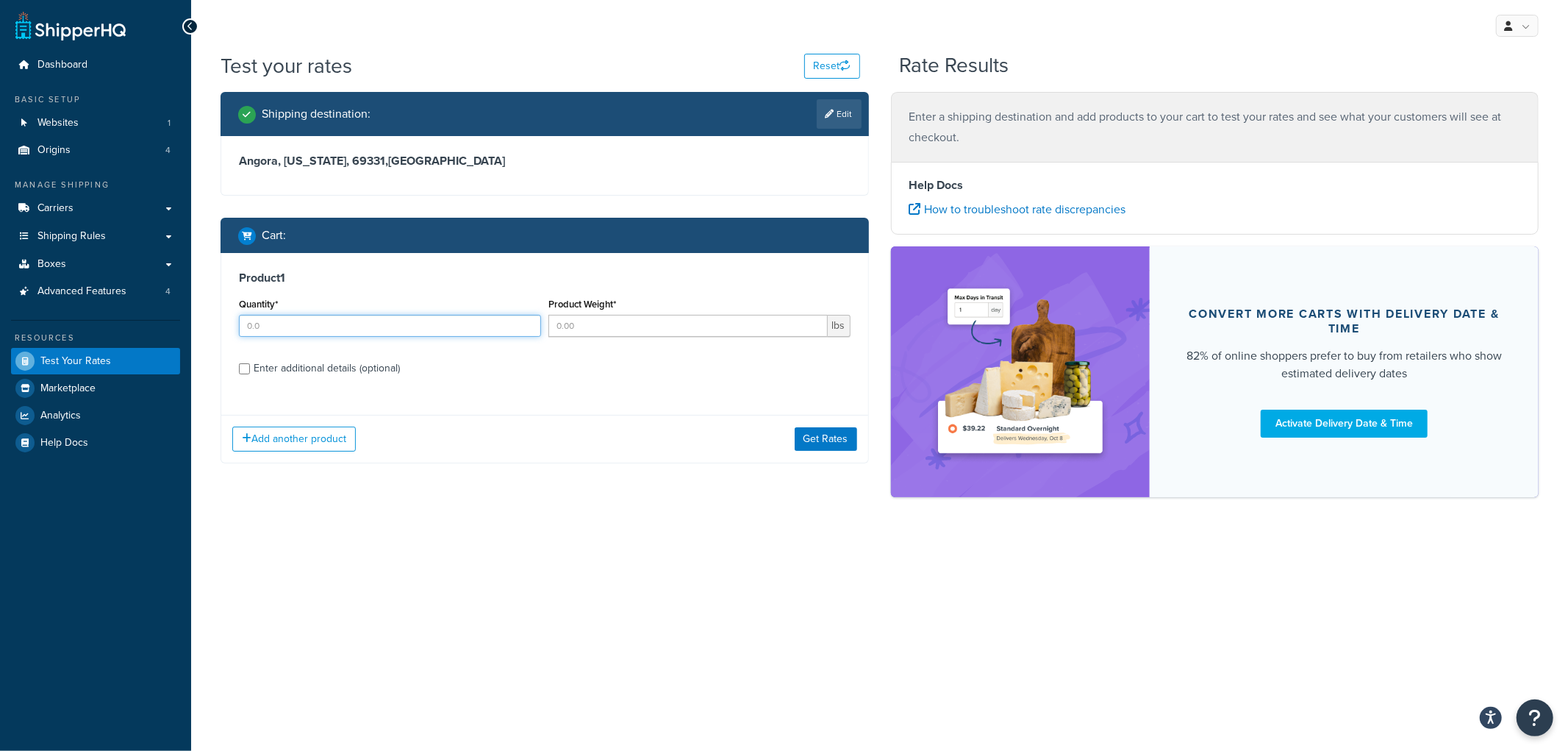
click at [357, 321] on input "Quantity*" at bounding box center [390, 325] width 302 height 22
type input "5"
click at [612, 336] on input "Product Weight*" at bounding box center [688, 325] width 280 height 22
type input "10"
click at [295, 356] on label "Enter additional details (optional)" at bounding box center [552, 366] width 597 height 24
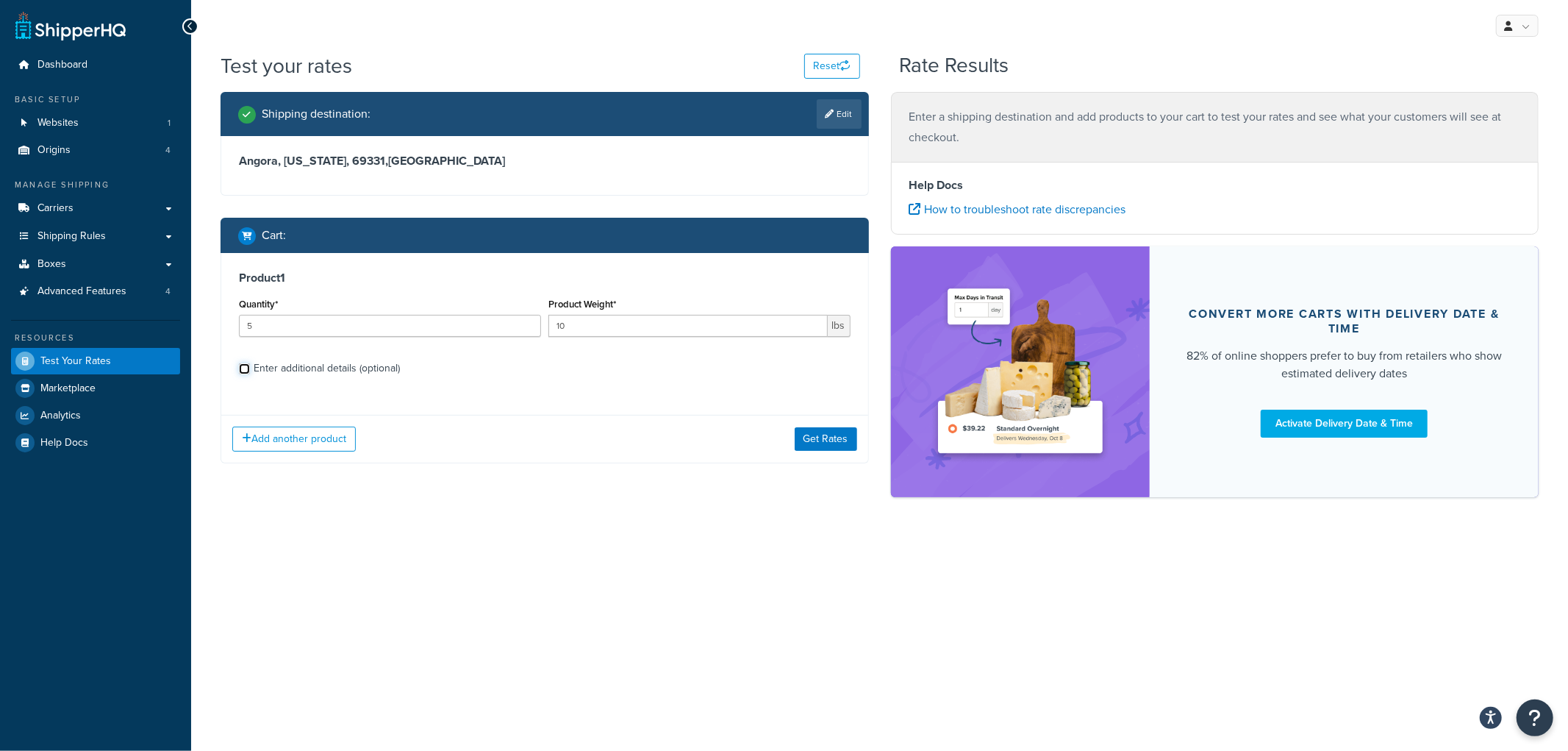
click at [250, 363] on input "Enter additional details (optional)" at bounding box center [244, 368] width 11 height 11
checkbox input "true"
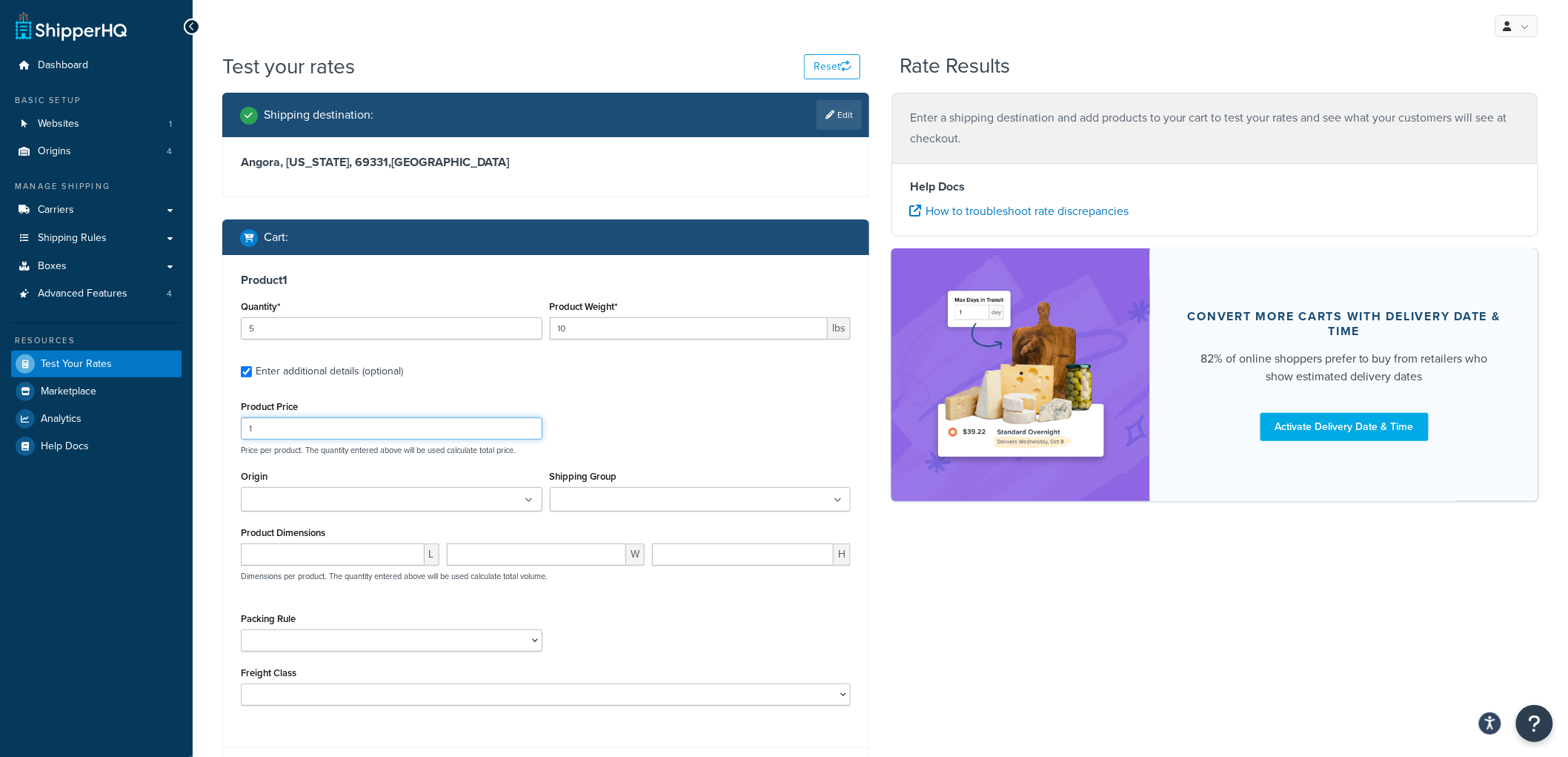
click at [285, 419] on input "1" at bounding box center [391, 427] width 301 height 22
type input "10"
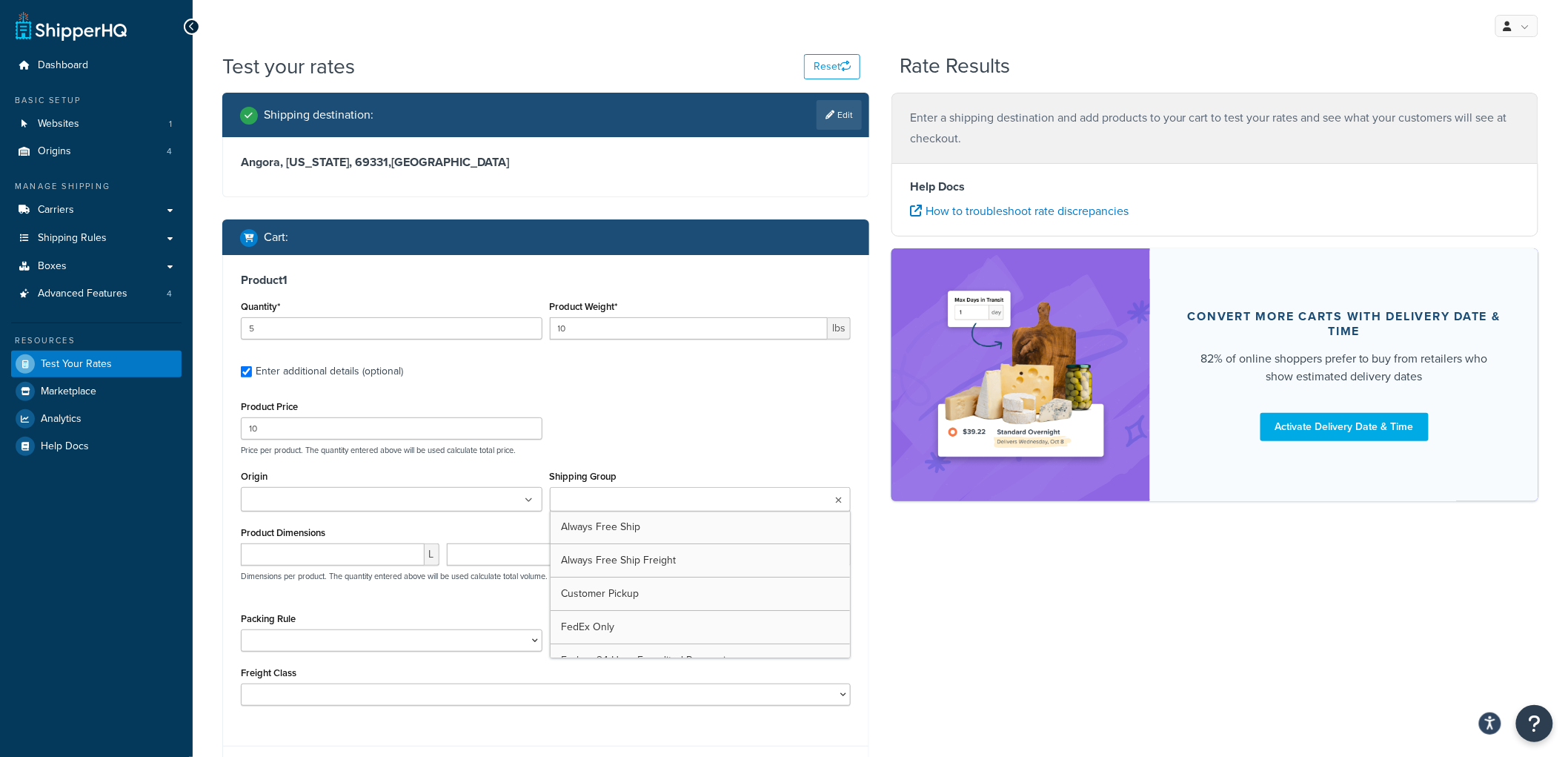
click at [635, 501] on input "Shipping Group" at bounding box center [620, 500] width 131 height 16
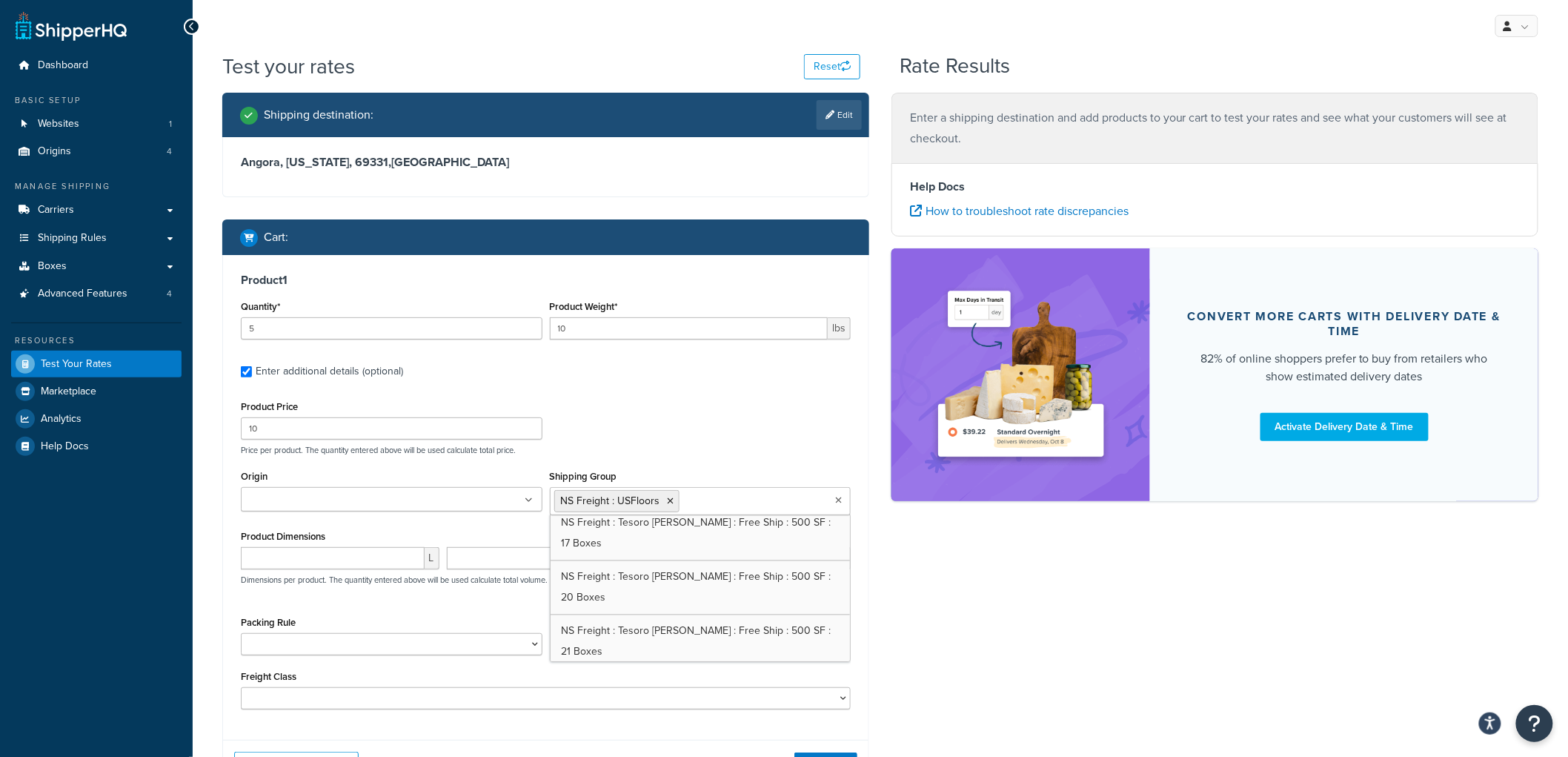
click at [698, 426] on div "Product Price 10 Price per product. The quantity entered above will be used cal…" at bounding box center [546, 426] width 617 height 58
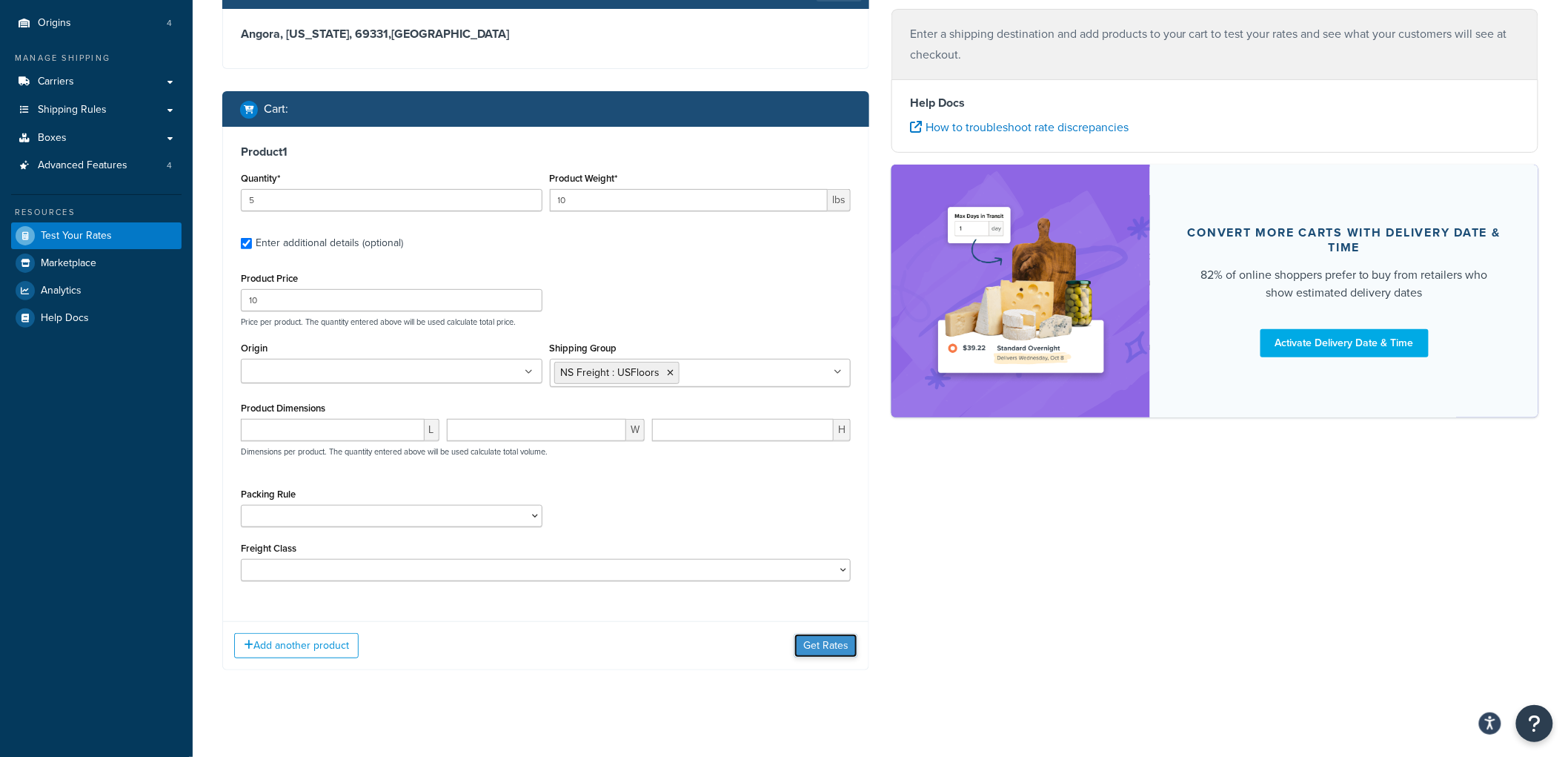
click at [837, 645] on button "Get Rates" at bounding box center [825, 645] width 63 height 24
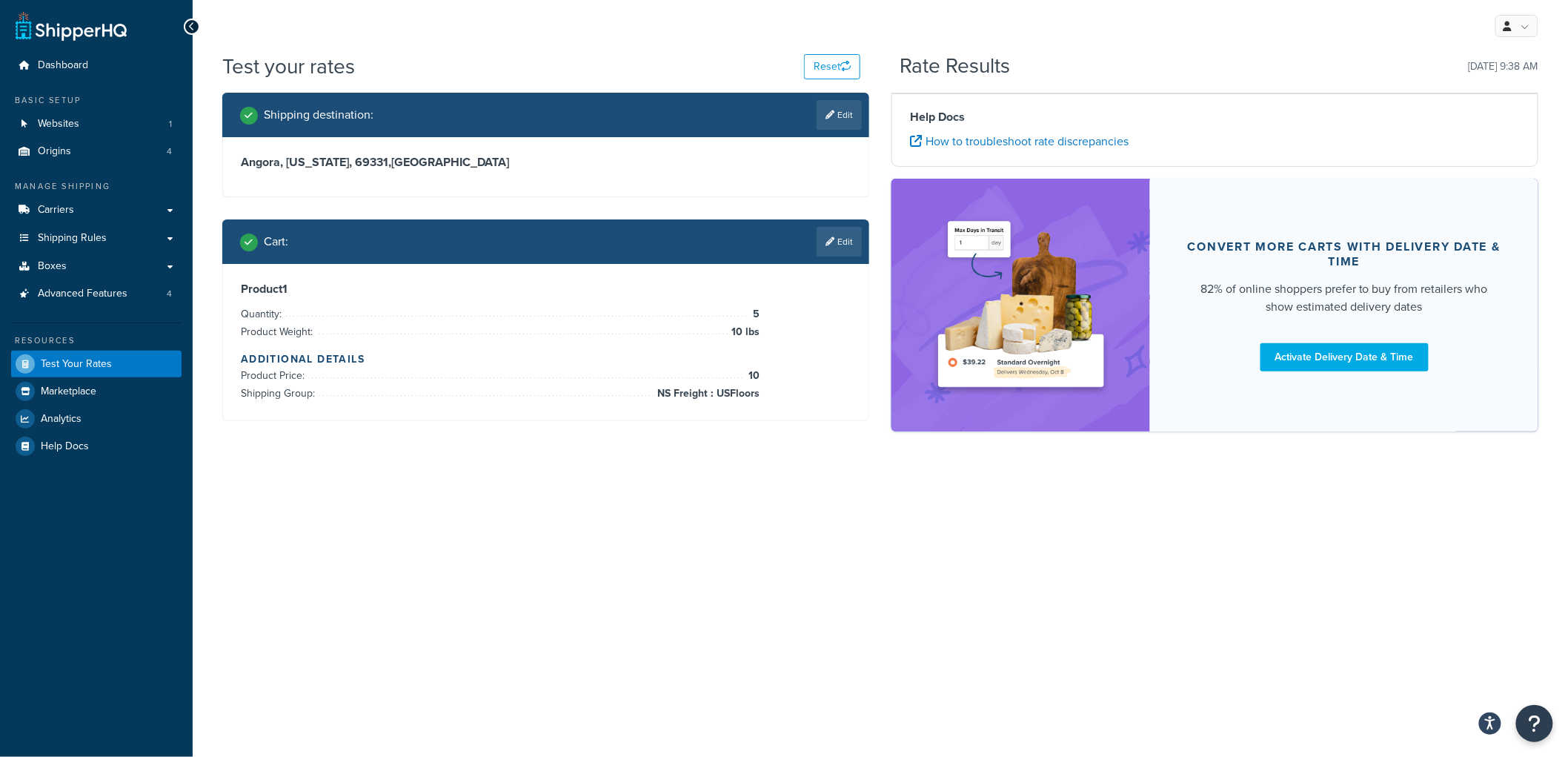
scroll to position [0, 0]
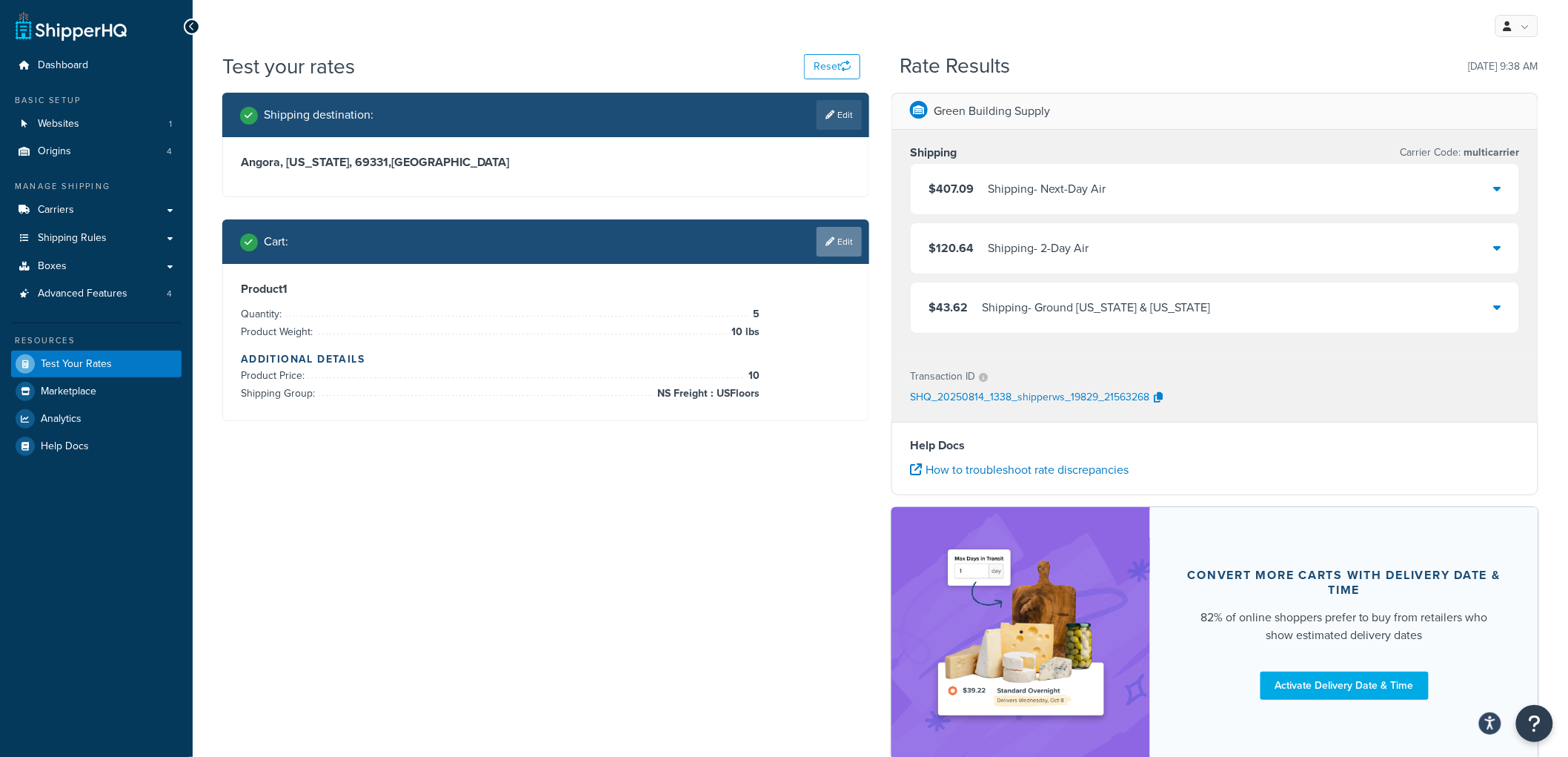
click at [860, 243] on link "Edit" at bounding box center [839, 241] width 45 height 30
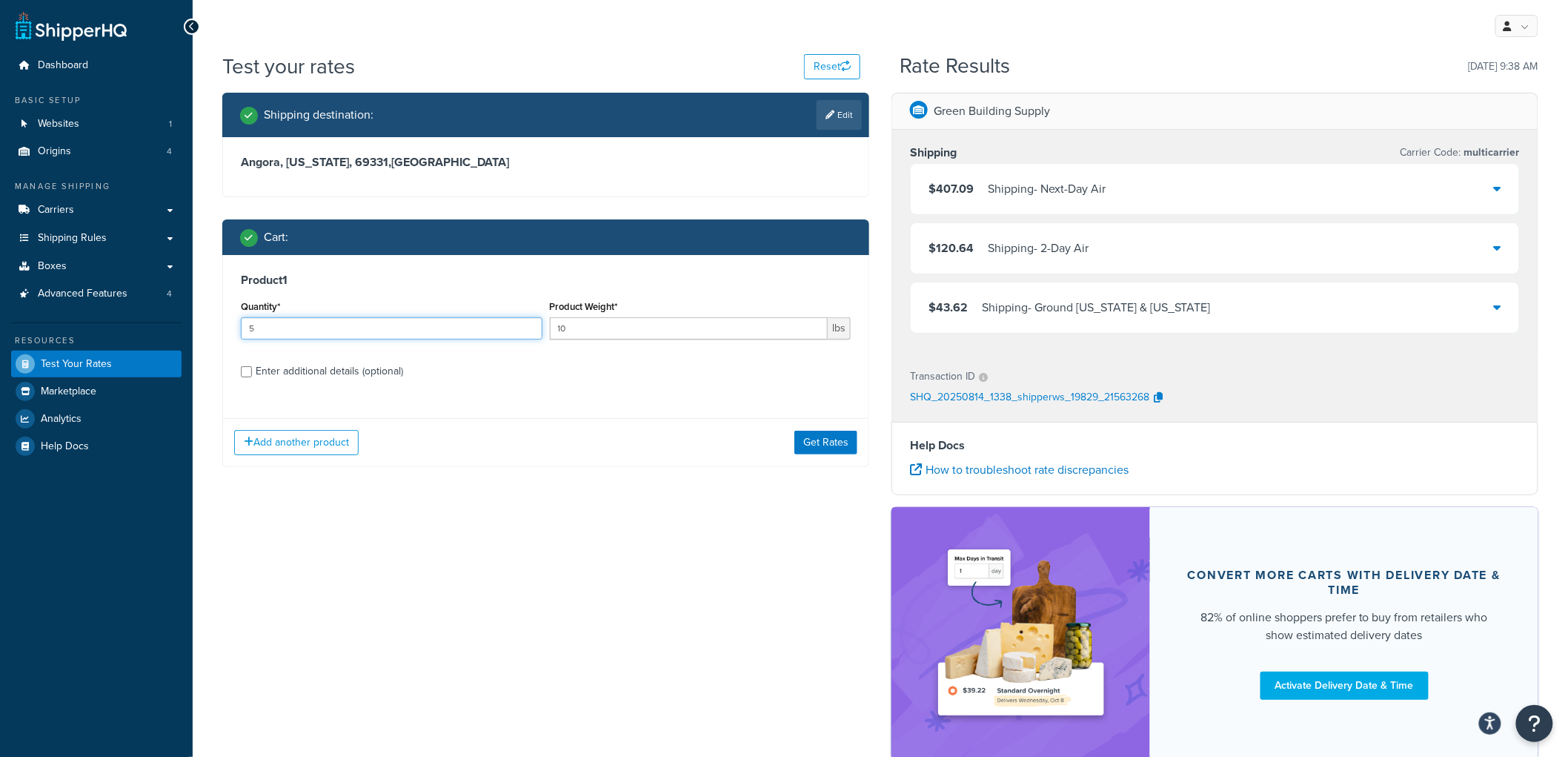
drag, startPoint x: 352, startPoint y: 331, endPoint x: 0, endPoint y: 286, distance: 354.9
click at [0, 286] on div "Dashboard Basic Setup Websites 1 Origins 4 Manage Shipping Carriers Carriers Al…" at bounding box center [784, 424] width 1568 height 849
type input "7"
click at [830, 438] on button "Get Rates" at bounding box center [825, 442] width 63 height 24
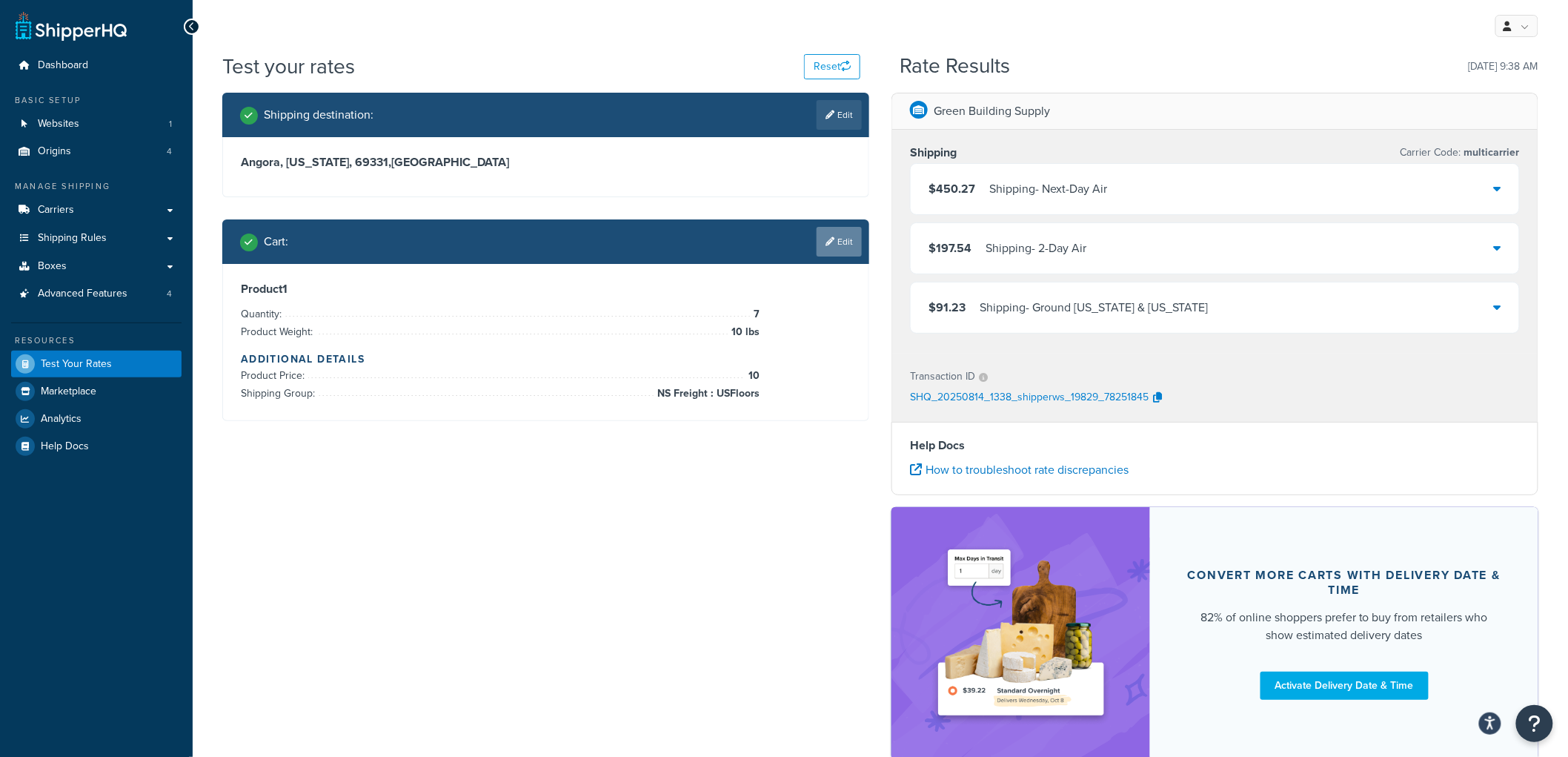
click at [833, 240] on link "Edit" at bounding box center [839, 241] width 45 height 30
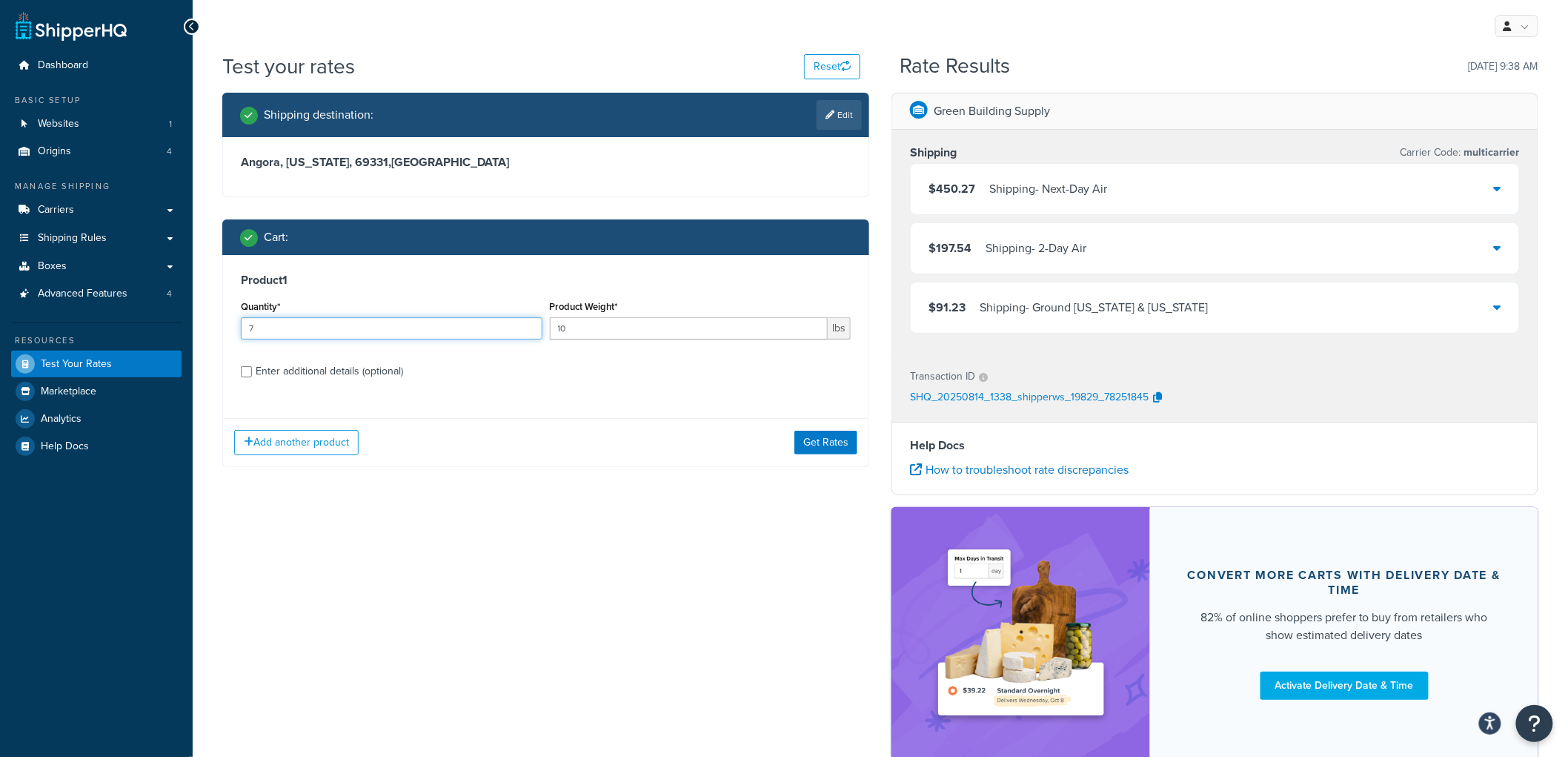
drag, startPoint x: 297, startPoint y: 326, endPoint x: 238, endPoint y: 319, distance: 59.4
click at [238, 319] on div "Quantity* 7" at bounding box center [391, 323] width 309 height 54
type input "5"
click at [846, 446] on button "Get Rates" at bounding box center [825, 442] width 63 height 24
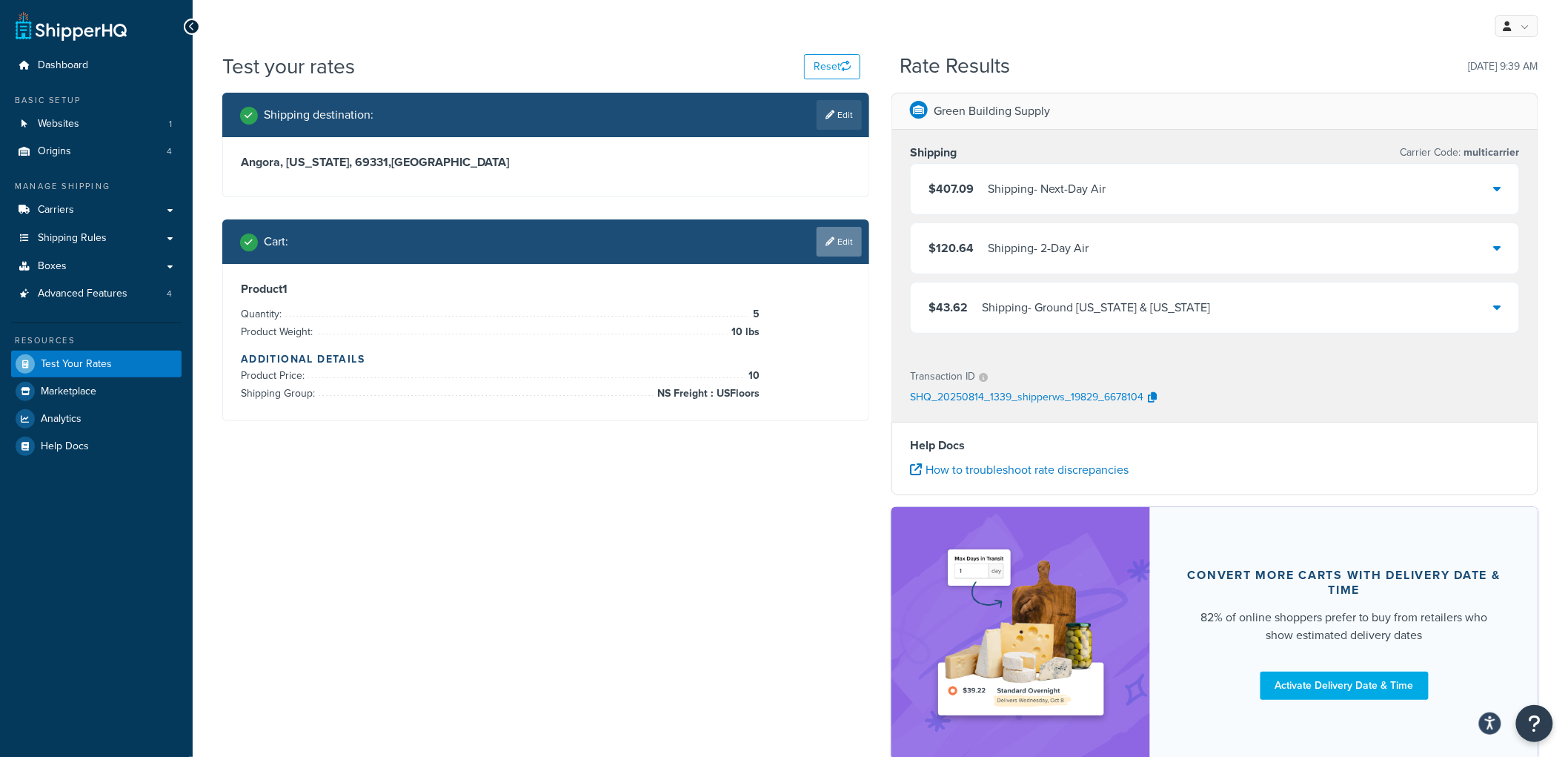
click at [858, 234] on link "Edit" at bounding box center [839, 241] width 45 height 30
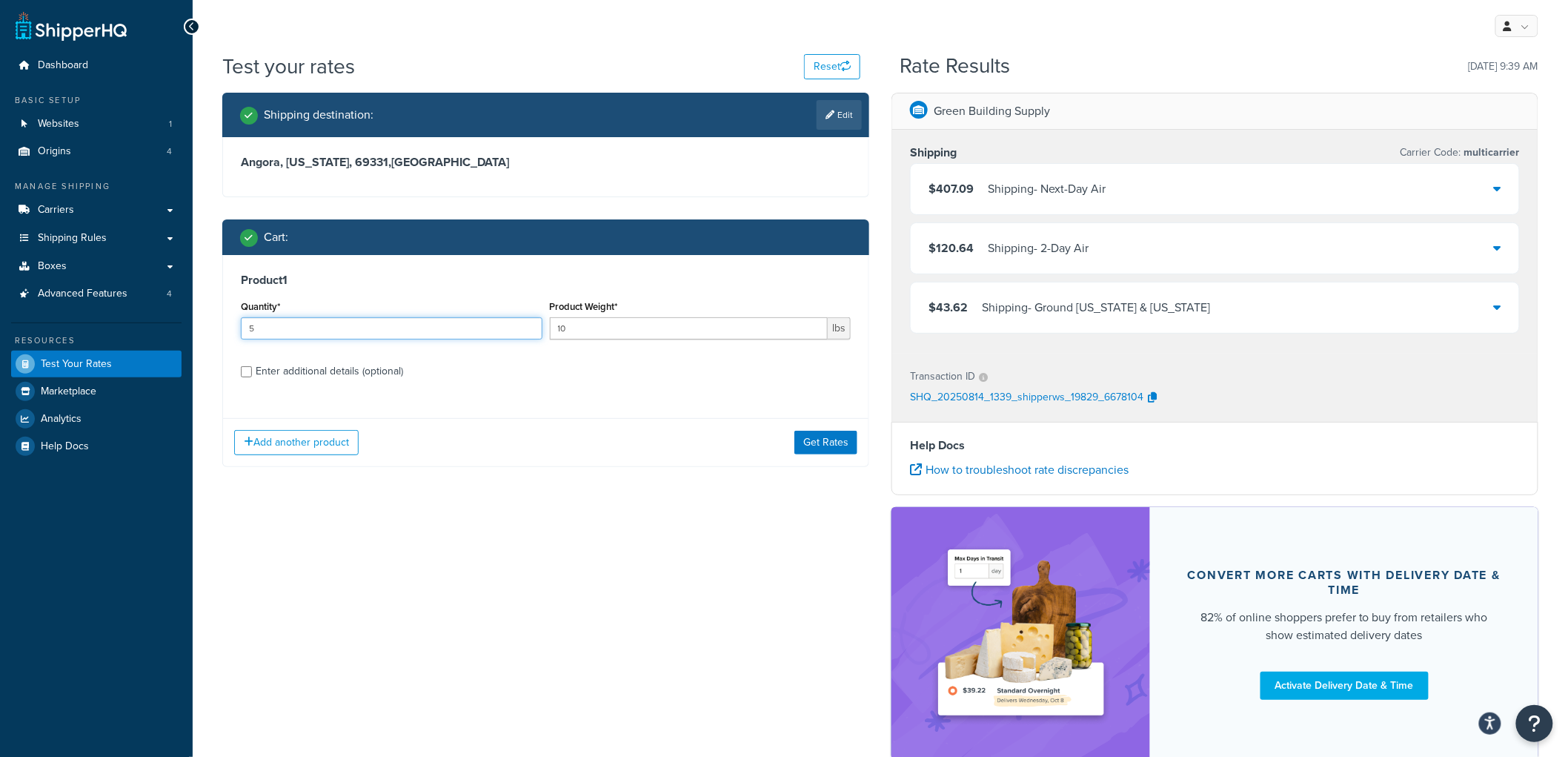
drag, startPoint x: 368, startPoint y: 324, endPoint x: 0, endPoint y: 274, distance: 371.4
click at [0, 274] on div "Dashboard Basic Setup Websites 1 Origins 4 Manage Shipping Carriers Carriers Al…" at bounding box center [784, 424] width 1568 height 849
type input "7"
click at [849, 441] on button "Get Rates" at bounding box center [825, 442] width 63 height 24
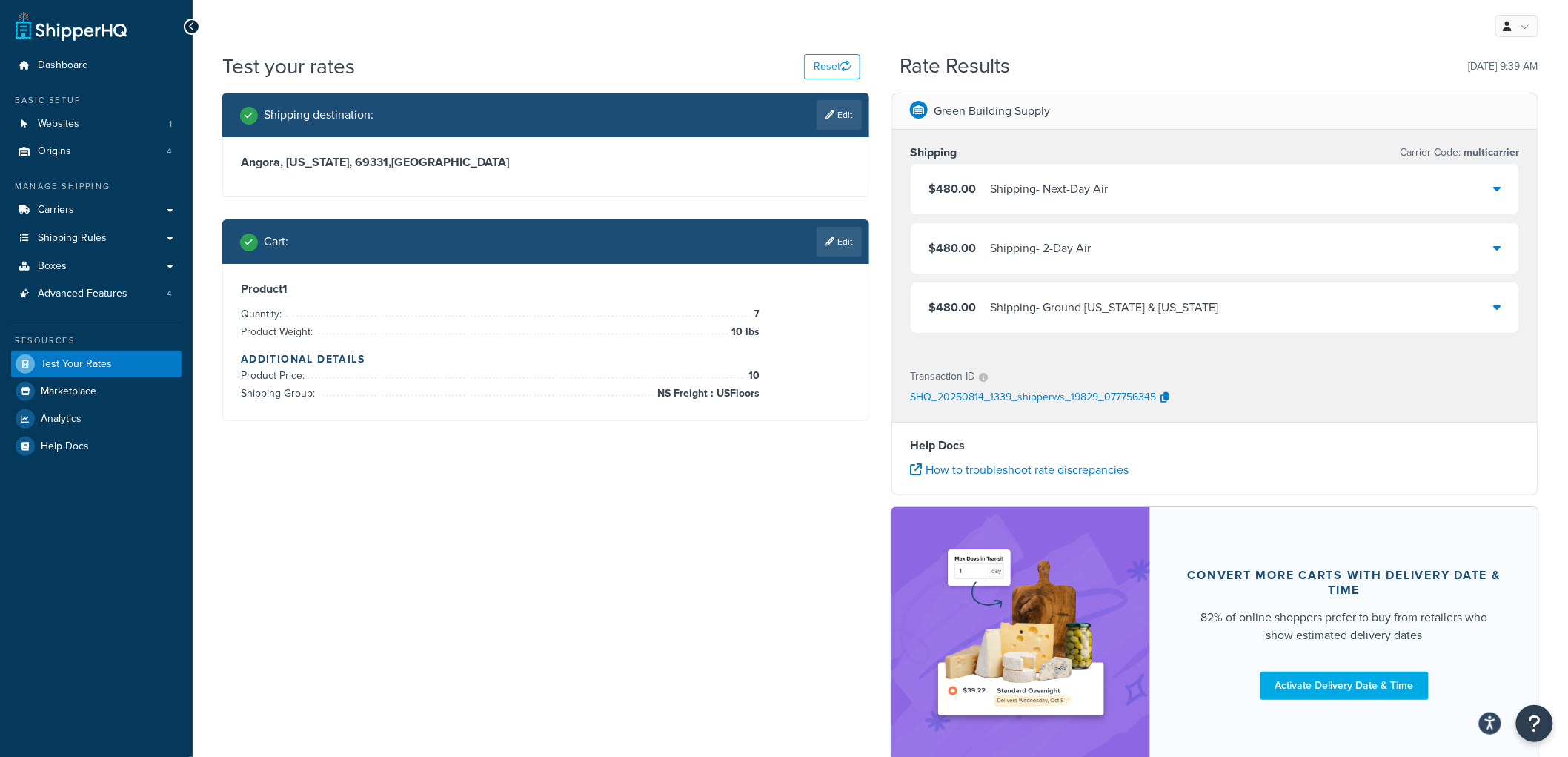
click at [1027, 304] on div "Shipping - Ground Alaska & Hawaii" at bounding box center [1104, 308] width 229 height 21
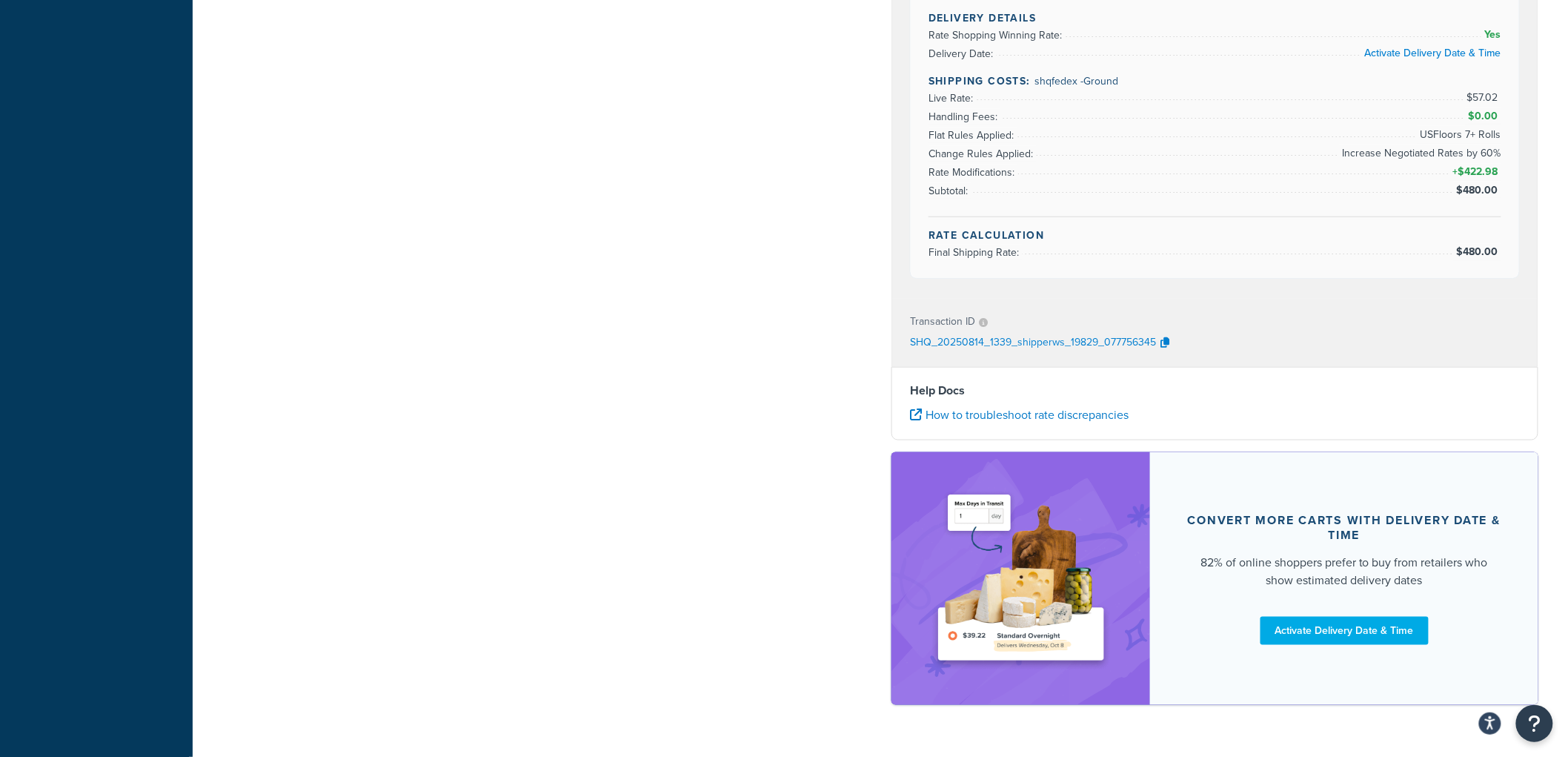
scroll to position [247, 0]
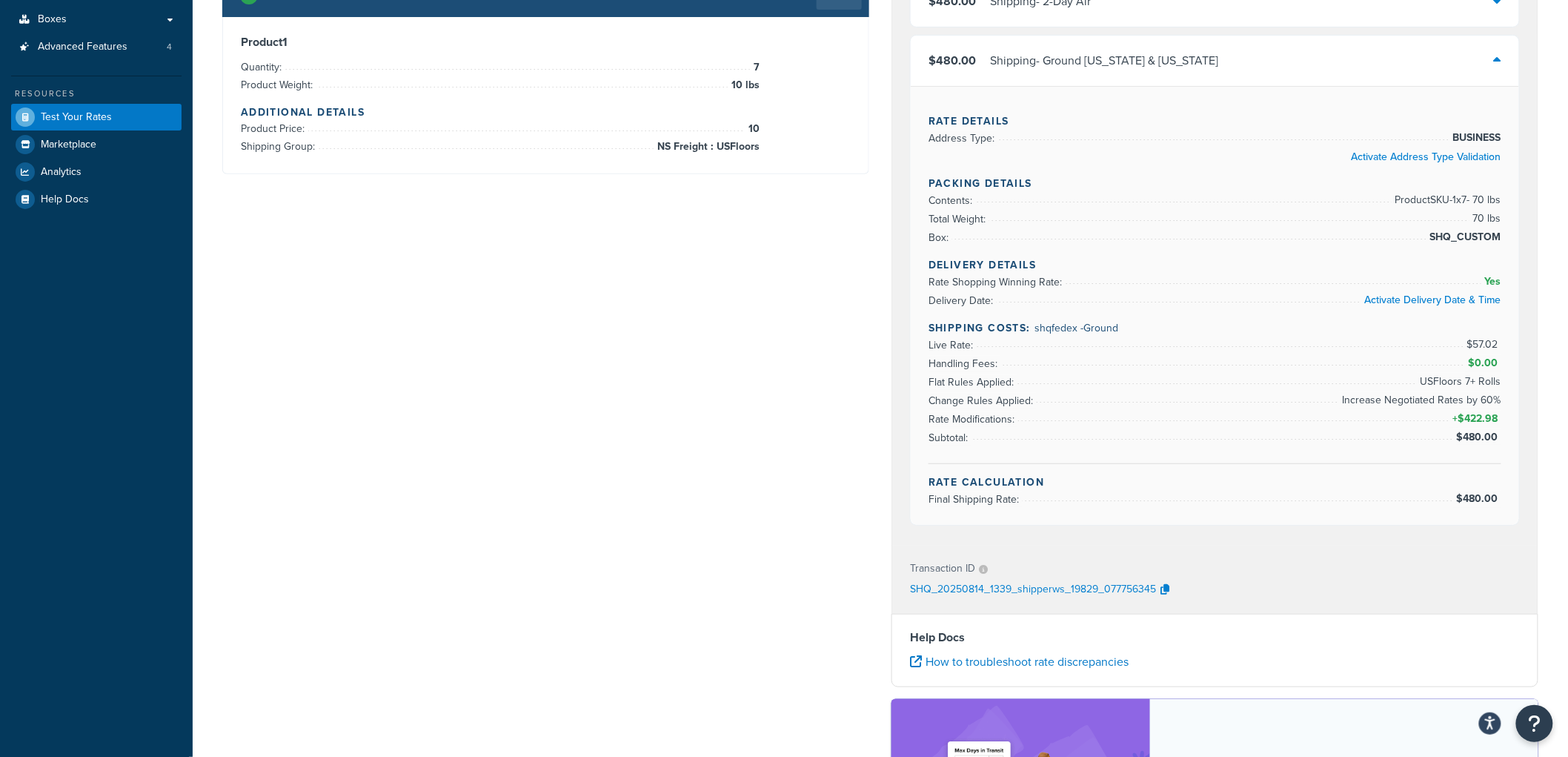
click at [889, 275] on div "Green Building Supply Shipping Carrier Code: multicarrier $480.00 Shipping - Ne…" at bounding box center [1215, 405] width 669 height 1120
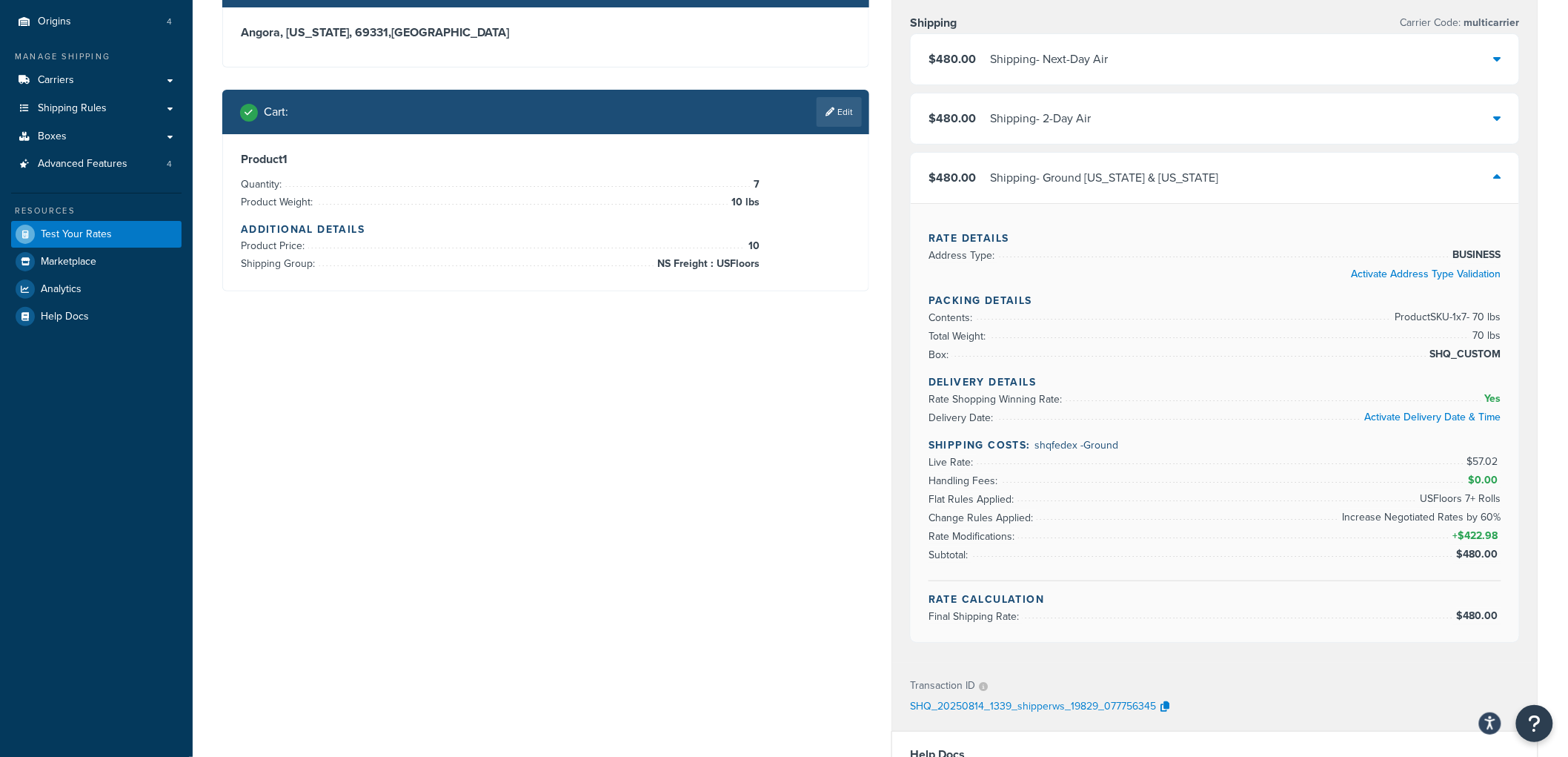
scroll to position [165, 0]
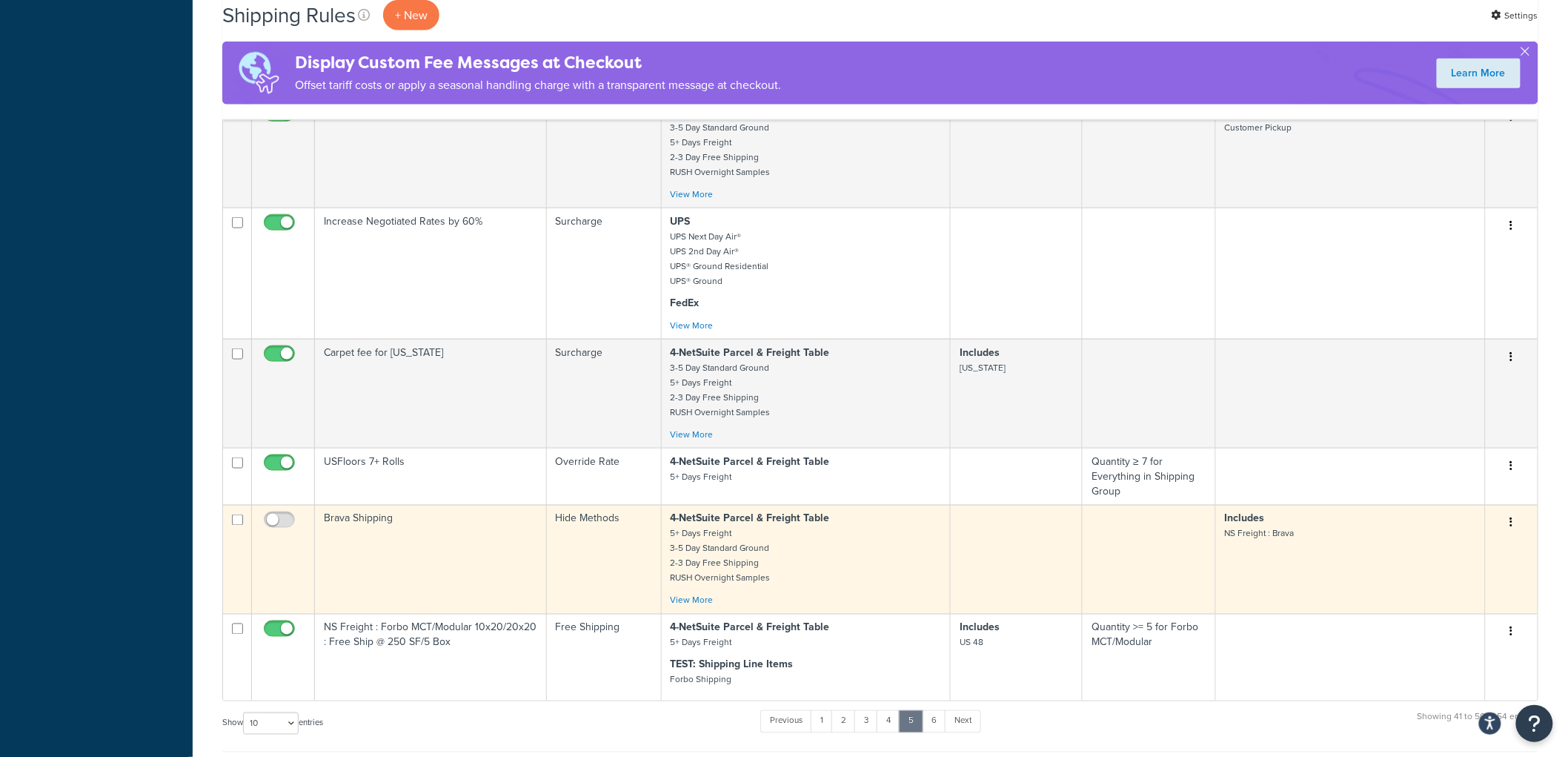
scroll to position [658, 0]
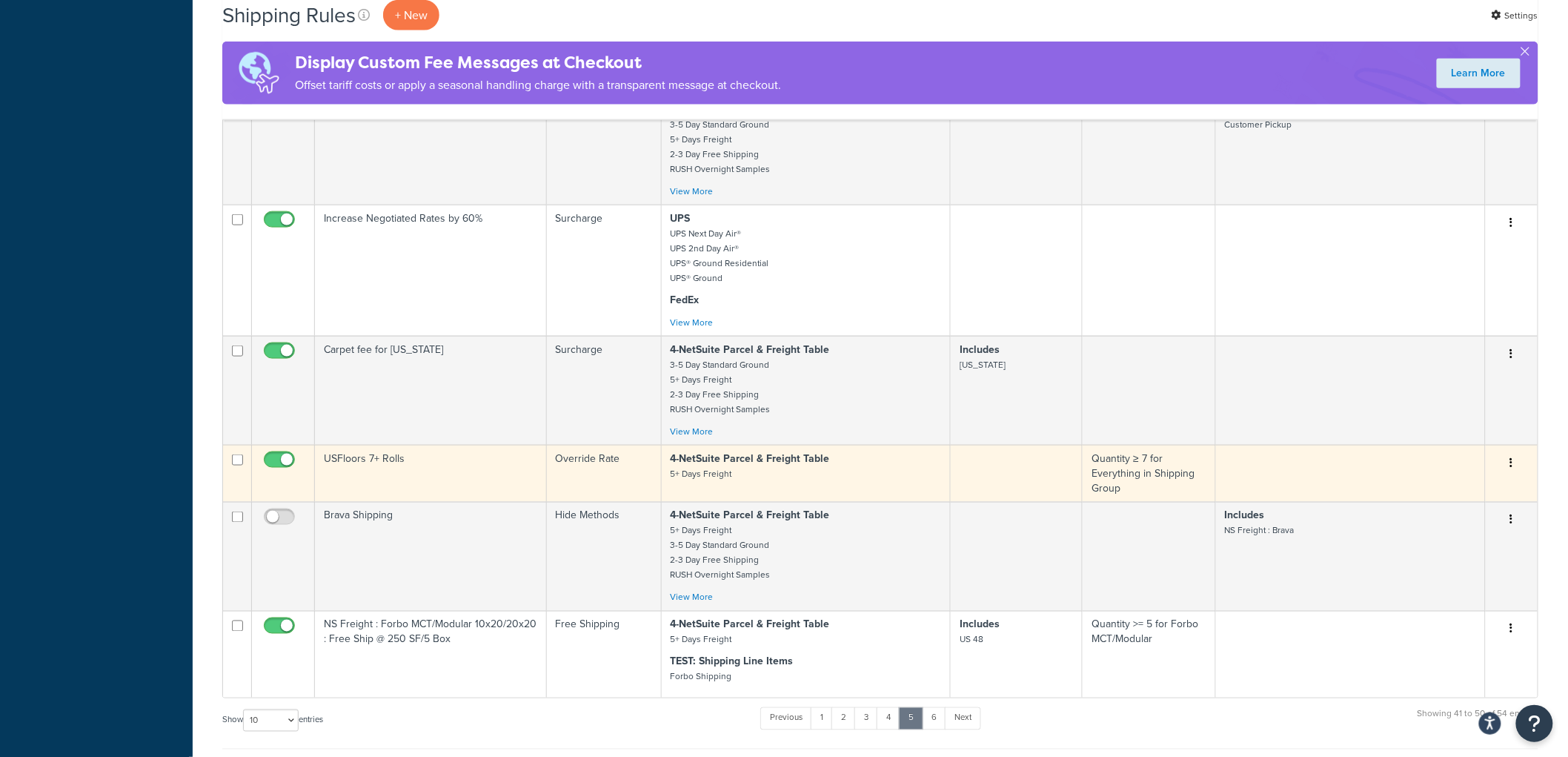
click at [465, 460] on td "USFloors 7+ Rolls" at bounding box center [430, 473] width 232 height 57
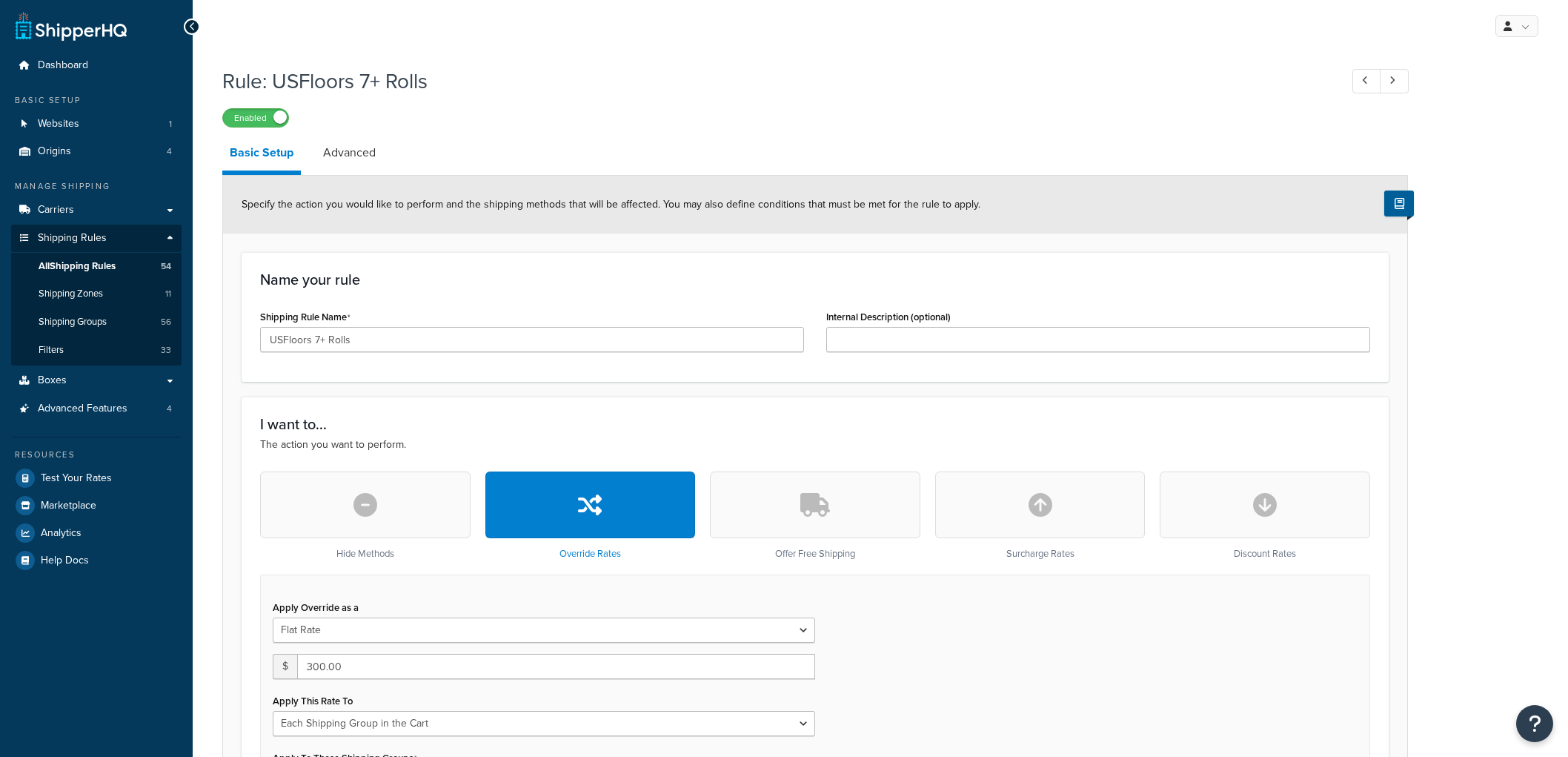
select select "SHIPPING_GROUP"
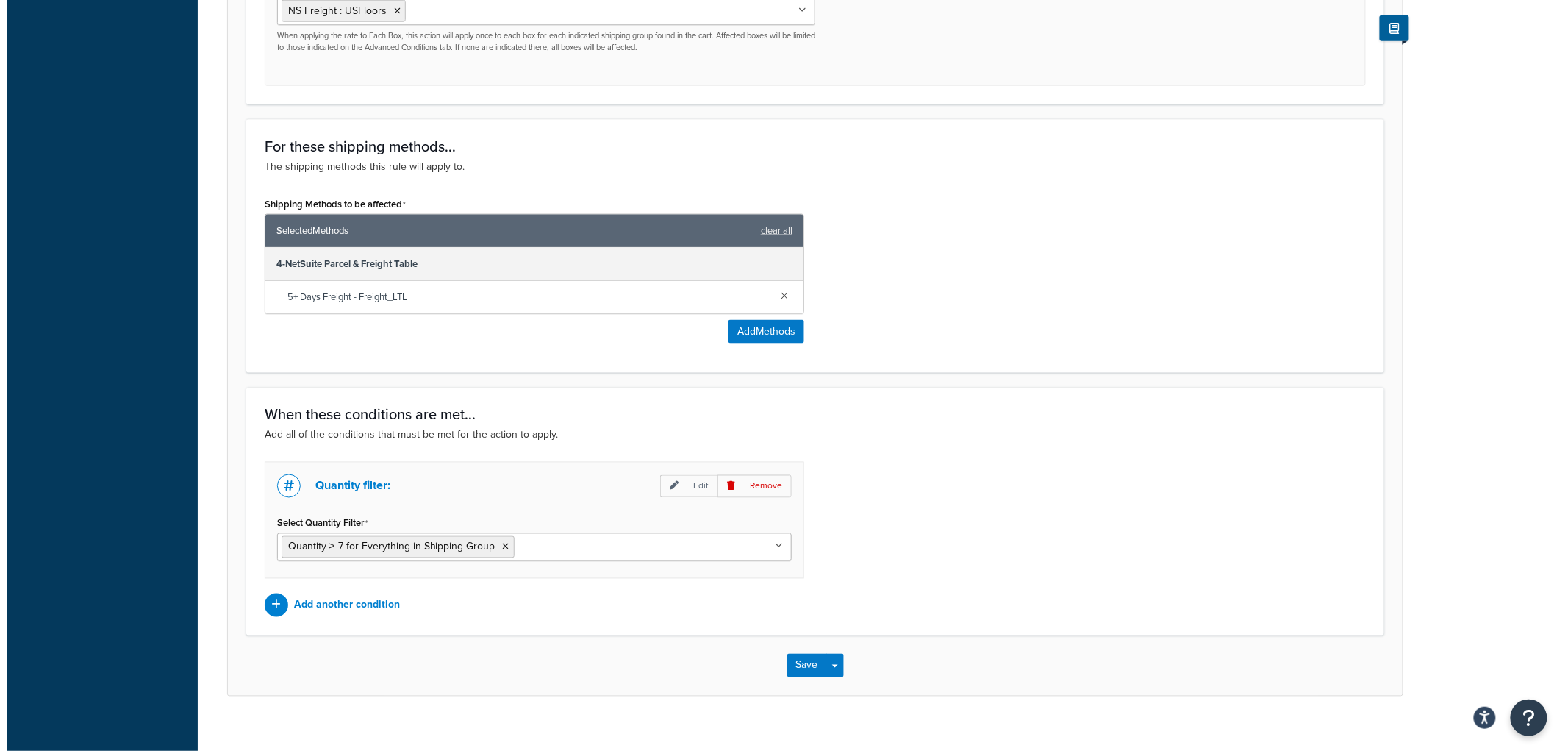
scroll to position [785, 0]
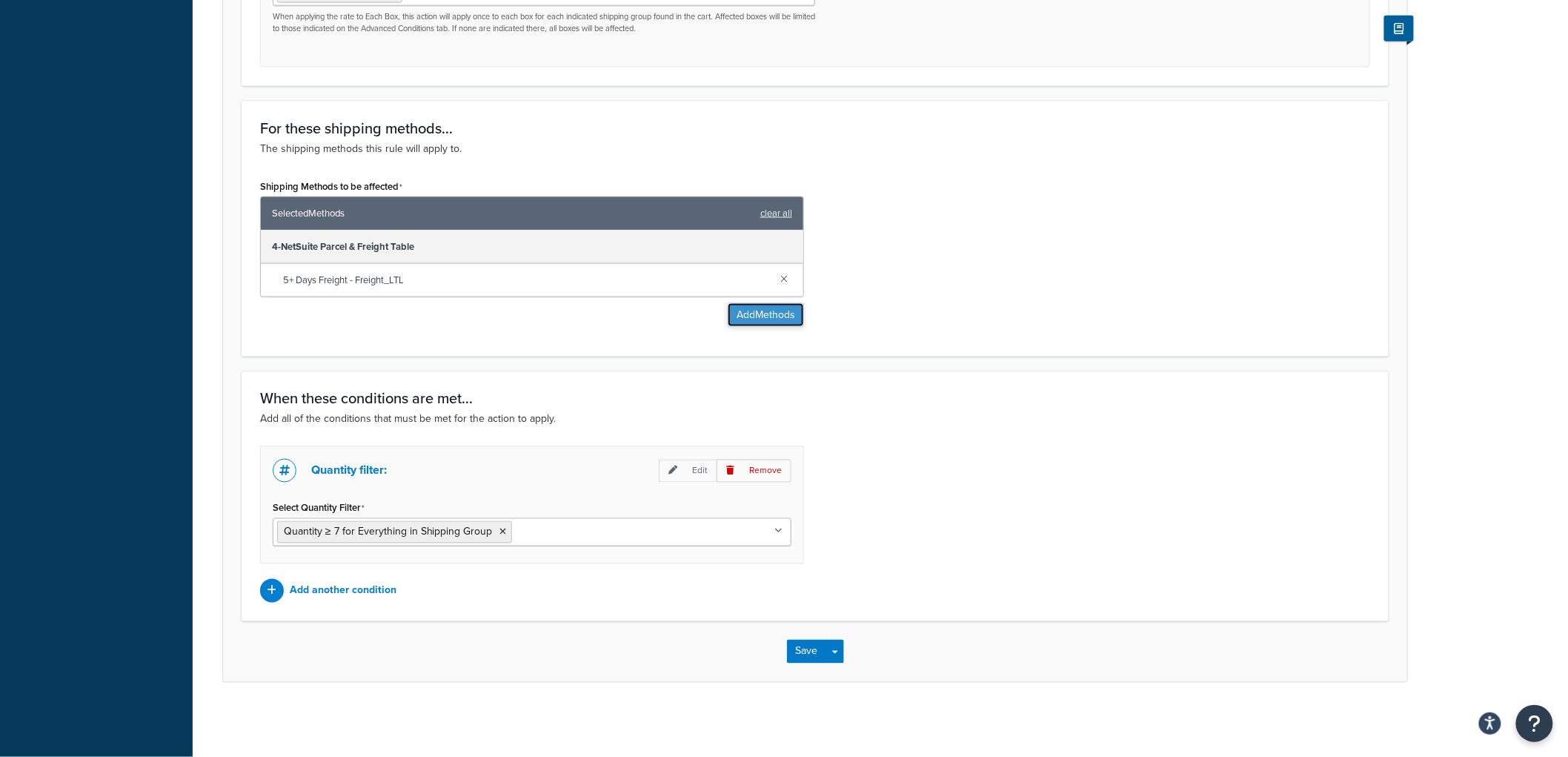
click at [744, 308] on button "Add Methods" at bounding box center [766, 315] width 77 height 24
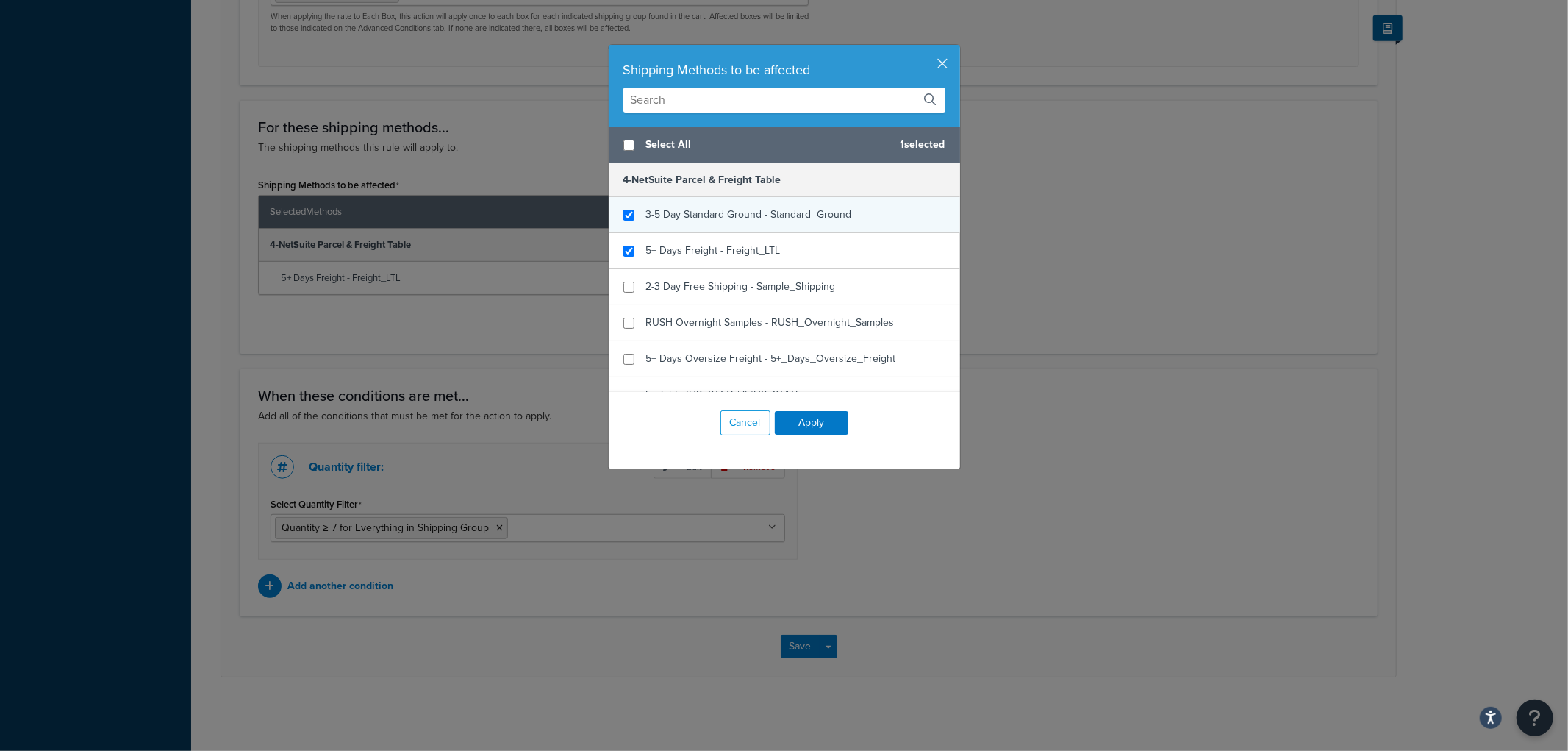
checkbox input "true"
click at [760, 203] on div "3-5 Day Standard Ground - Standard_Ground" at bounding box center [784, 214] width 351 height 36
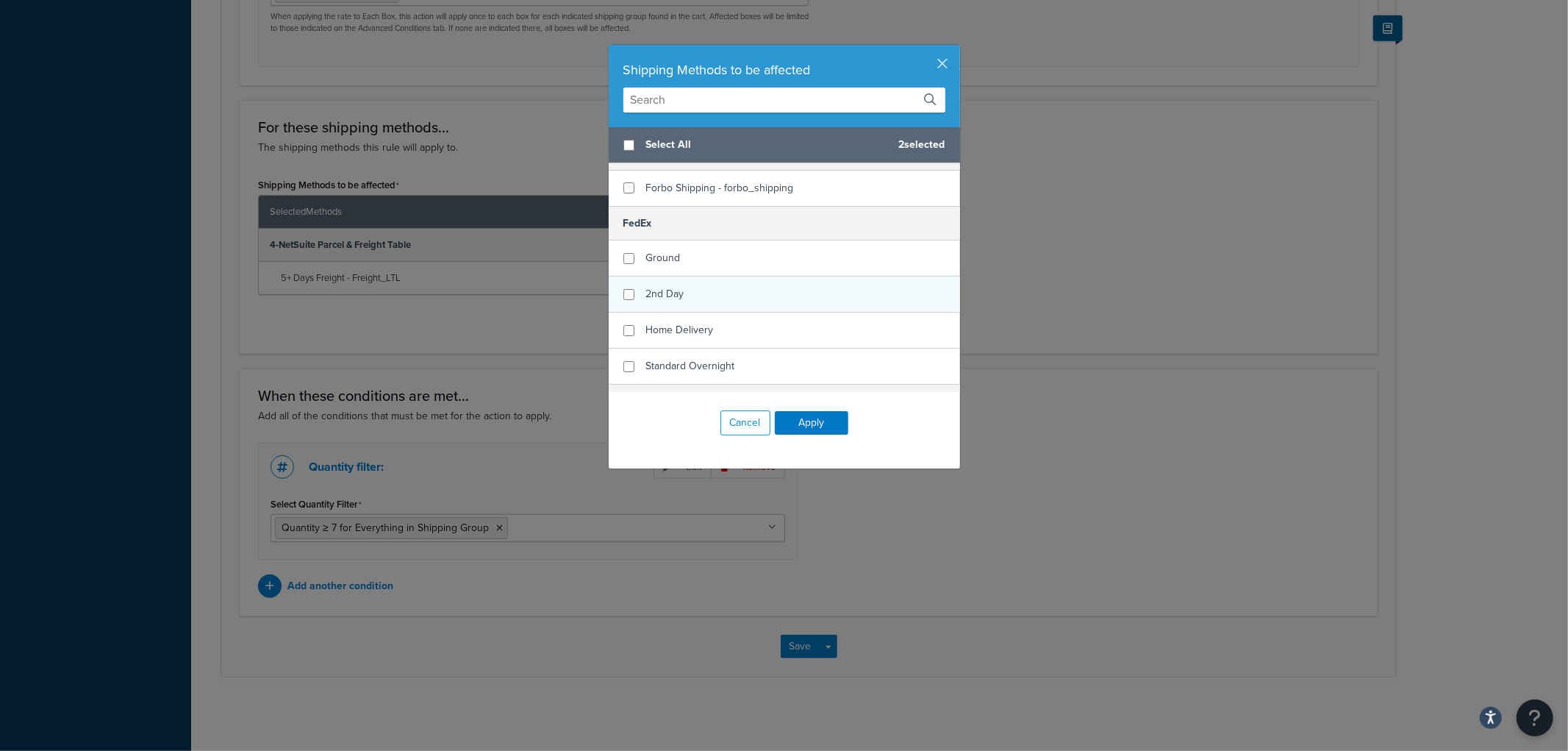
scroll to position [326, 0]
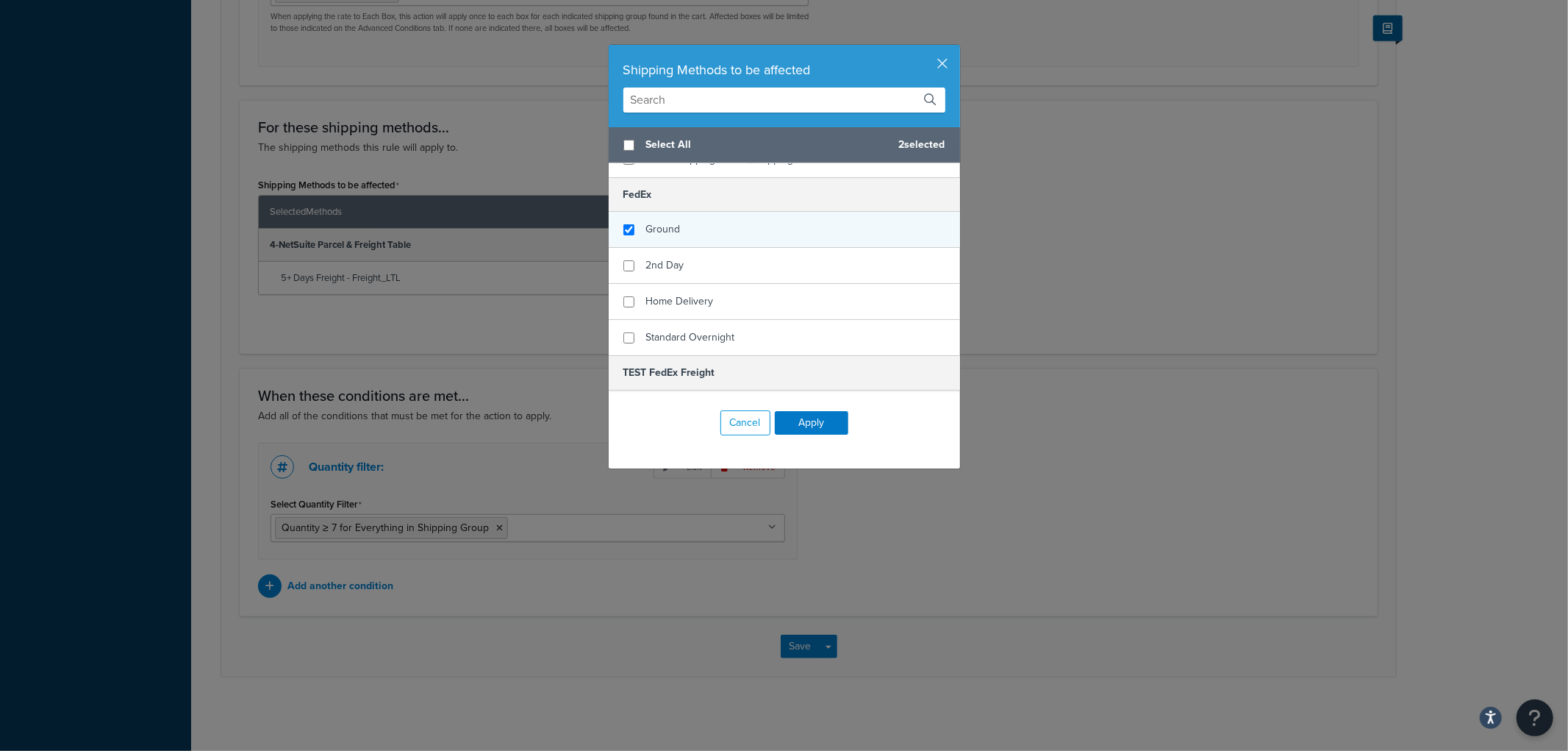
checkbox input "true"
click at [689, 212] on div "Ground" at bounding box center [784, 229] width 351 height 36
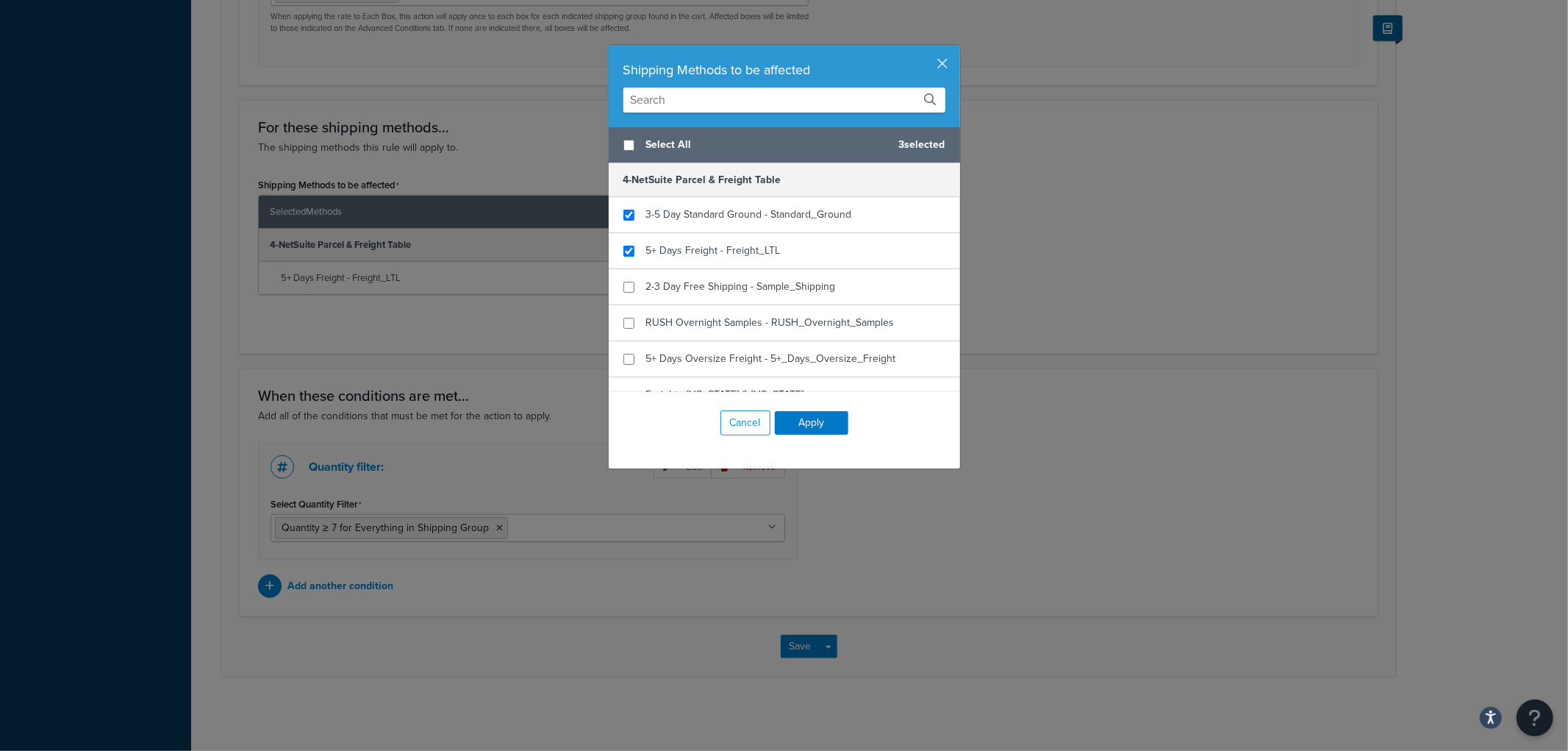
click at [651, 138] on span "Select All" at bounding box center [767, 145] width 241 height 21
checkbox input "true"
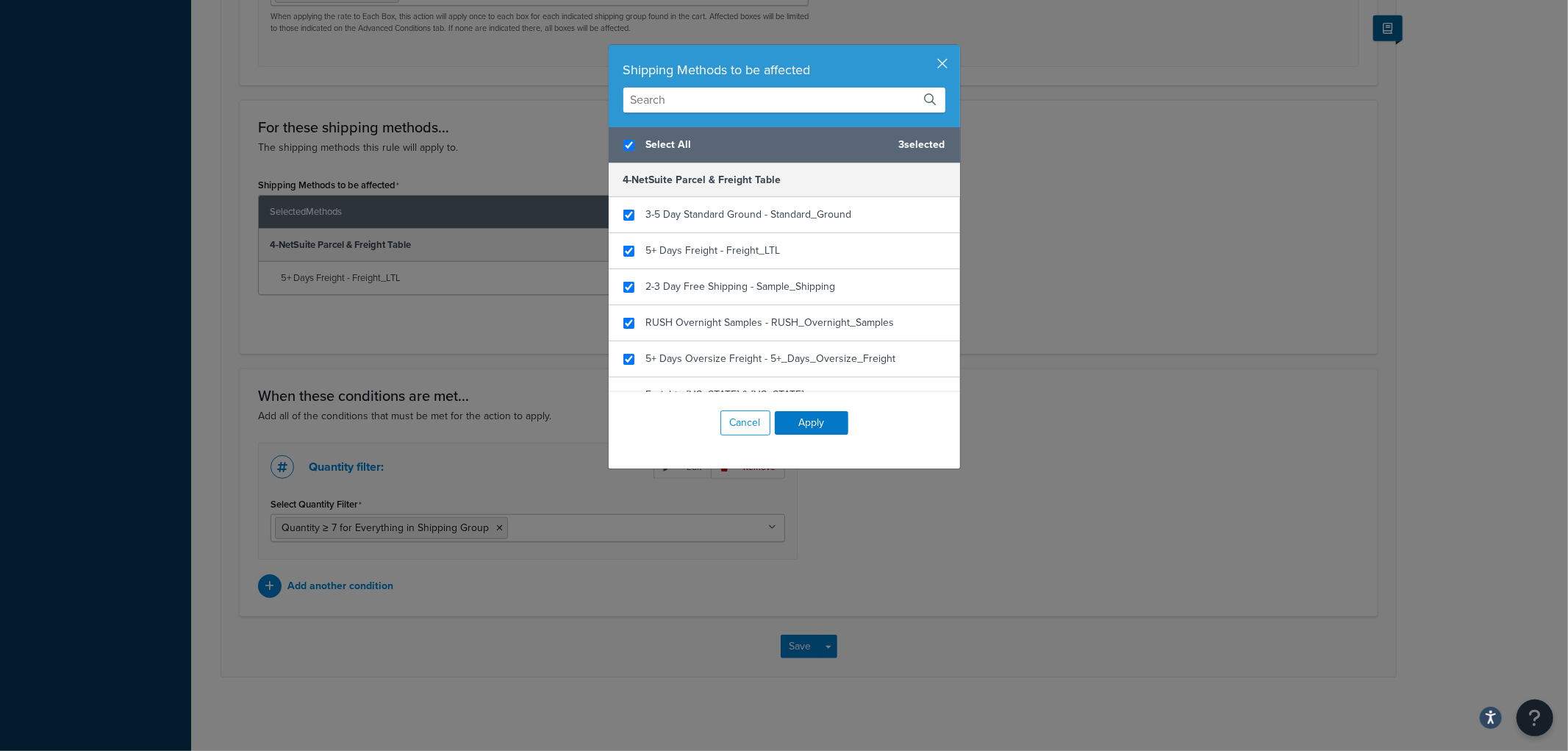
checkbox input "true"
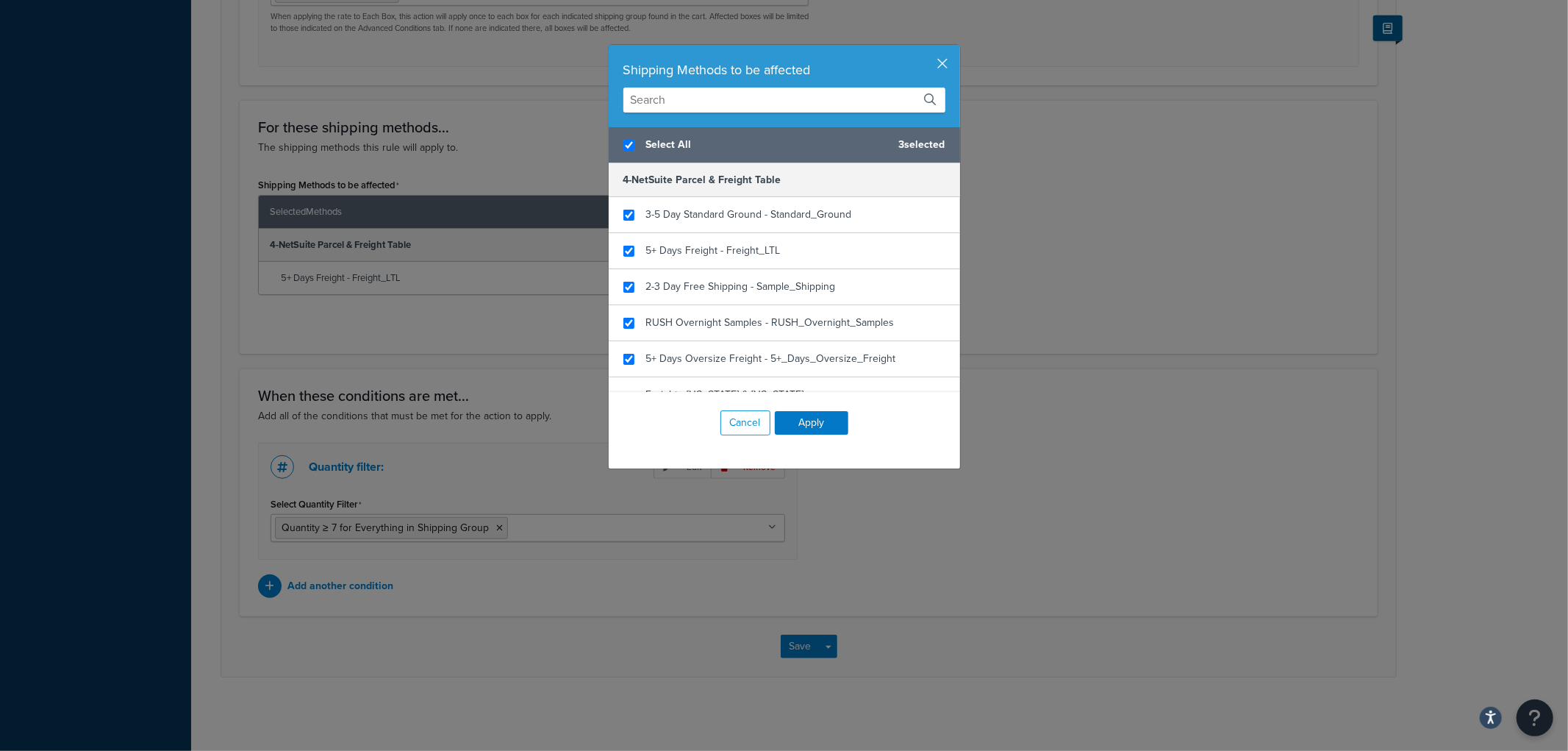
checkbox input "true"
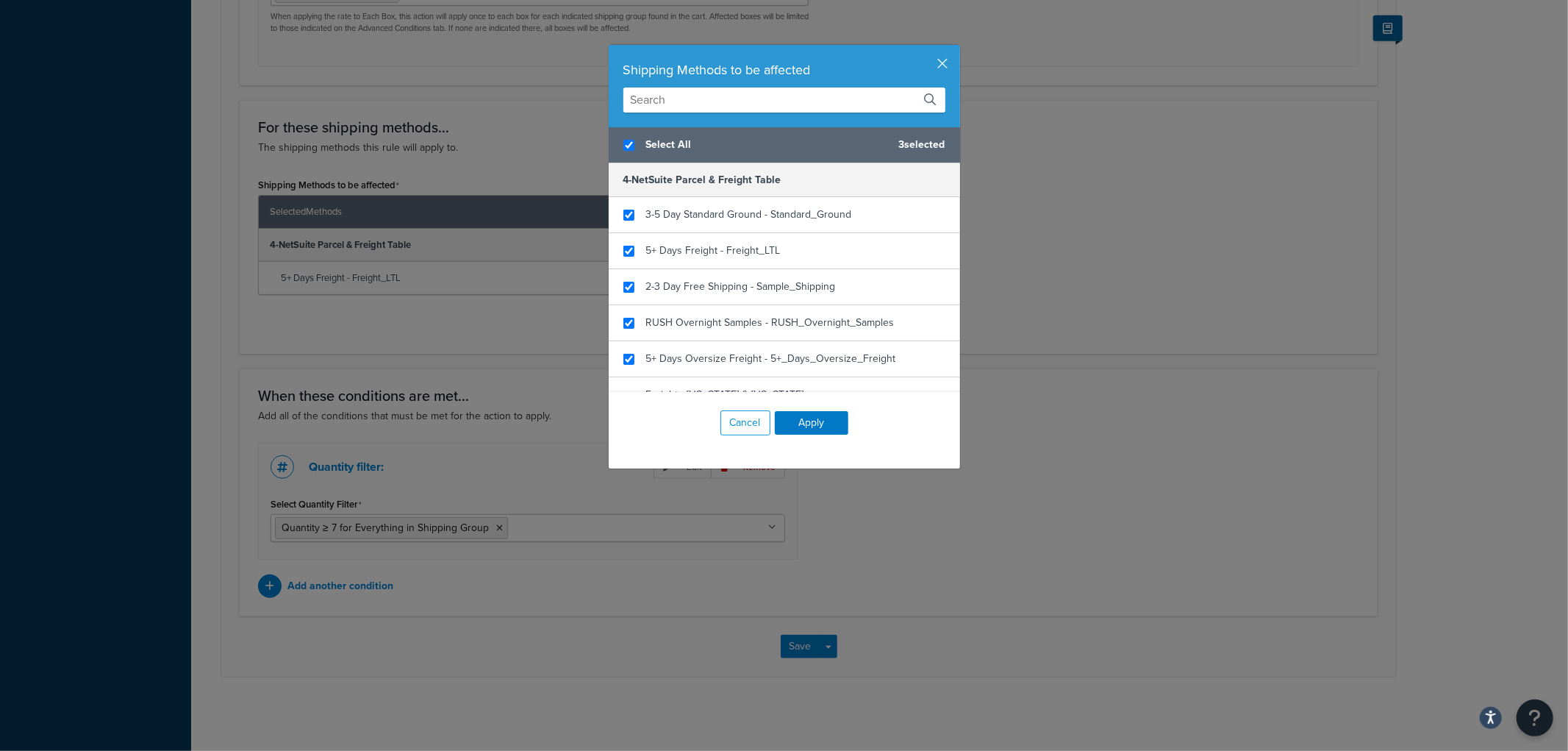
checkbox input "true"
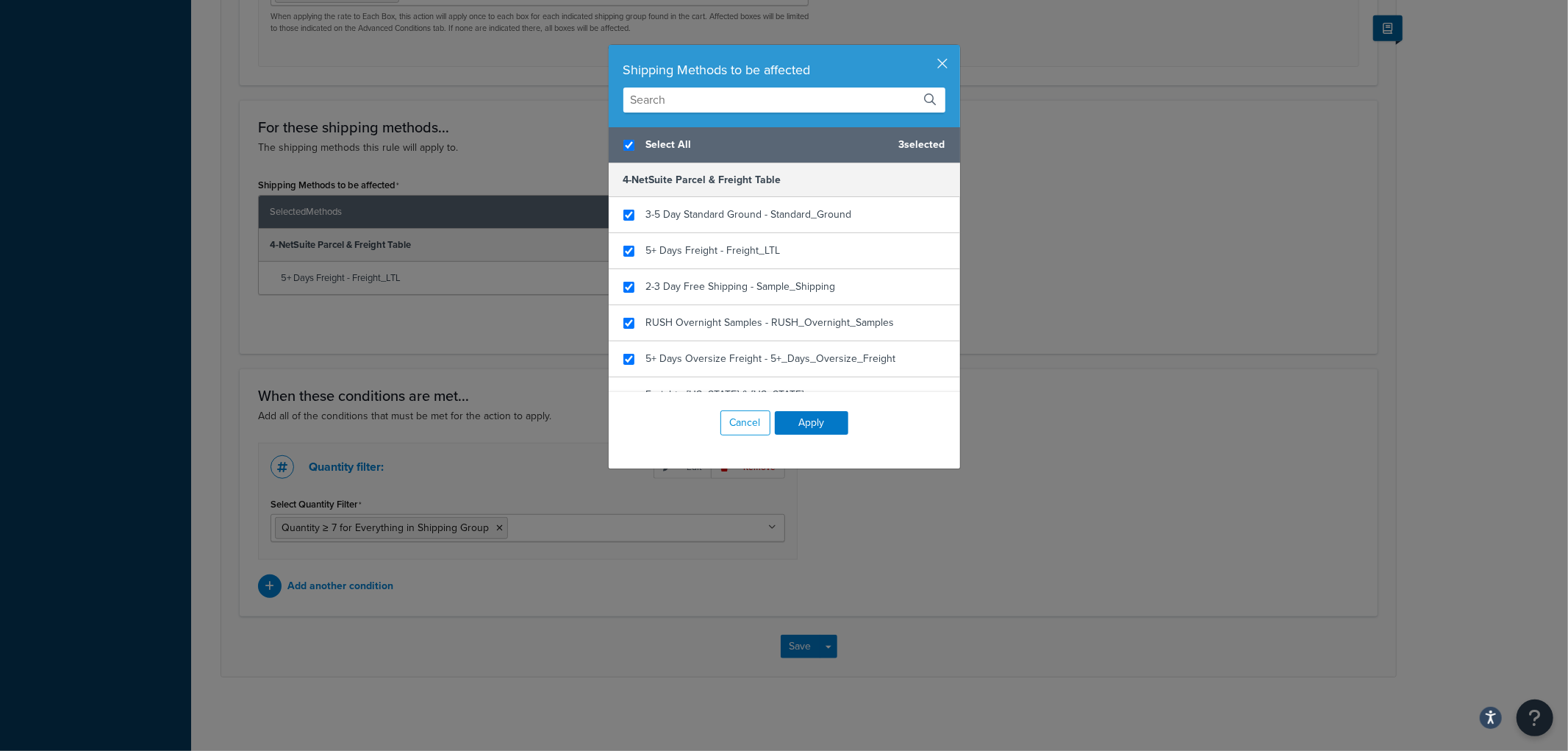
checkbox input "true"
checkbox input "false"
click at [730, 319] on span "RUSH Overnight Samples - RUSH_Overnight_Samples" at bounding box center [770, 323] width 248 height 16
checkbox input "false"
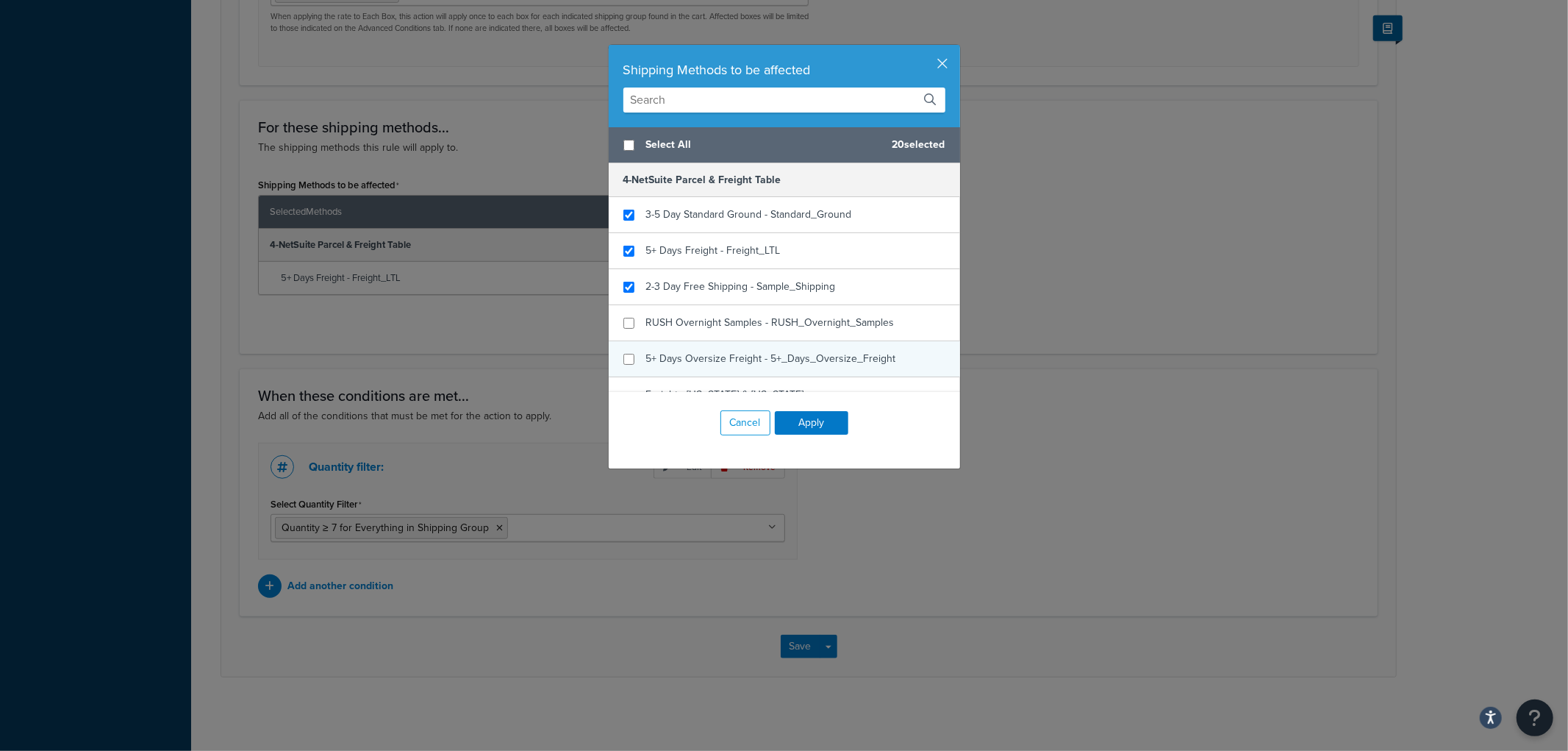
click at [737, 353] on span "5+ Days Oversize Freight - 5+_Days_Oversize_Freight" at bounding box center [771, 358] width 250 height 16
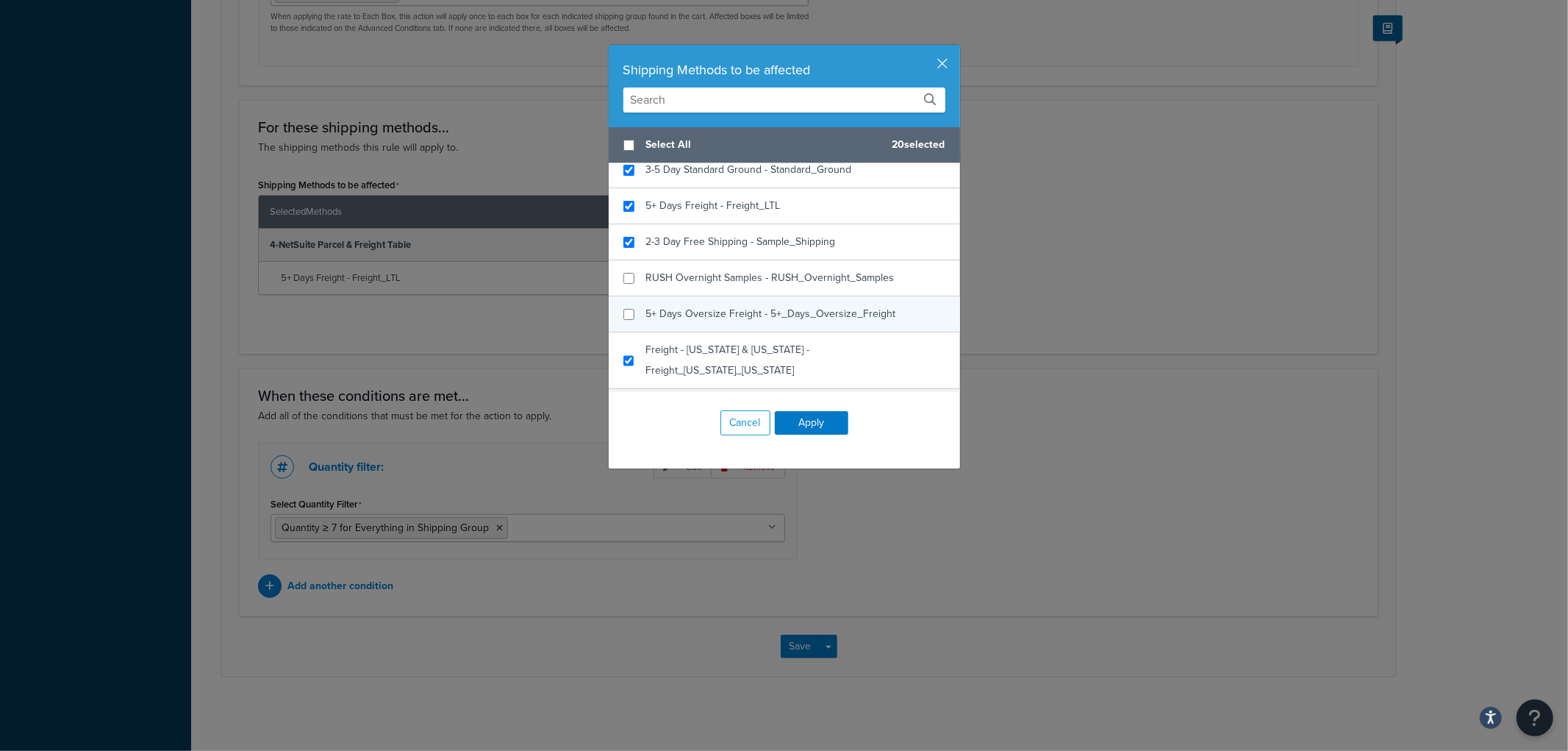
scroll to position [81, 0]
checkbox input "false"
click at [735, 311] on span "Freight - Alaska & Hawaii - Freight_Alaska_Hawaii" at bounding box center [727, 323] width 164 height 36
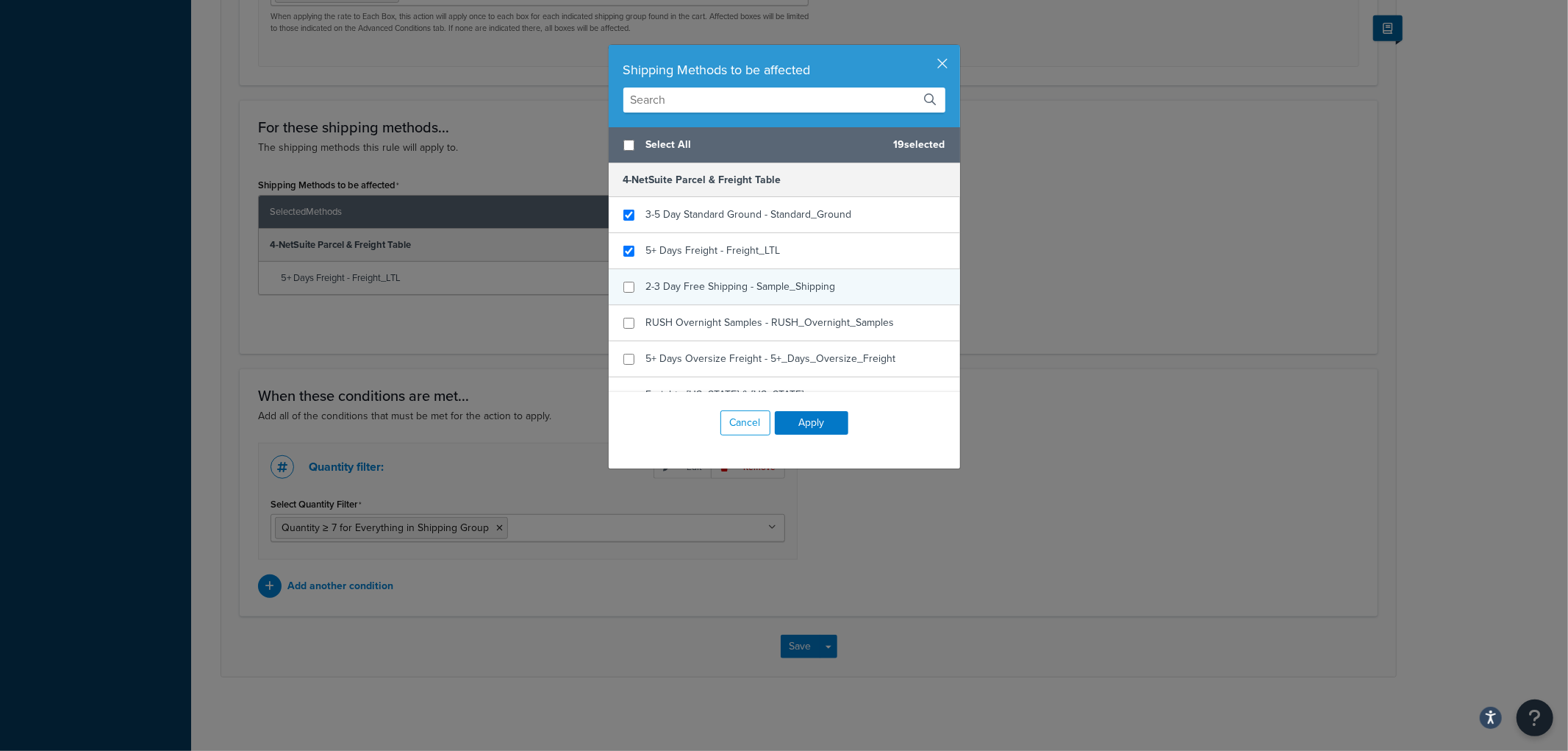
checkbox input "false"
click at [730, 285] on span "2-3 Day Free Shipping - Sample_Shipping" at bounding box center [740, 287] width 190 height 16
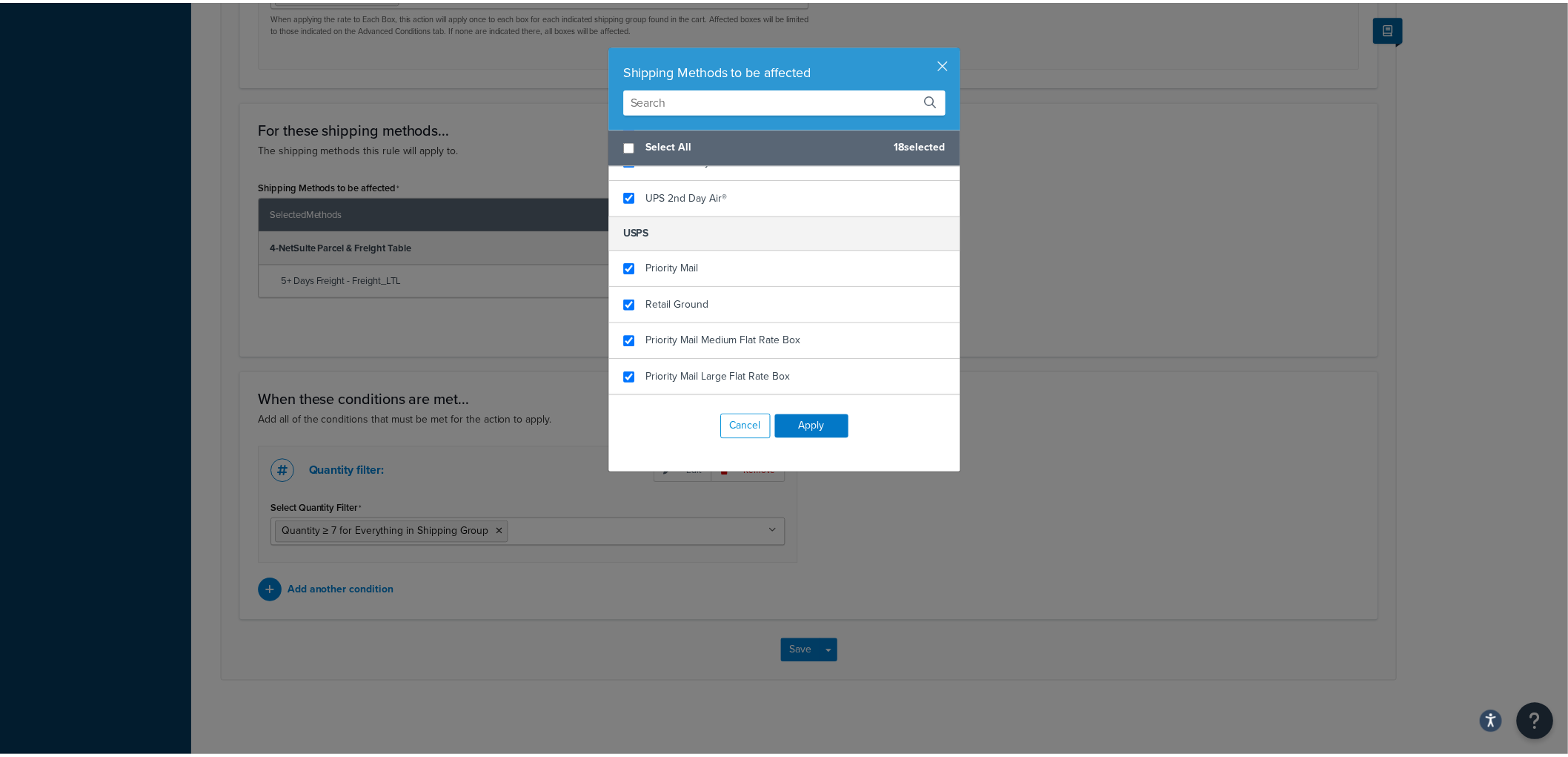
scroll to position [776, 0]
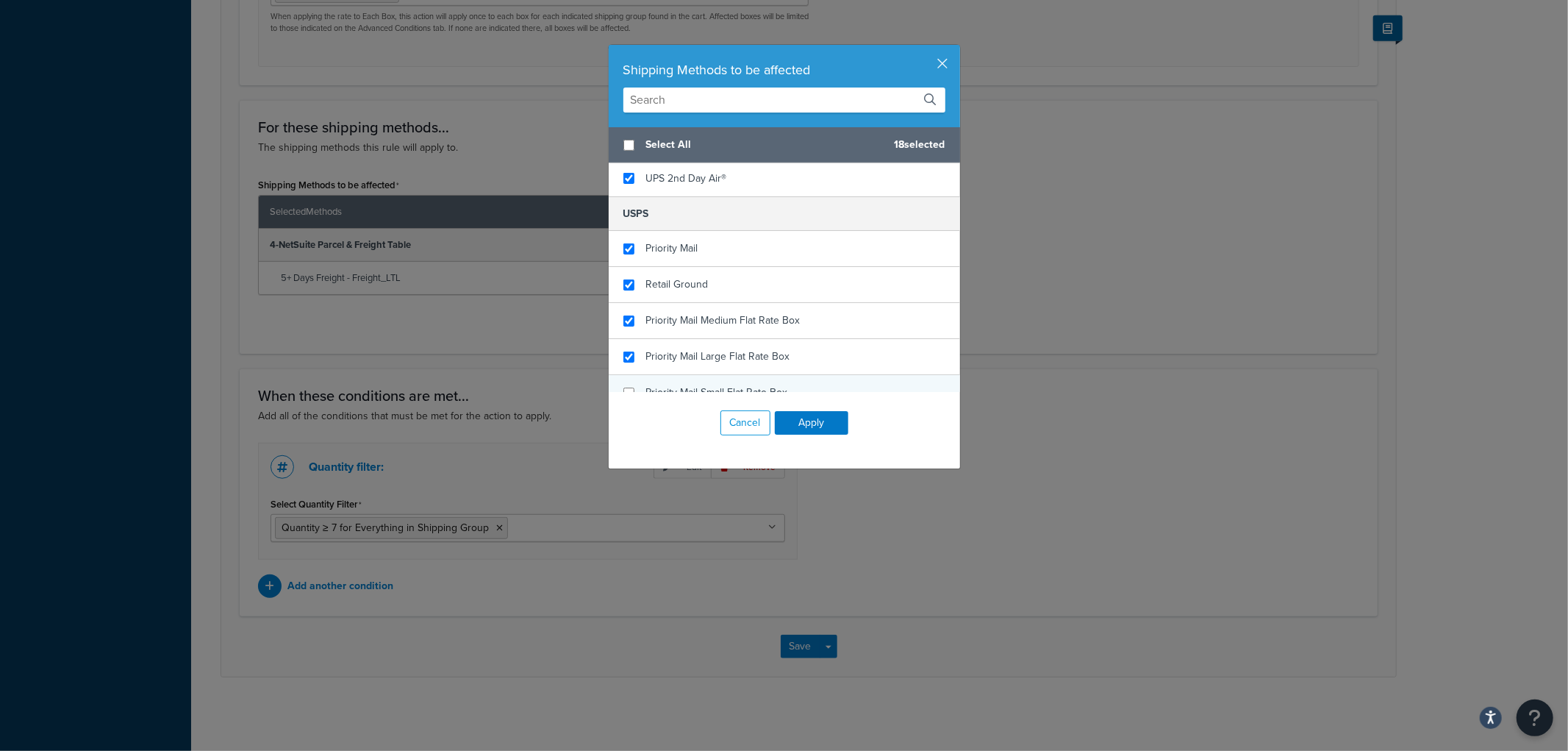
checkbox input "false"
click at [765, 385] on span "Priority Mail Small Flat Rate Box" at bounding box center [717, 393] width 142 height 16
checkbox input "false"
click at [765, 350] on div "Priority Mail Large Flat Rate Box" at bounding box center [784, 357] width 351 height 36
click at [761, 310] on div "Priority Mail Medium Flat Rate Box" at bounding box center [723, 321] width 155 height 21
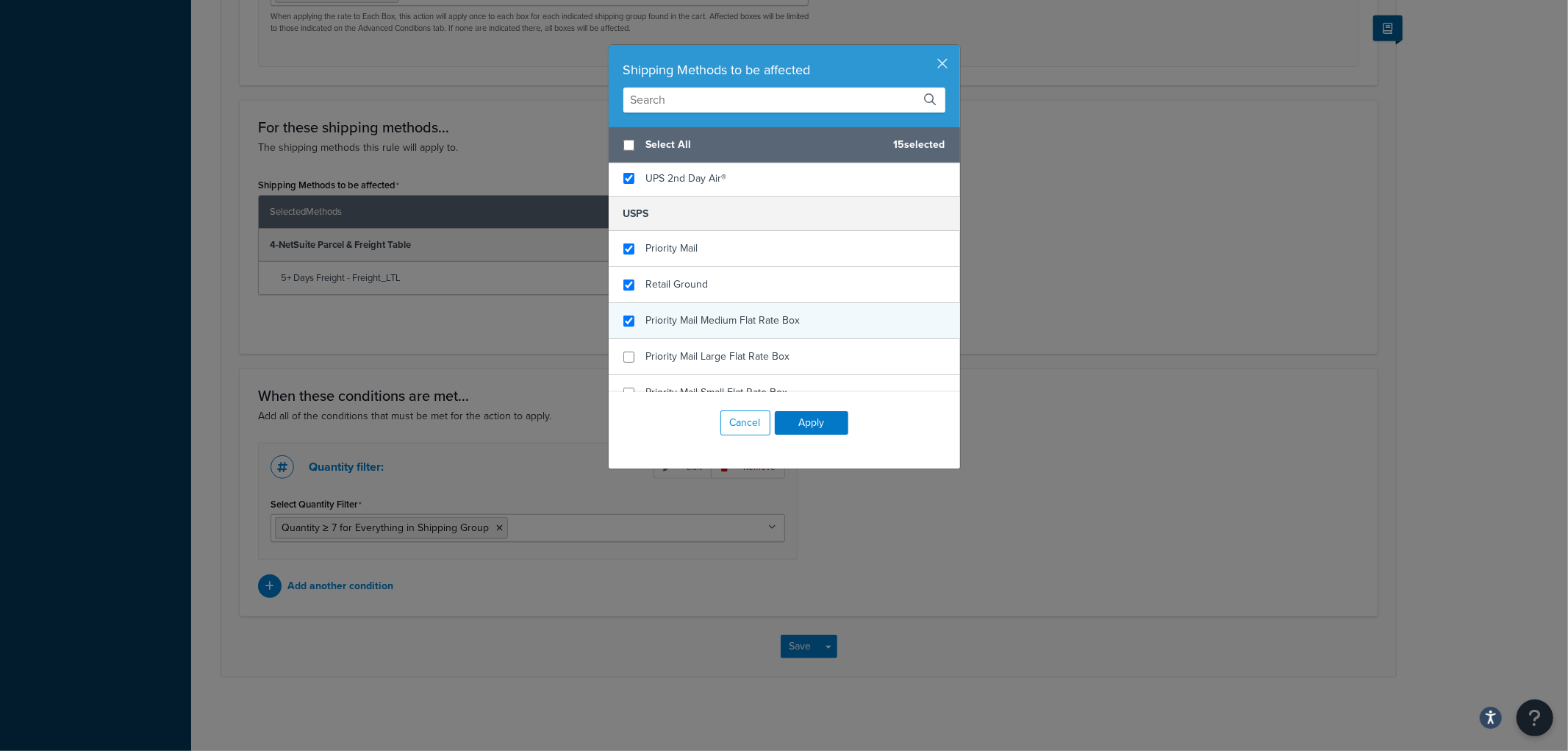
checkbox input "true"
drag, startPoint x: 774, startPoint y: 311, endPoint x: 774, endPoint y: 326, distance: 15.0
click at [774, 310] on div "Priority Mail Medium Flat Rate Box" at bounding box center [723, 321] width 155 height 21
checkbox input "true"
click at [774, 349] on span "Priority Mail Large Flat Rate Box" at bounding box center [718, 357] width 144 height 16
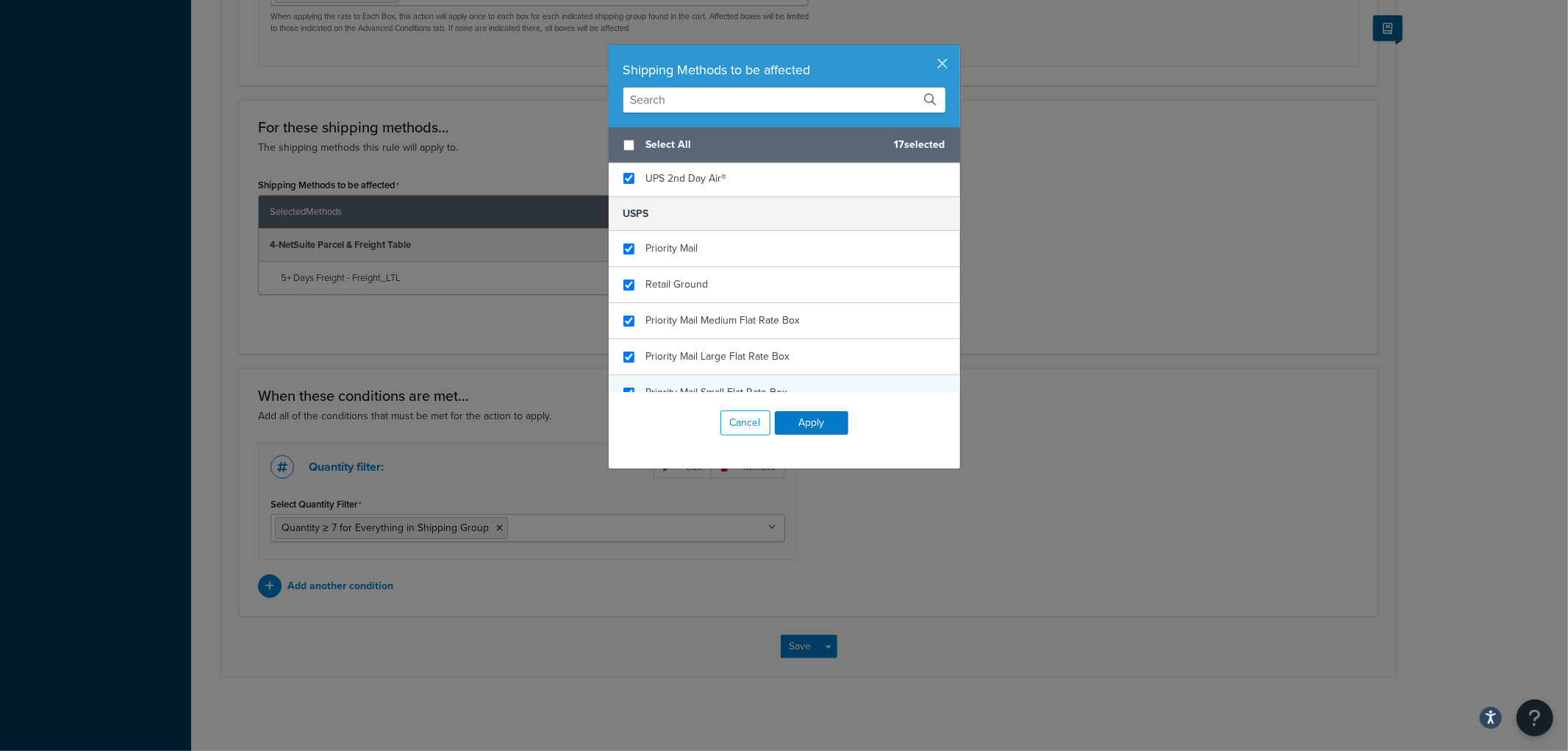
checkbox input "true"
click at [763, 385] on span "Priority Mail Small Flat Rate Box" at bounding box center [717, 393] width 142 height 16
click at [808, 419] on button "Apply" at bounding box center [811, 422] width 73 height 24
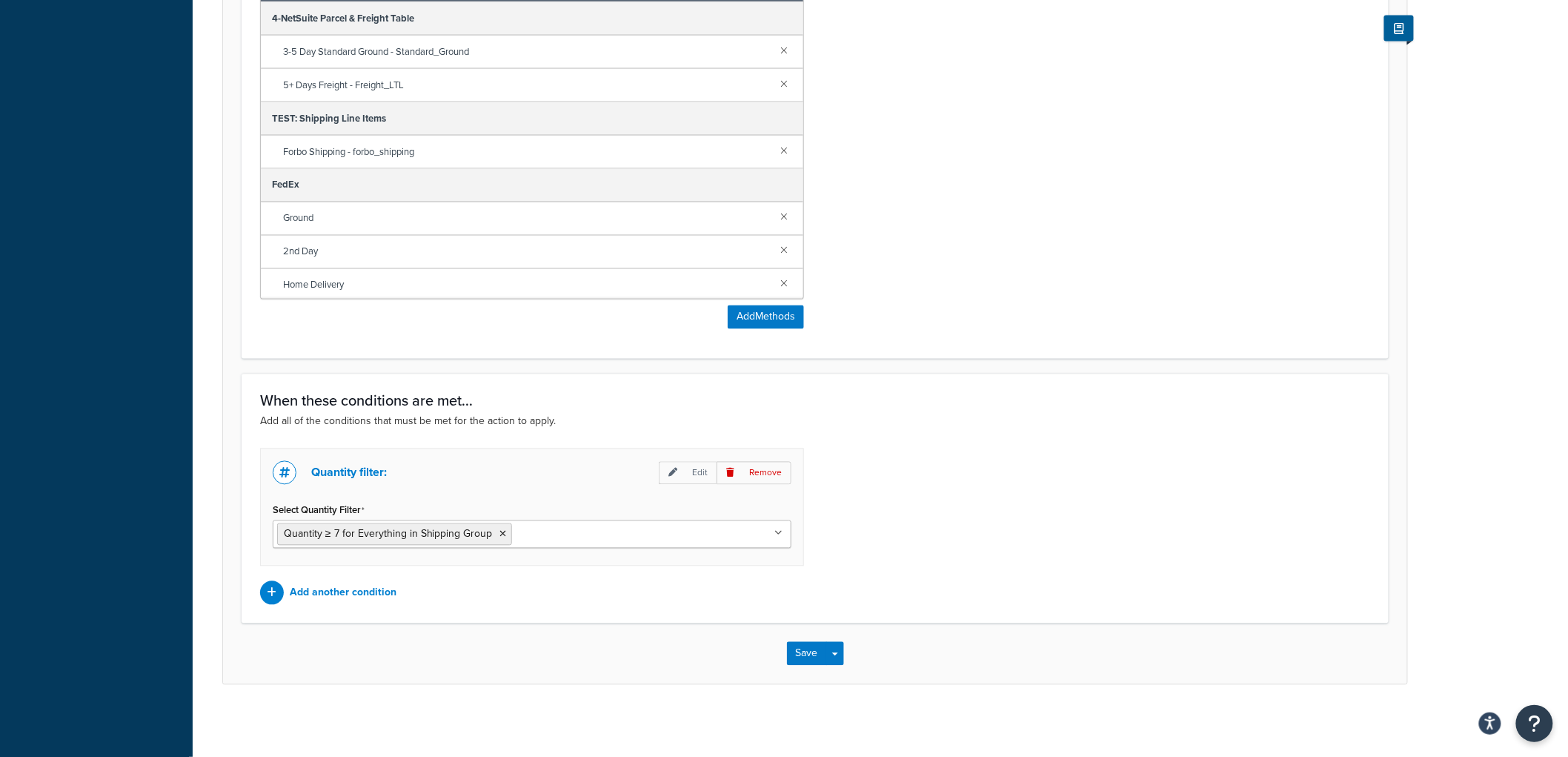
scroll to position [1022, 0]
click at [809, 646] on button "Save" at bounding box center [806, 651] width 40 height 24
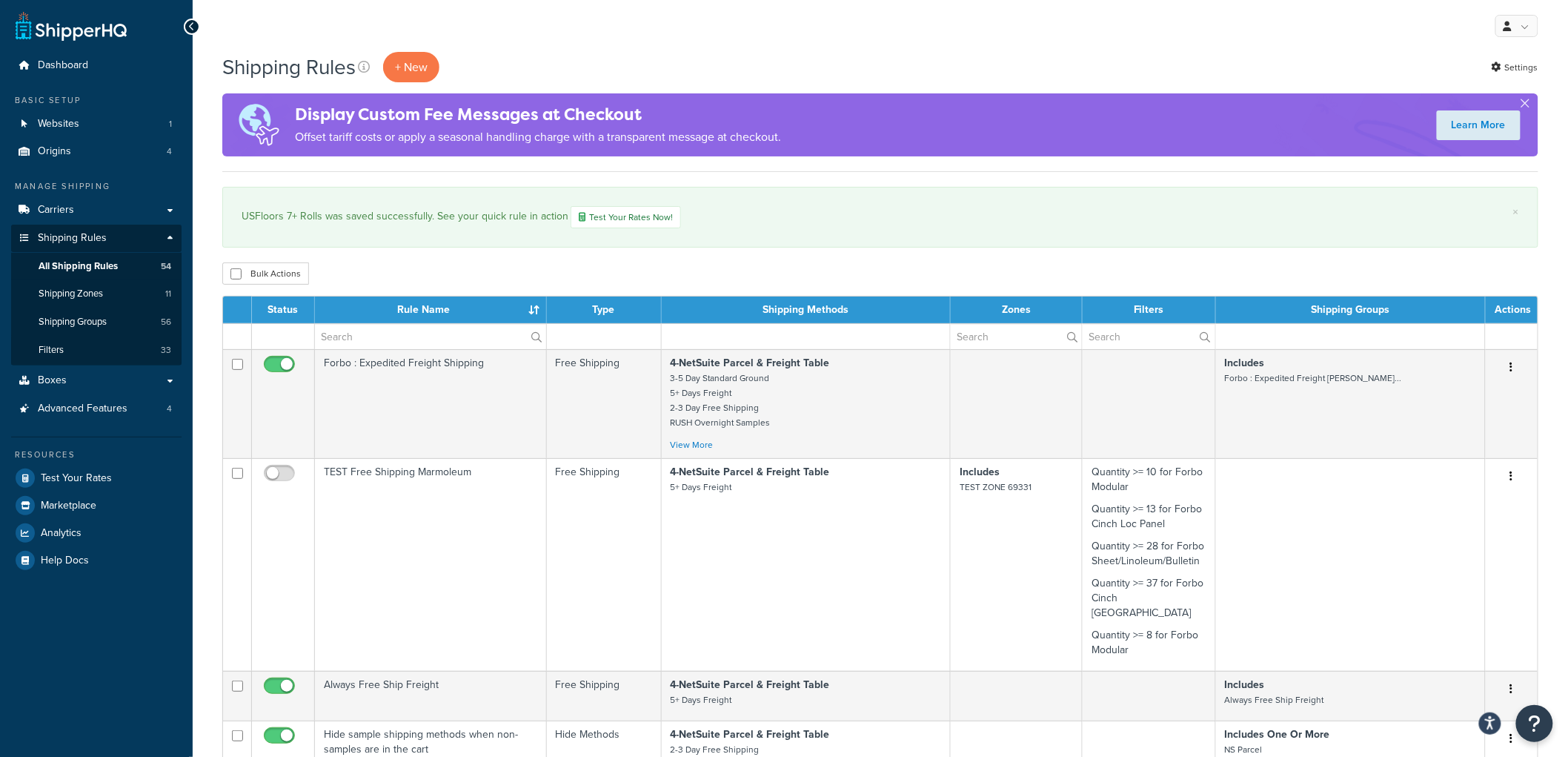
click at [932, 247] on div "× USFloors 7+ Rolls was saved successfully. See your quick rule in action Test …" at bounding box center [880, 217] width 1316 height 61
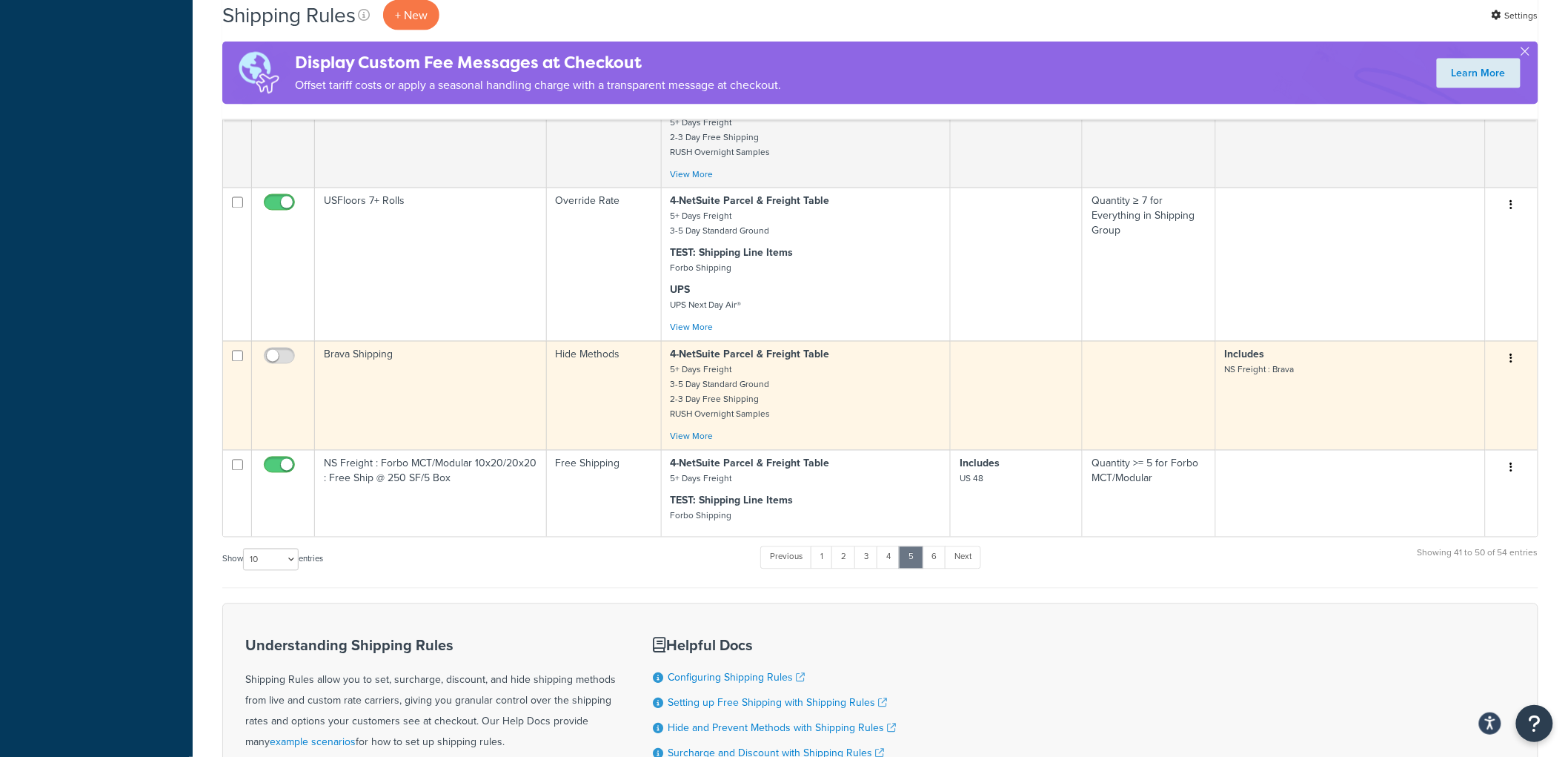
scroll to position [1070, 0]
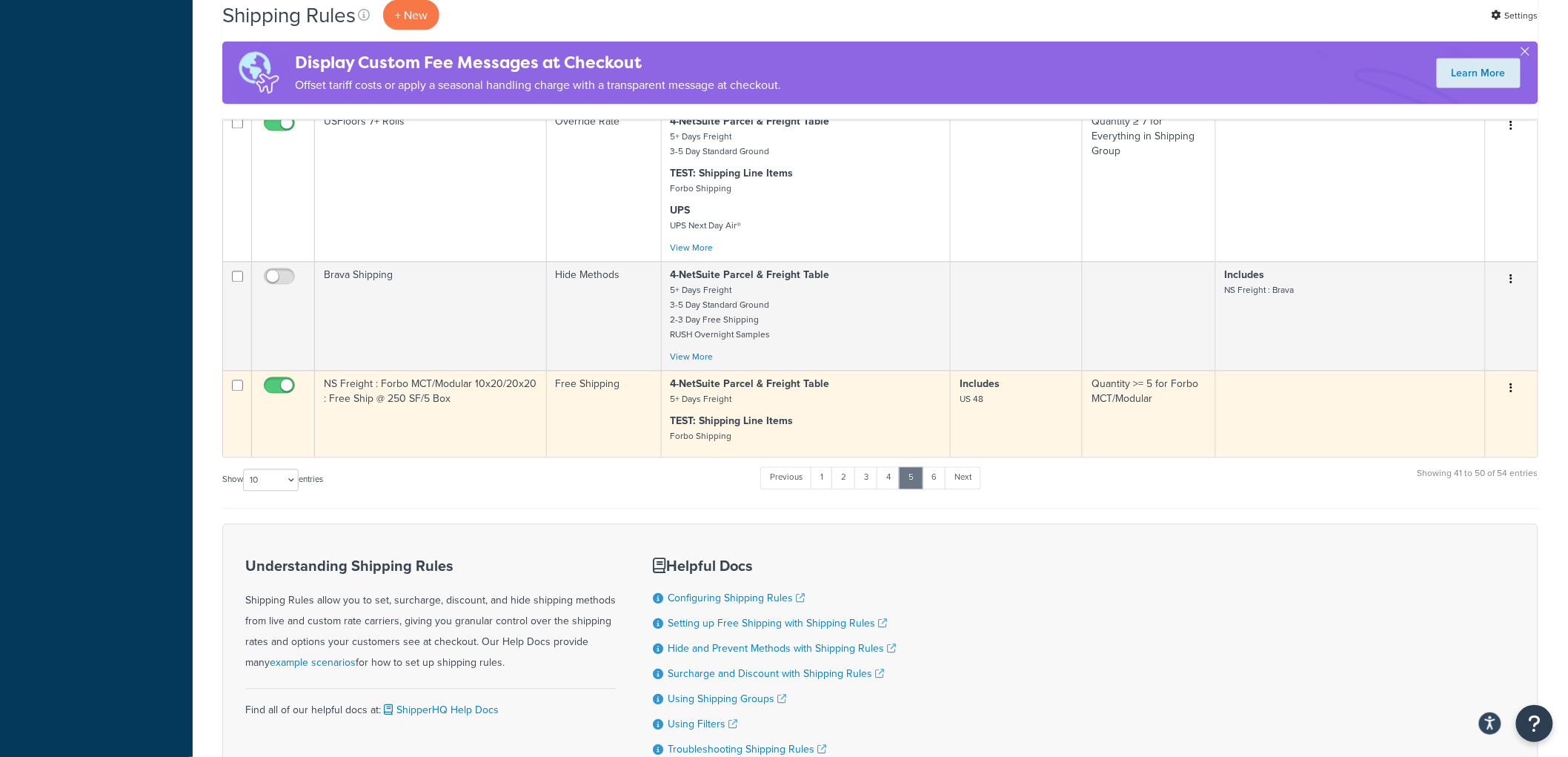
click at [509, 437] on td "NS Freight : Forbo MCT/Modular 10x20/20x20 : Free Ship @ 250 SF/5 Box" at bounding box center [430, 413] width 232 height 86
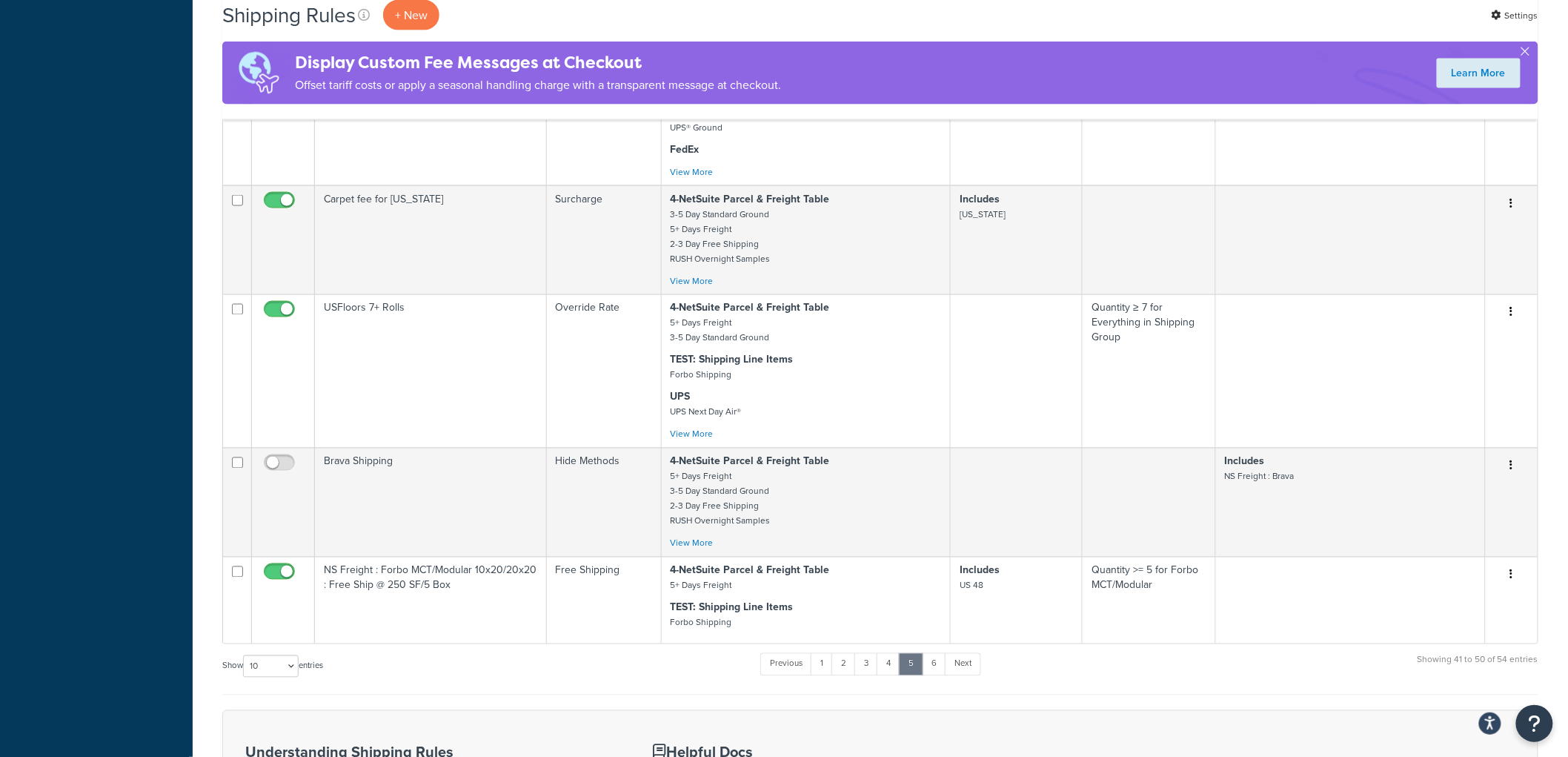
scroll to position [1004, 0]
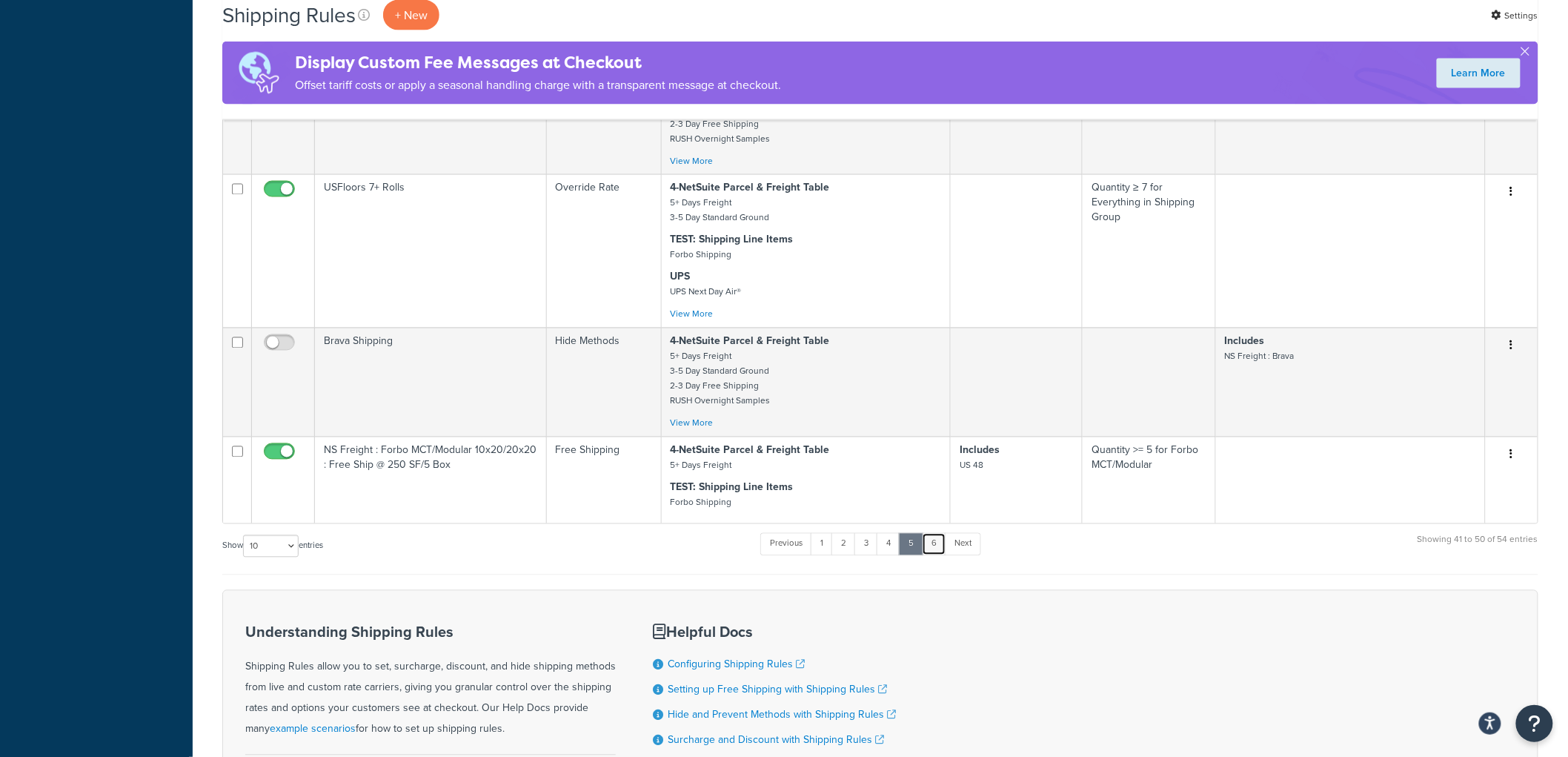
click at [941, 538] on link "6" at bounding box center [934, 544] width 25 height 22
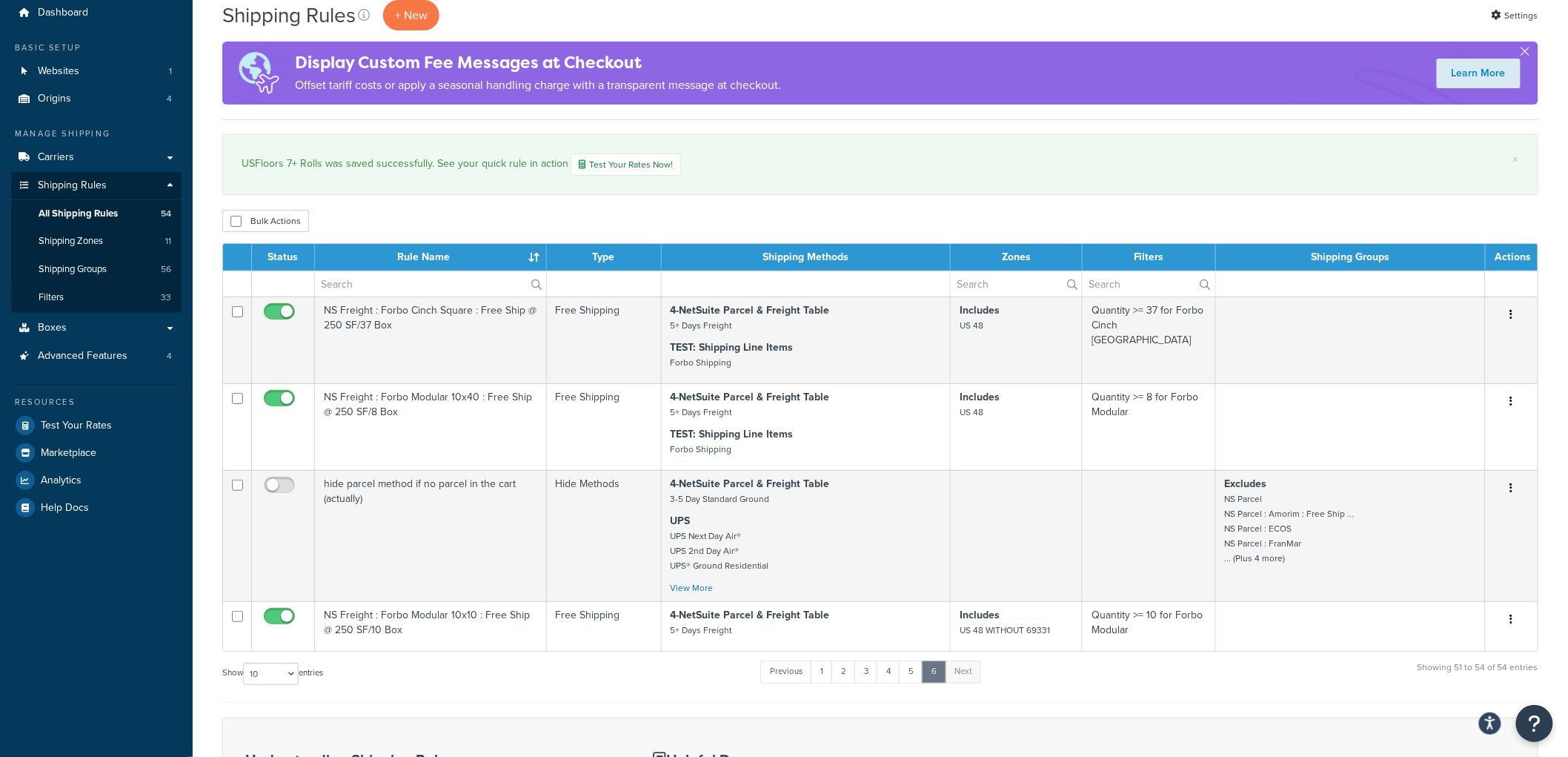
scroll to position [50, 0]
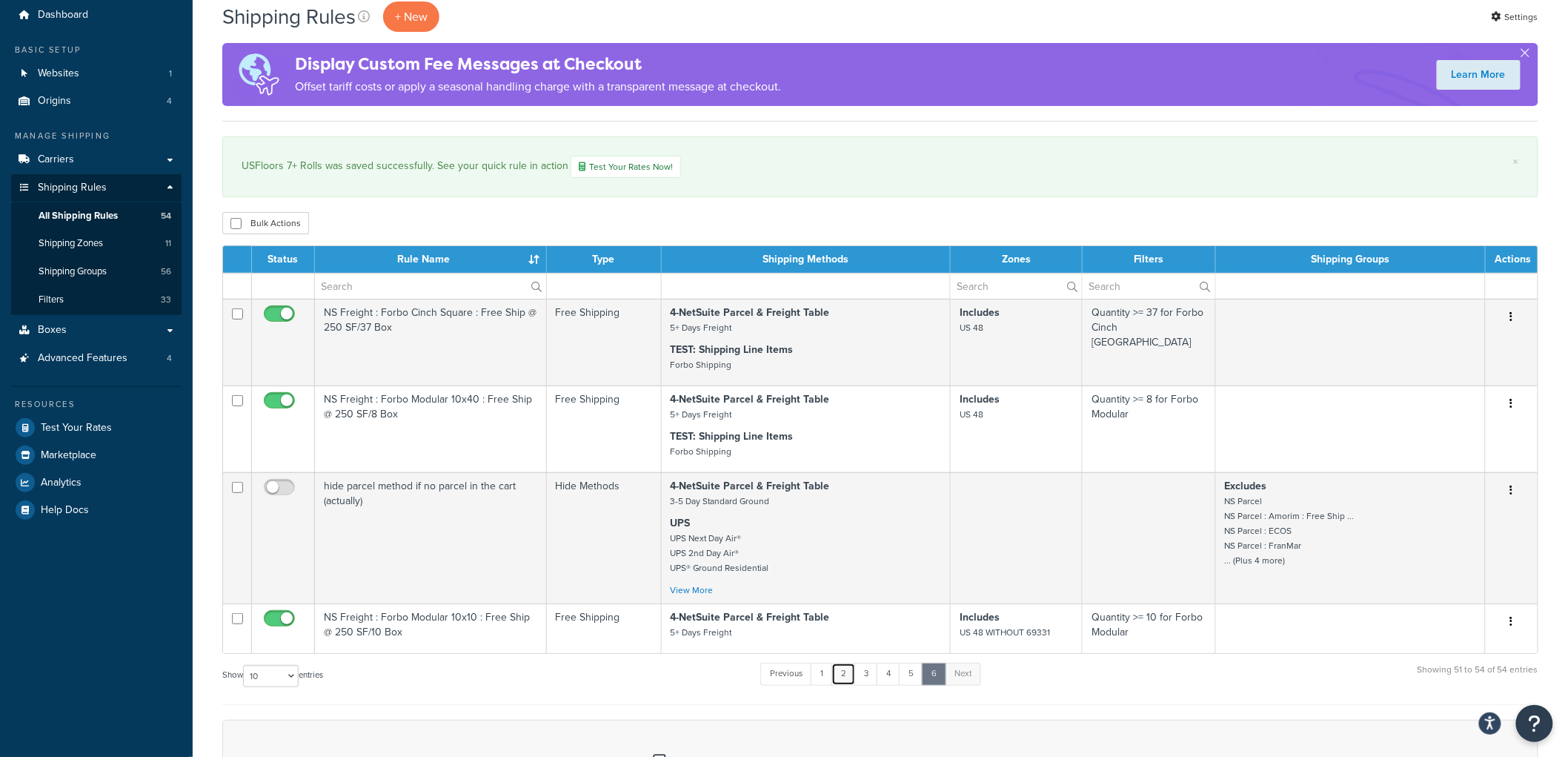
click at [851, 679] on link "2" at bounding box center [843, 673] width 25 height 22
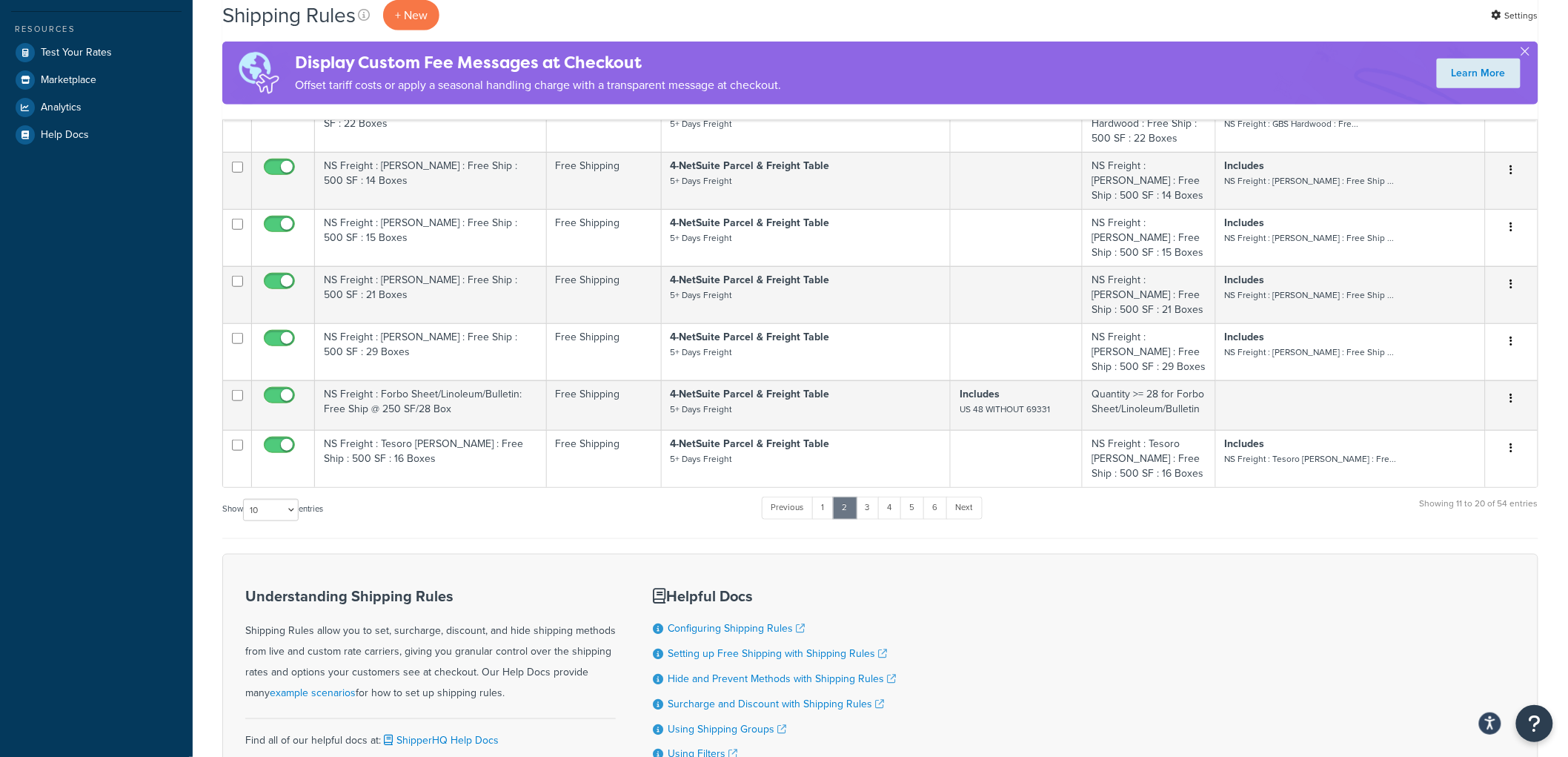
scroll to position [449, 0]
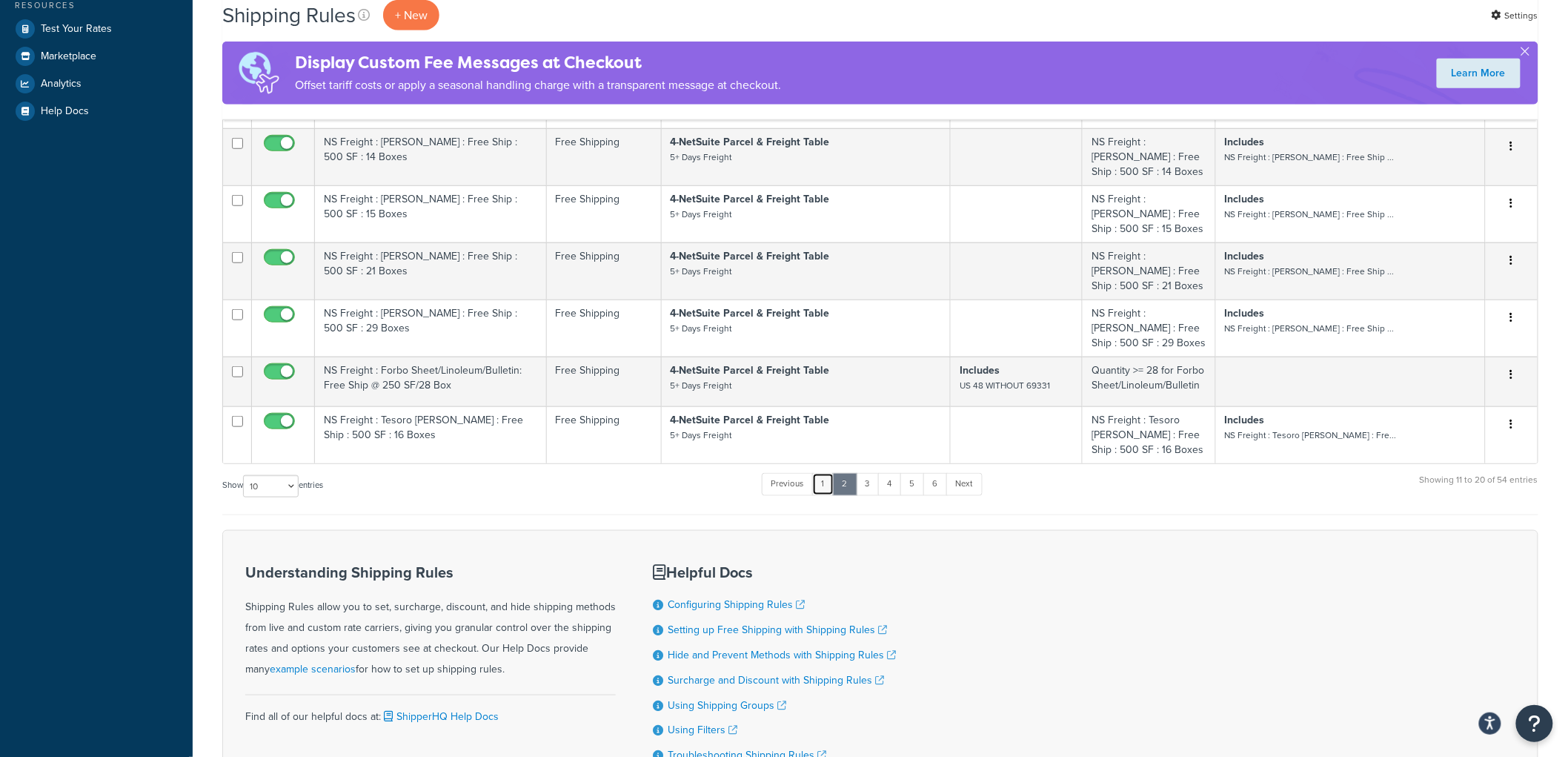
click at [821, 472] on link "1" at bounding box center [823, 483] width 22 height 22
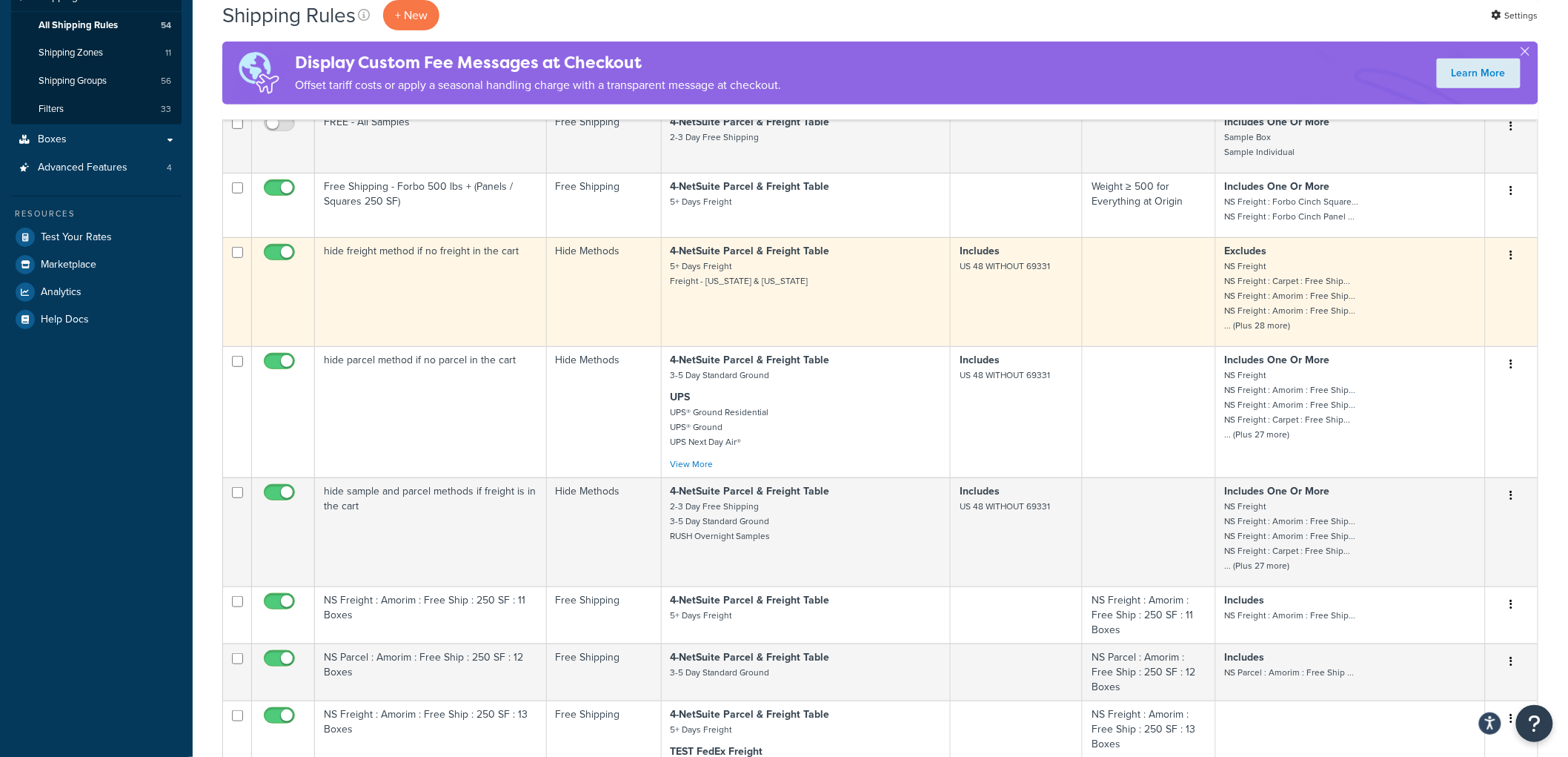
scroll to position [203, 0]
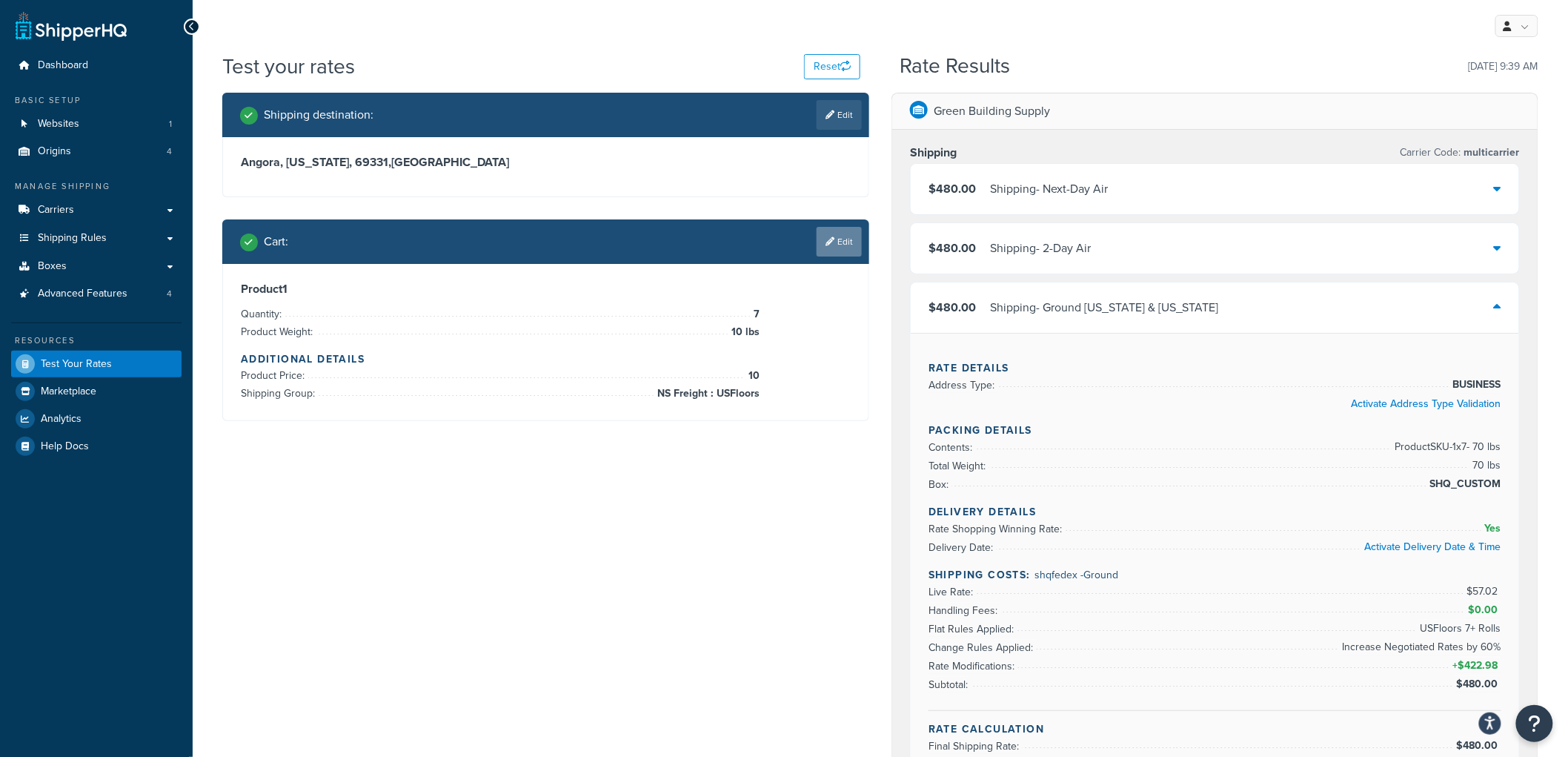
click at [849, 230] on link "Edit" at bounding box center [839, 241] width 45 height 30
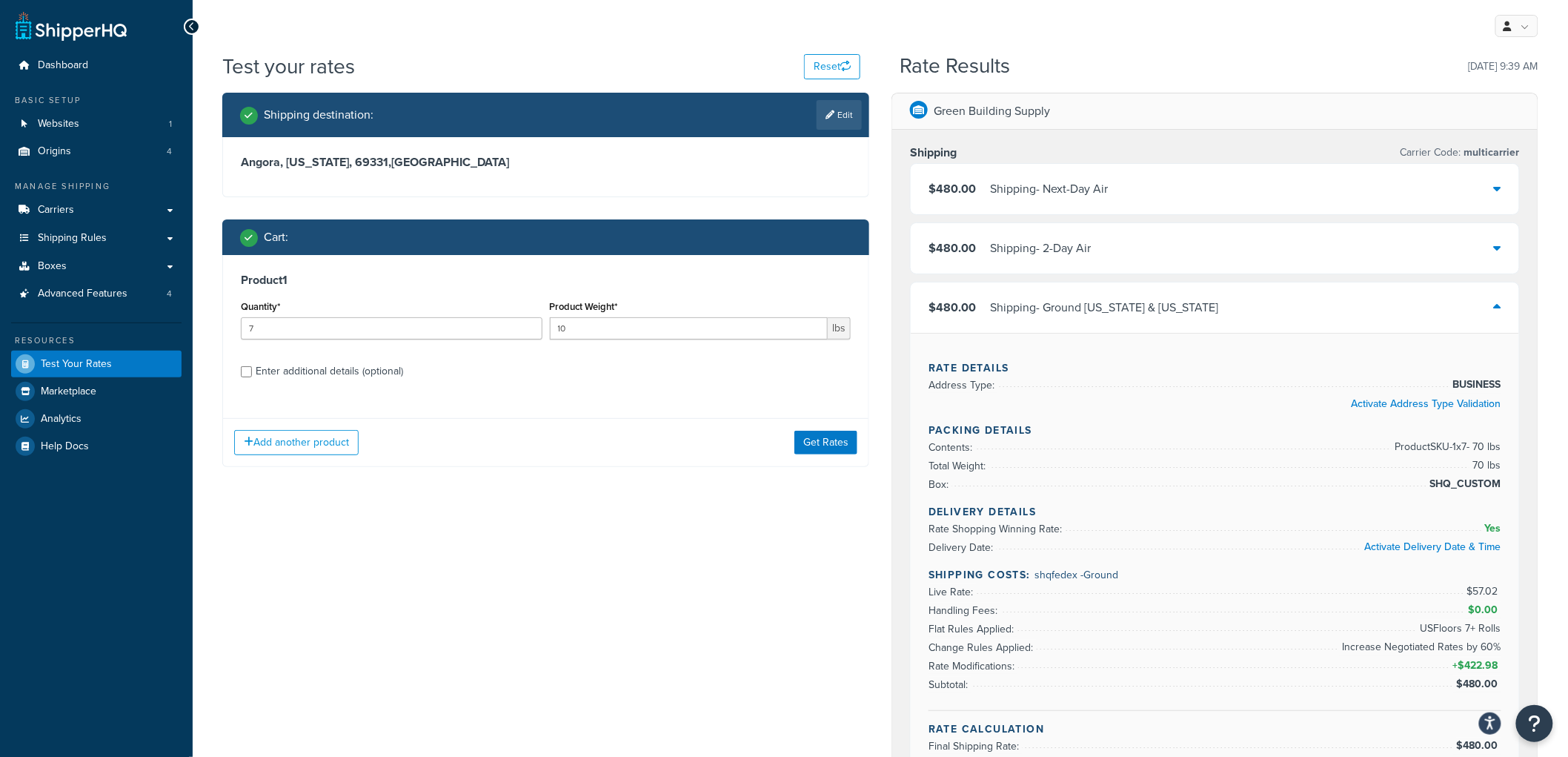
click at [356, 379] on div "Enter additional details (optional)" at bounding box center [329, 372] width 147 height 21
click at [252, 377] on input "Enter additional details (optional)" at bounding box center [246, 371] width 11 height 11
checkbox input "true"
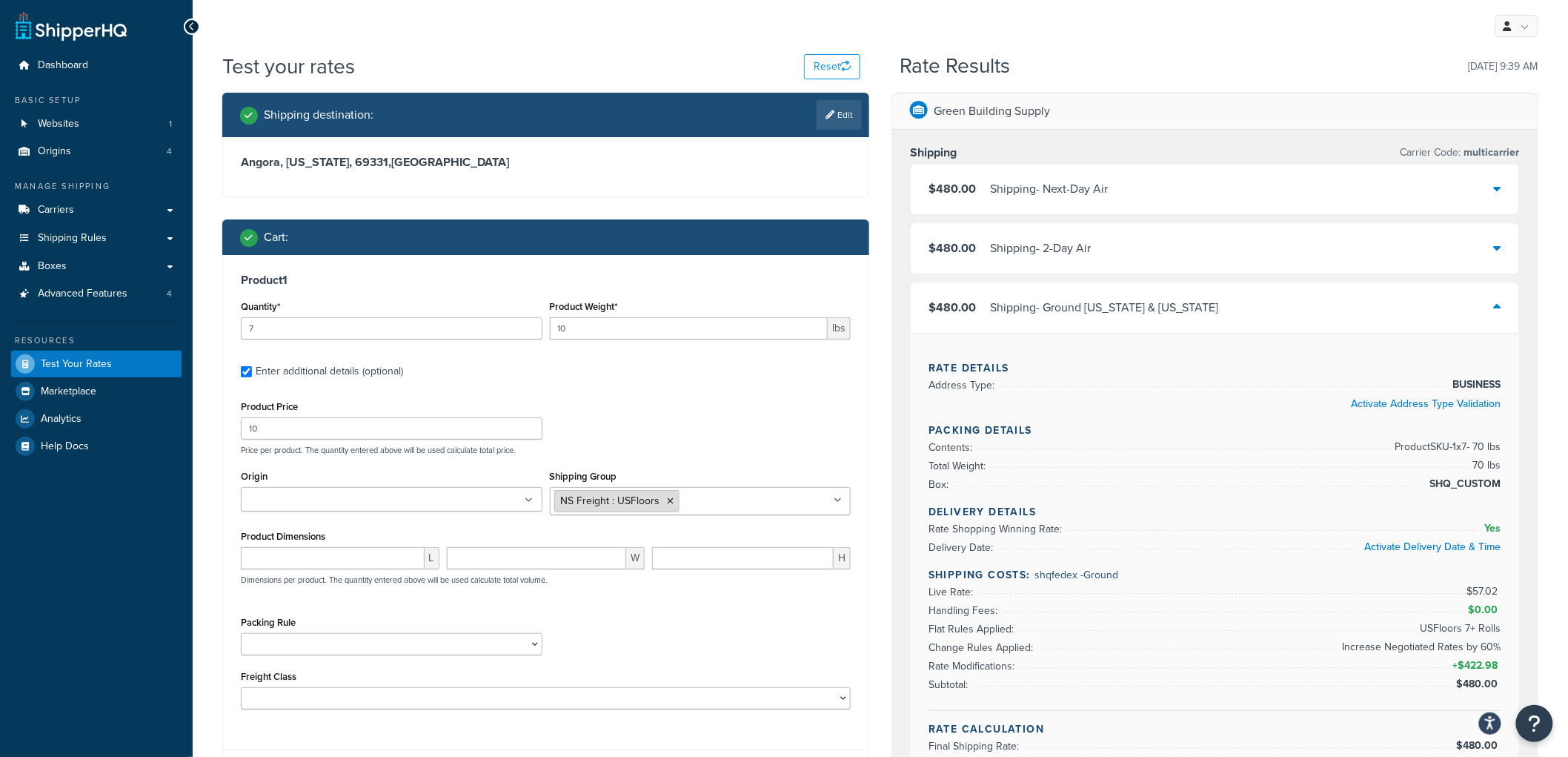
click at [670, 502] on icon at bounding box center [672, 501] width 7 height 9
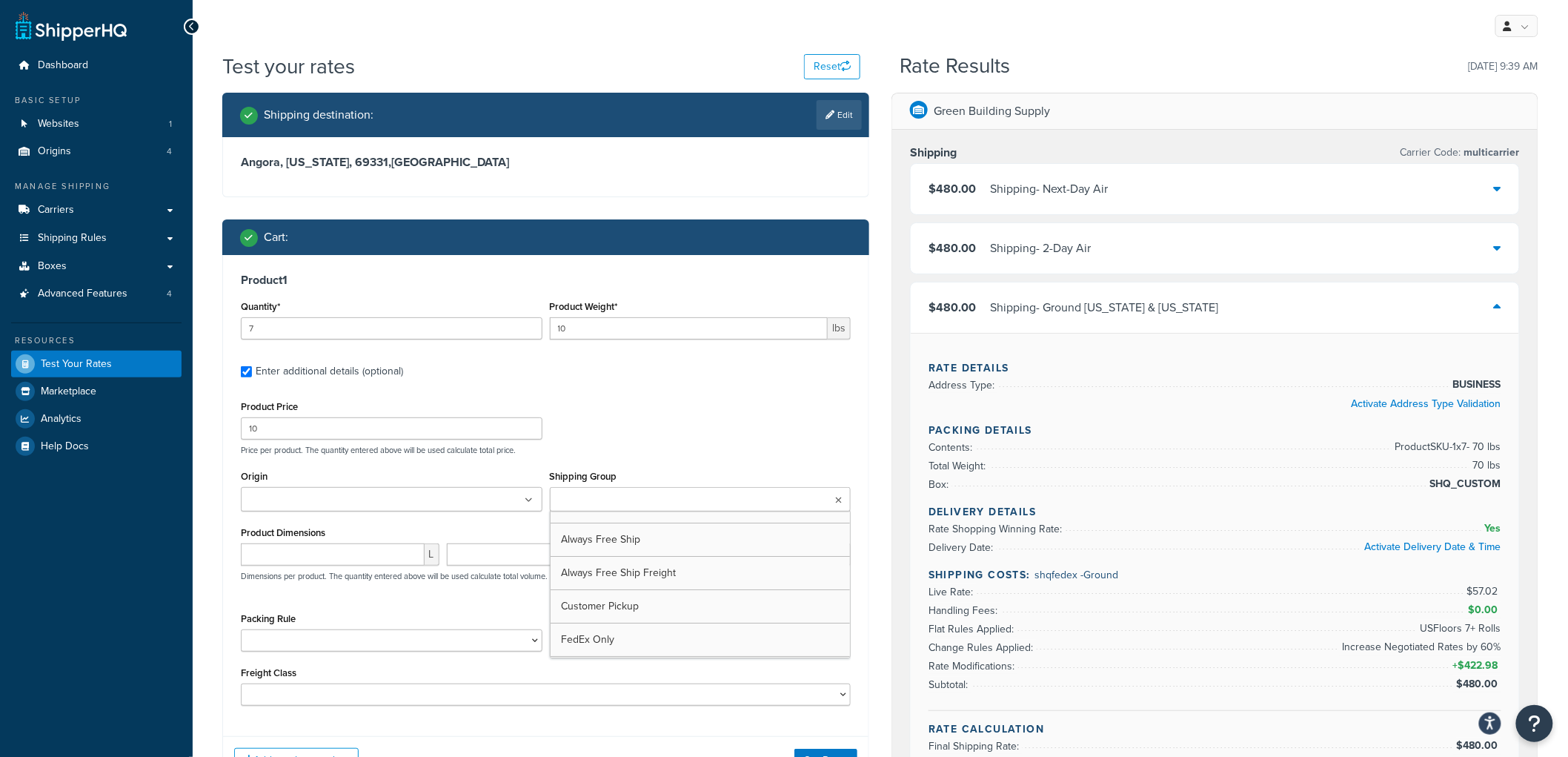
click at [675, 501] on ul at bounding box center [701, 499] width 301 height 25
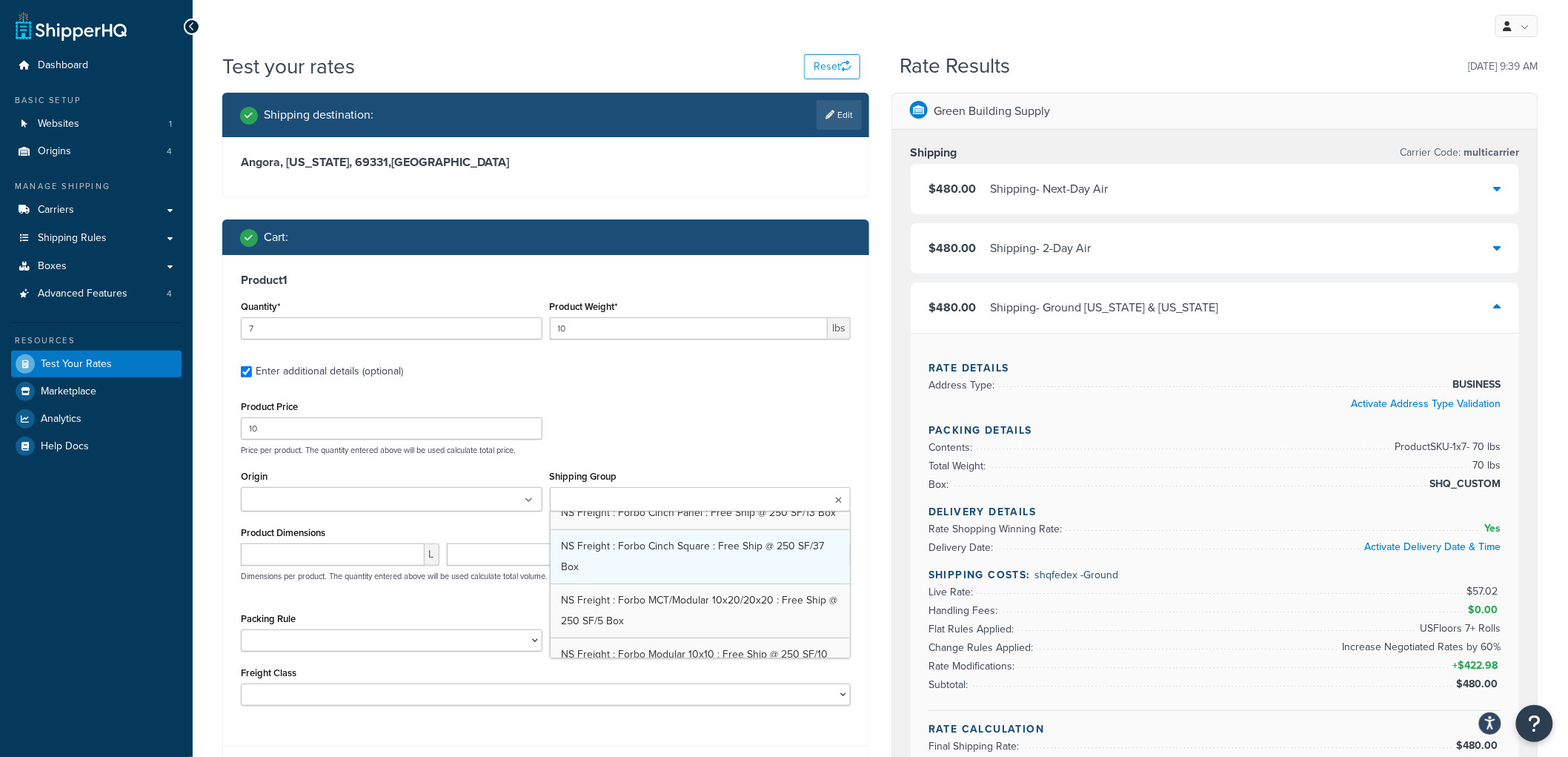
scroll to position [480, 0]
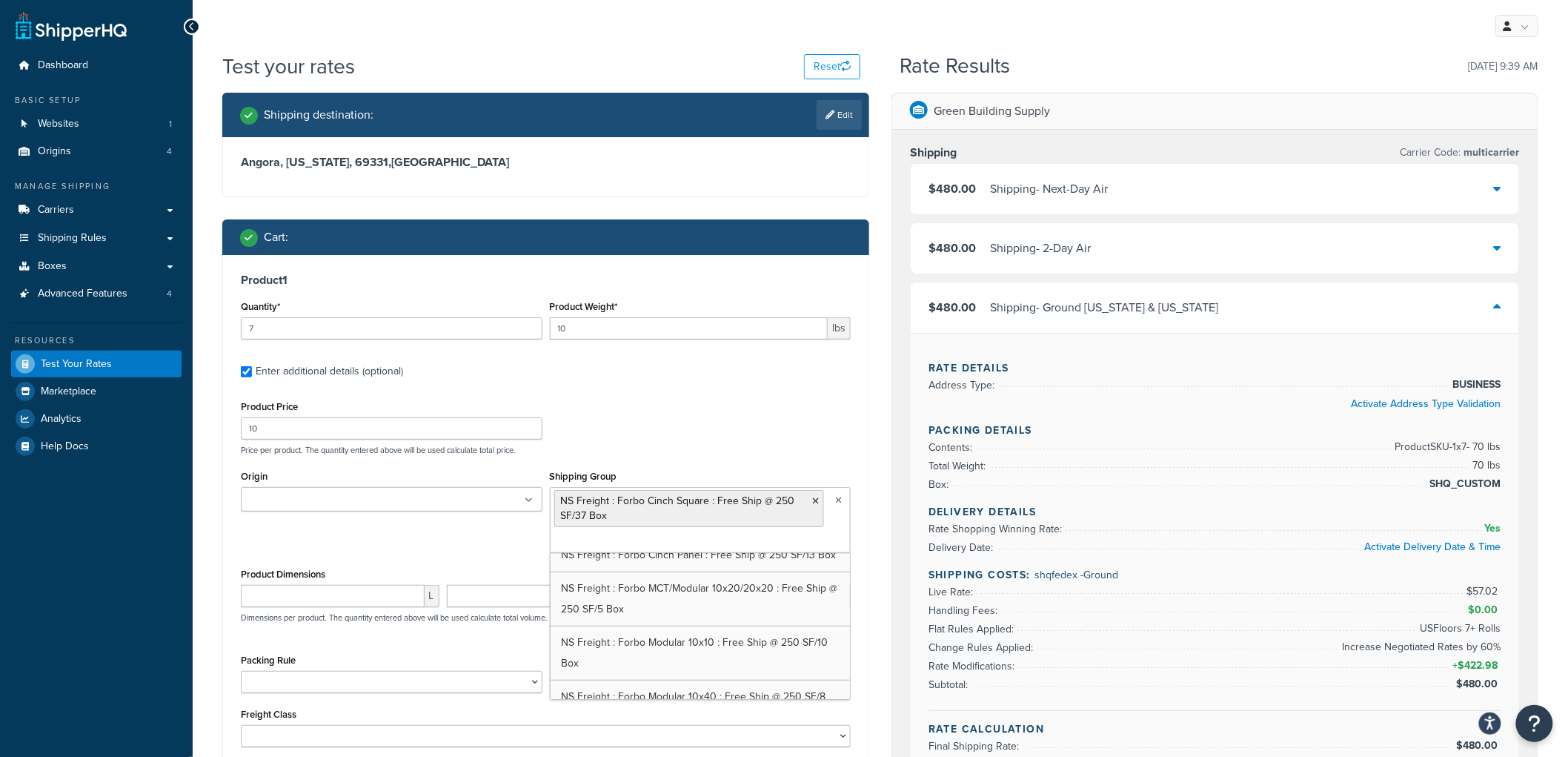
click at [758, 397] on div "Product Price 10 Price per product. The quantity entered above will be used cal…" at bounding box center [546, 426] width 617 height 58
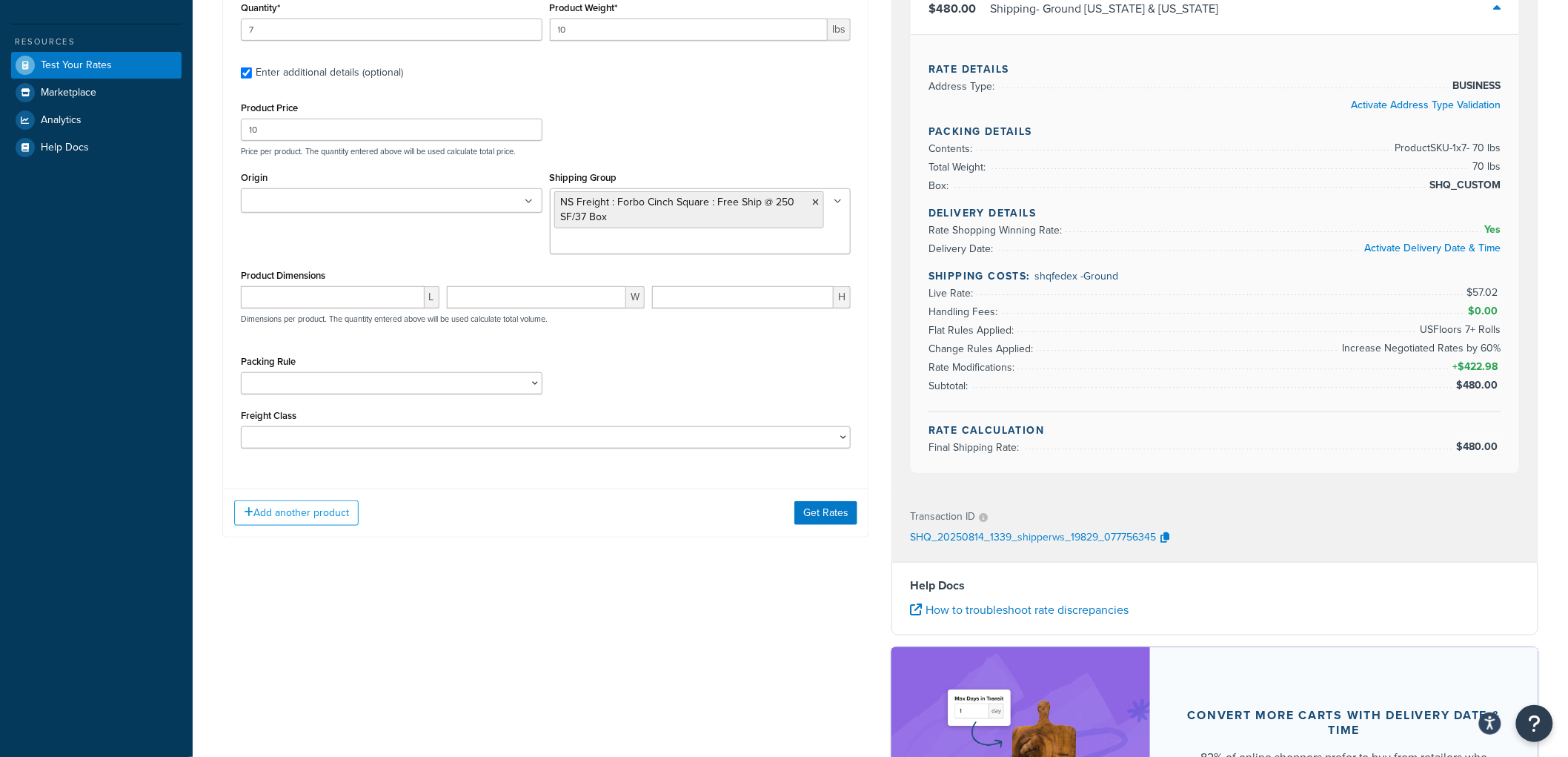
scroll to position [329, 0]
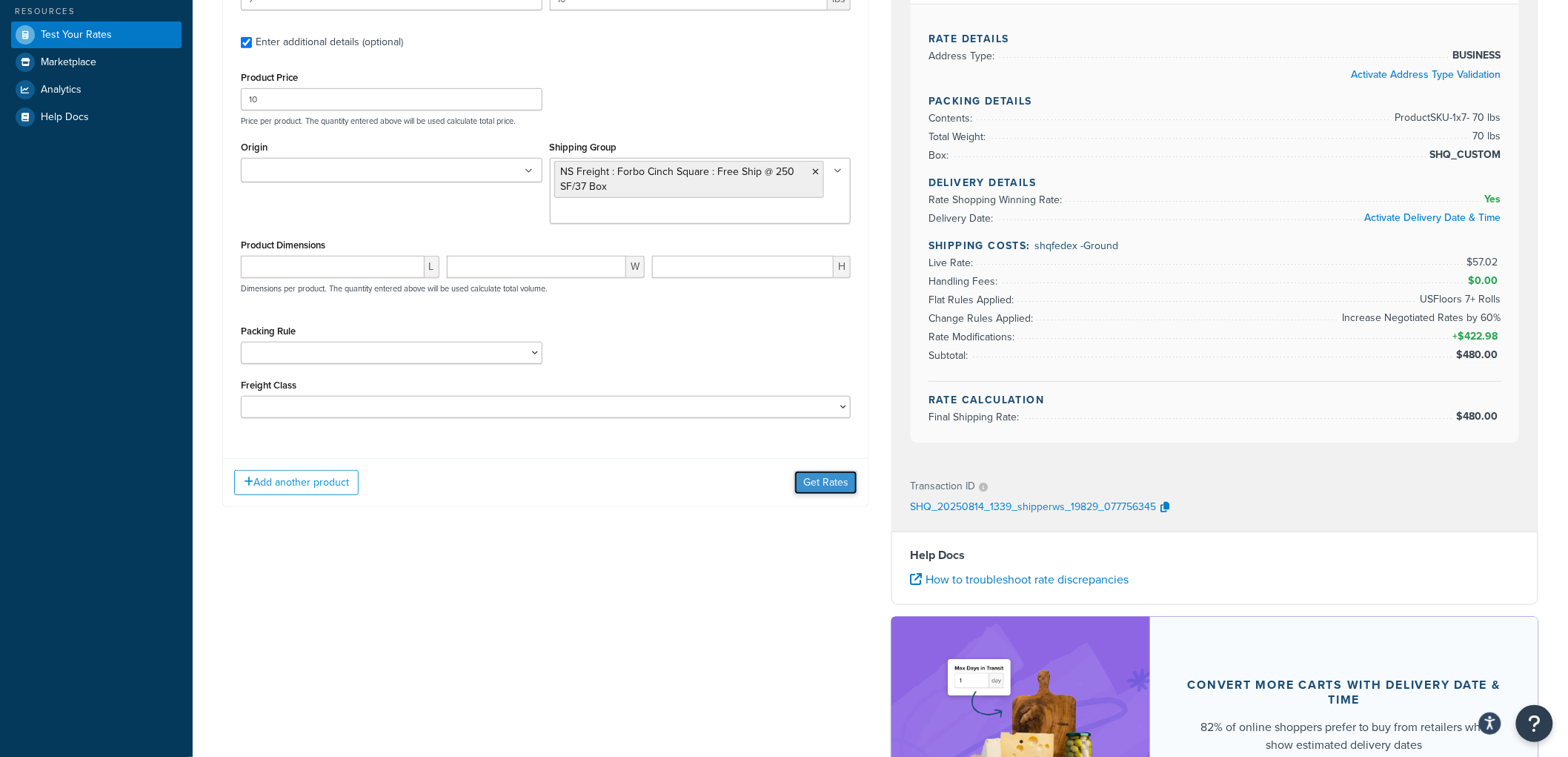
click at [827, 474] on button "Get Rates" at bounding box center [825, 482] width 63 height 24
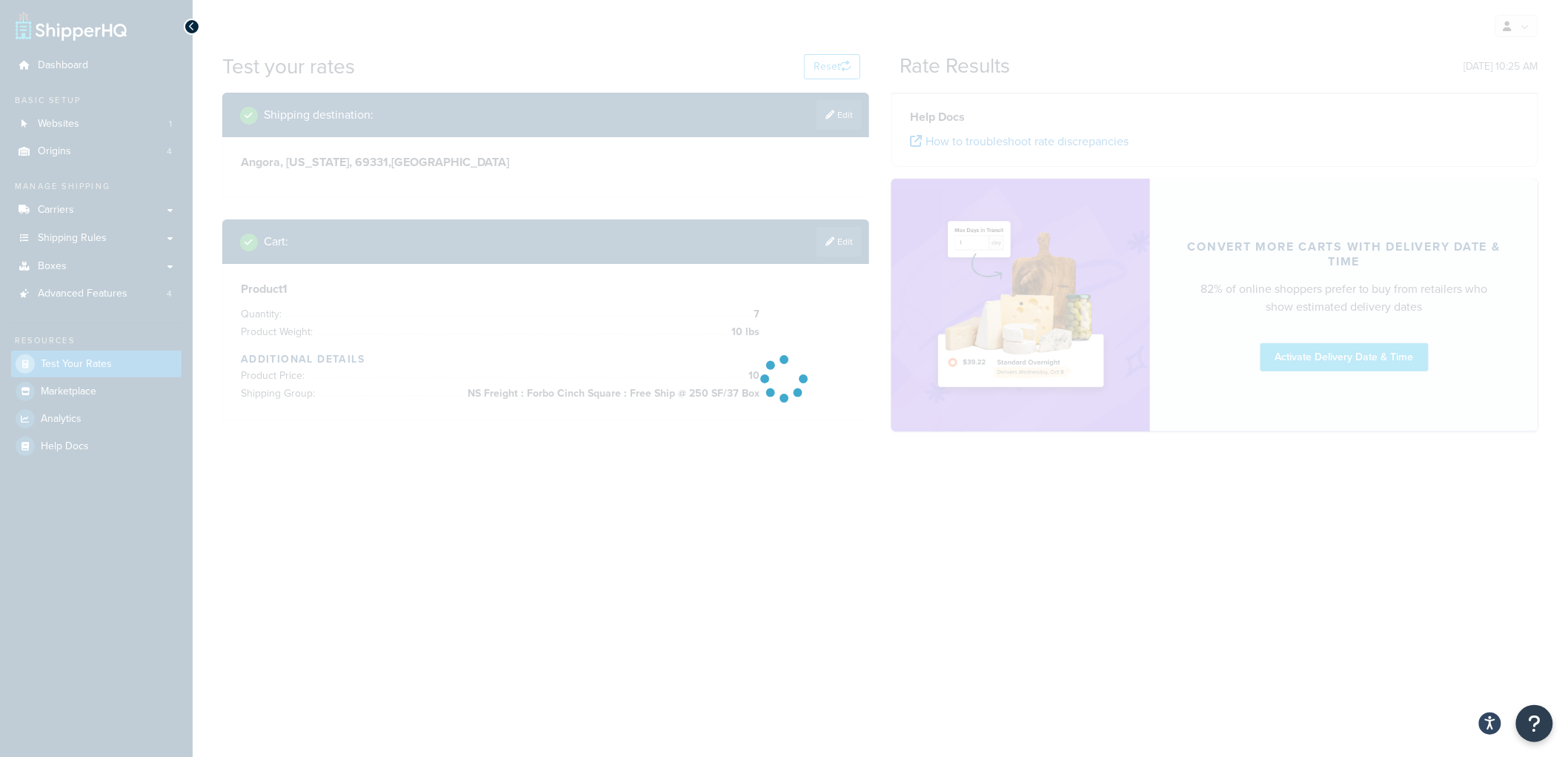
scroll to position [0, 0]
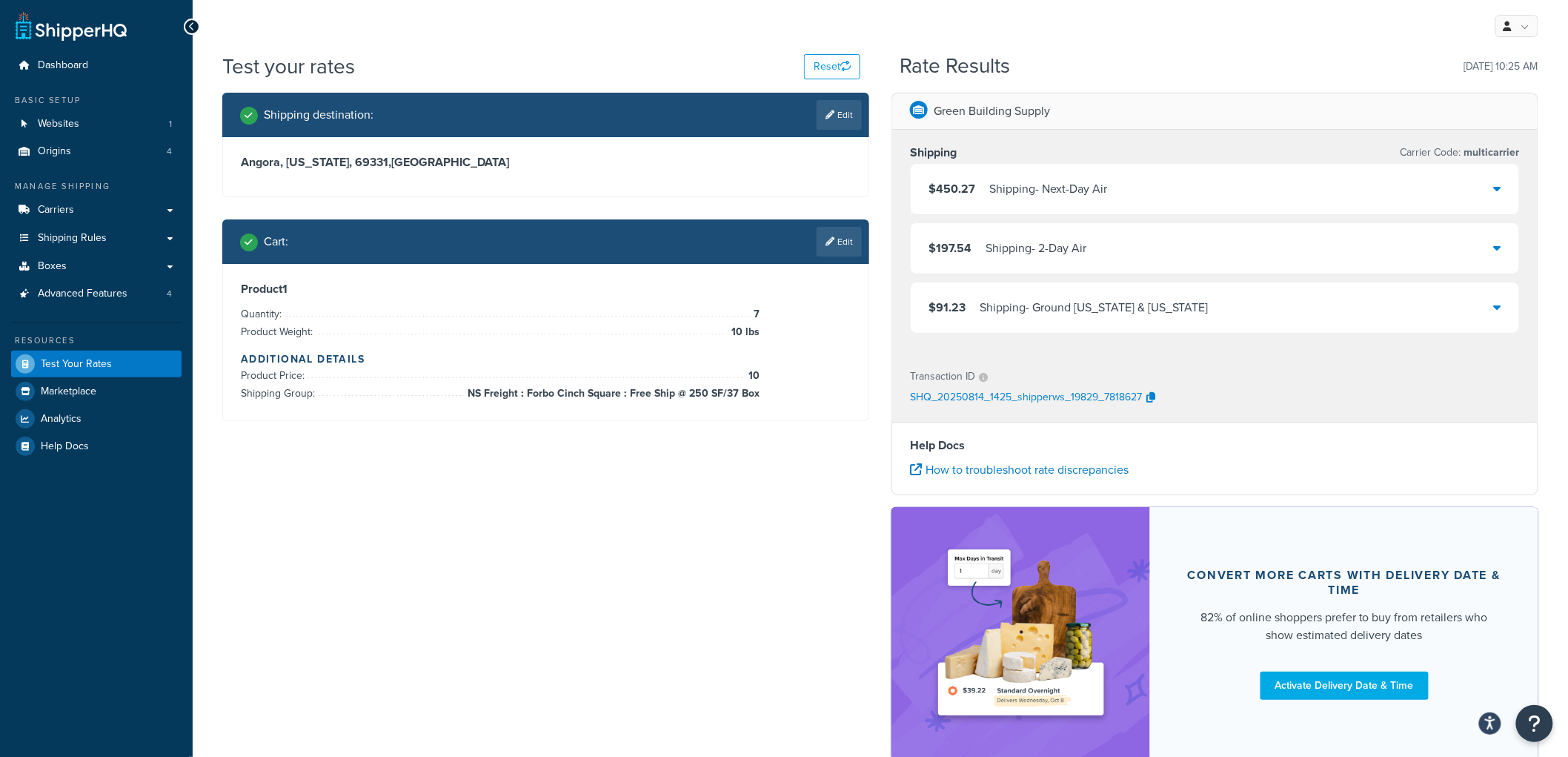
click at [978, 304] on div "$91.23 Shipping - Ground [US_STATE] & [US_STATE]" at bounding box center [1069, 308] width 280 height 21
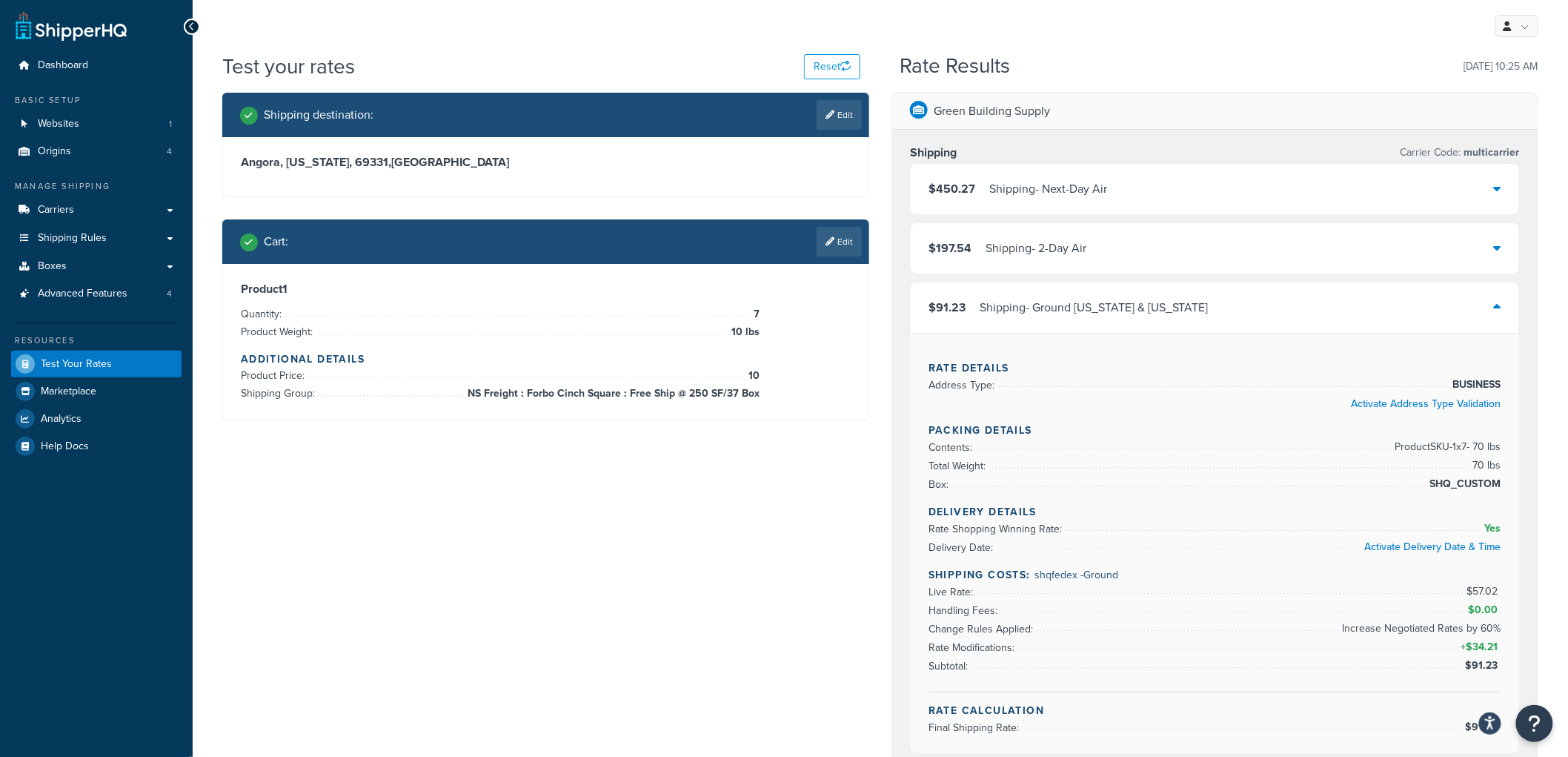
click at [879, 417] on div "Shipping destination : Edit Angora, [US_STATE], 69331 , [GEOGRAPHIC_DATA] Cart …" at bounding box center [546, 268] width 669 height 351
